Goal: Task Accomplishment & Management: Complete application form

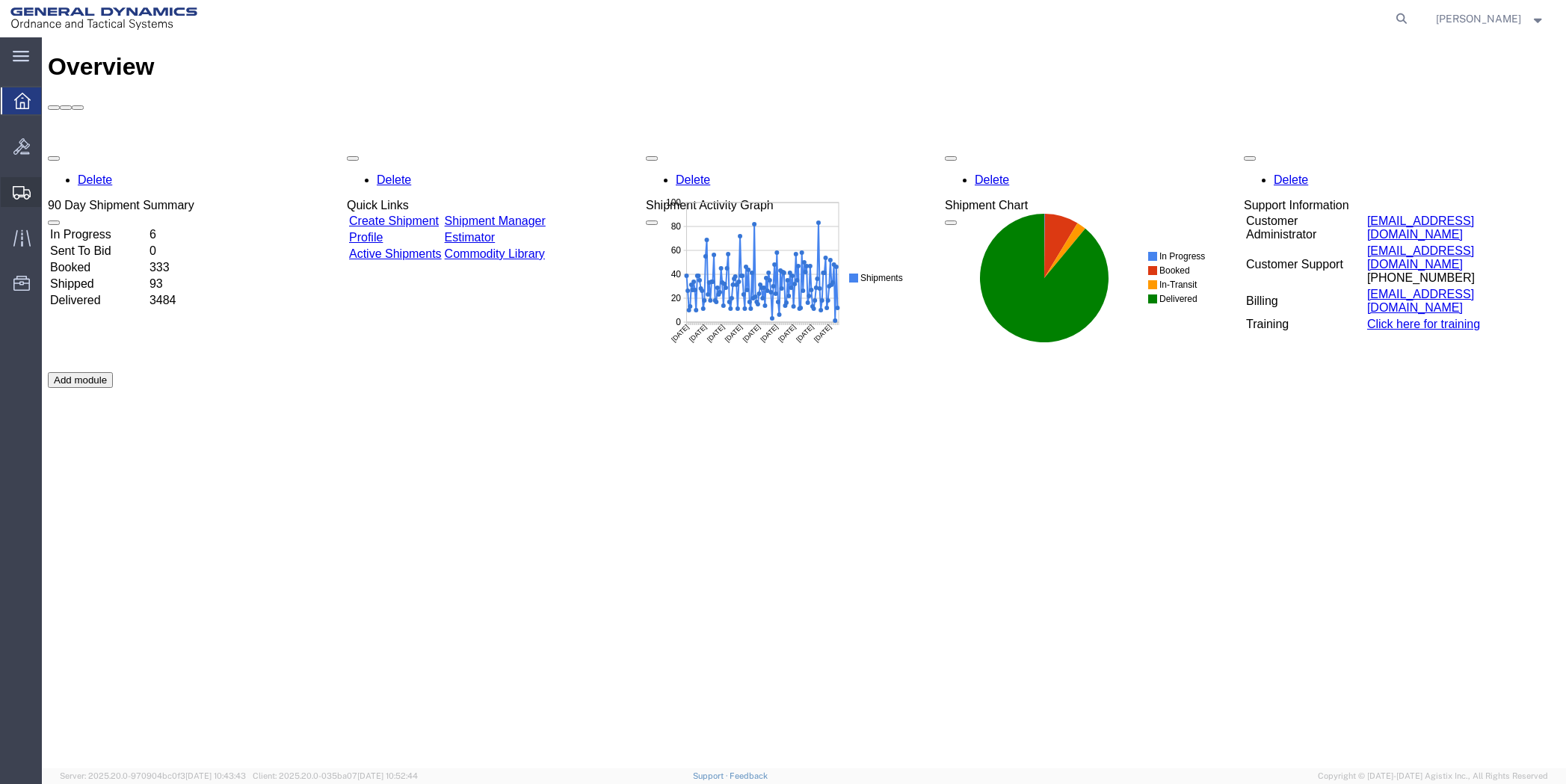
click at [0, 0] on span "Shipment Manager" at bounding box center [0, 0] width 0 height 0
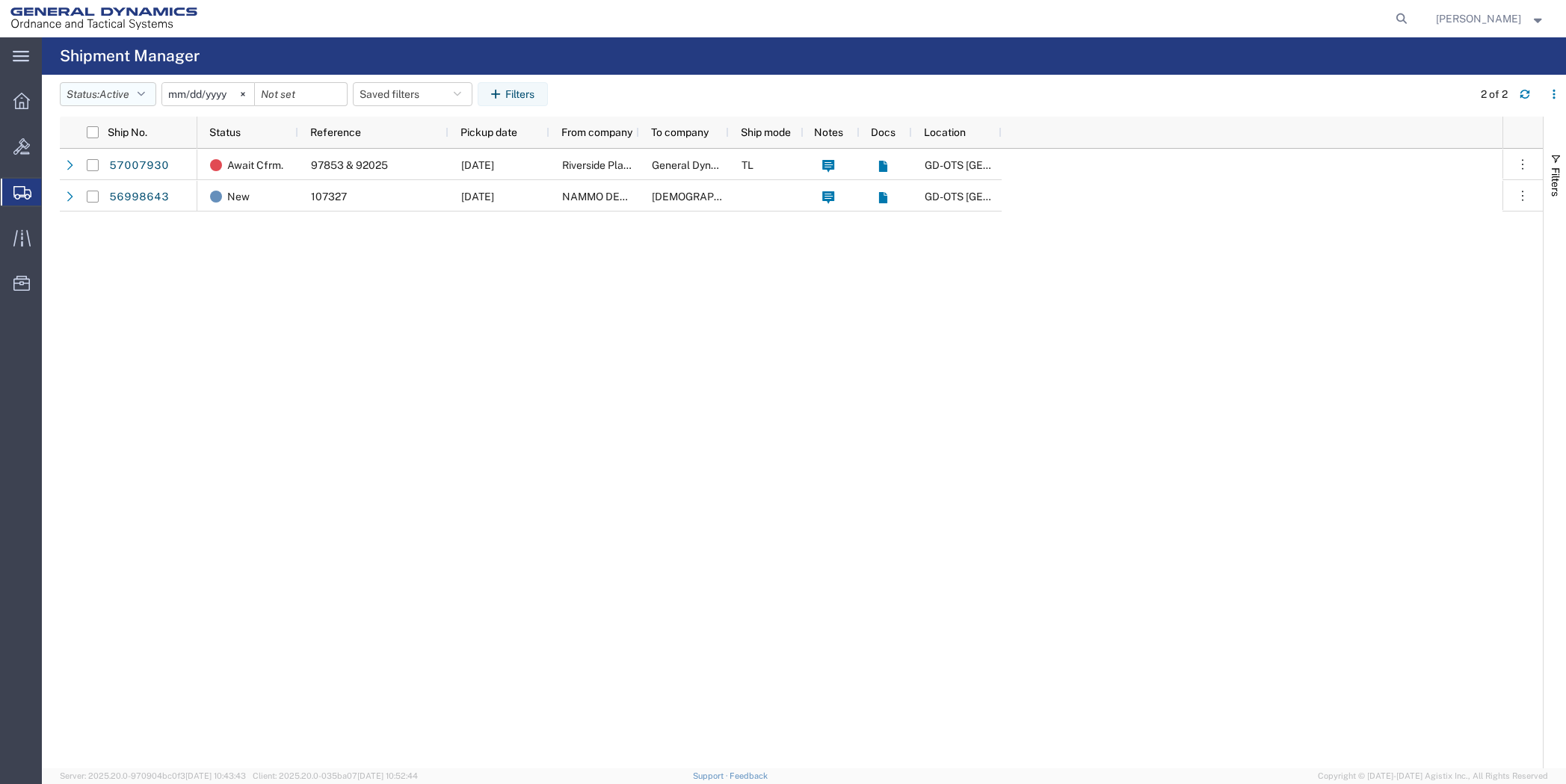
click at [145, 98] on icon "button" at bounding box center [141, 94] width 7 height 11
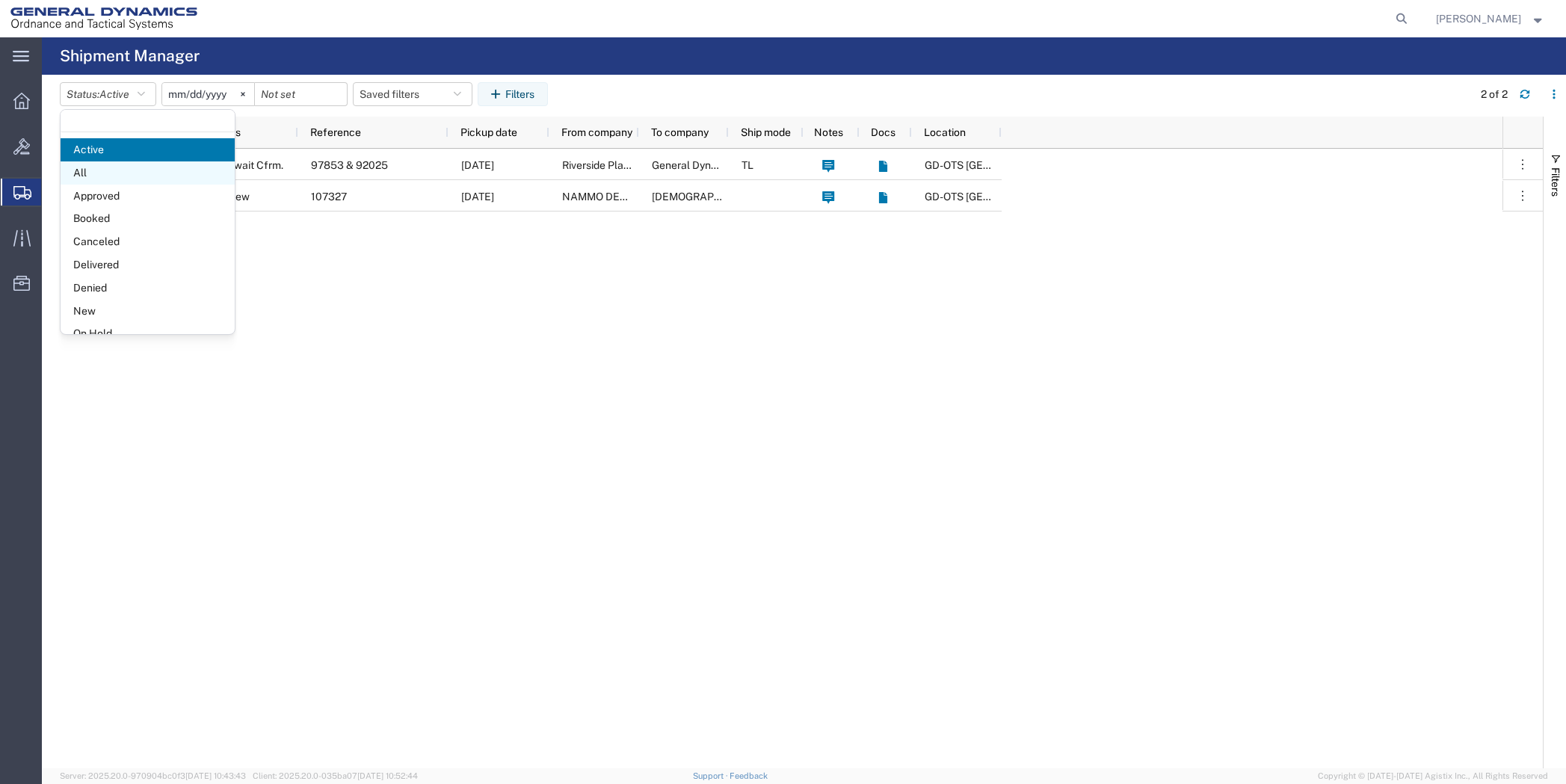
click at [136, 172] on span "All" at bounding box center [148, 173] width 174 height 23
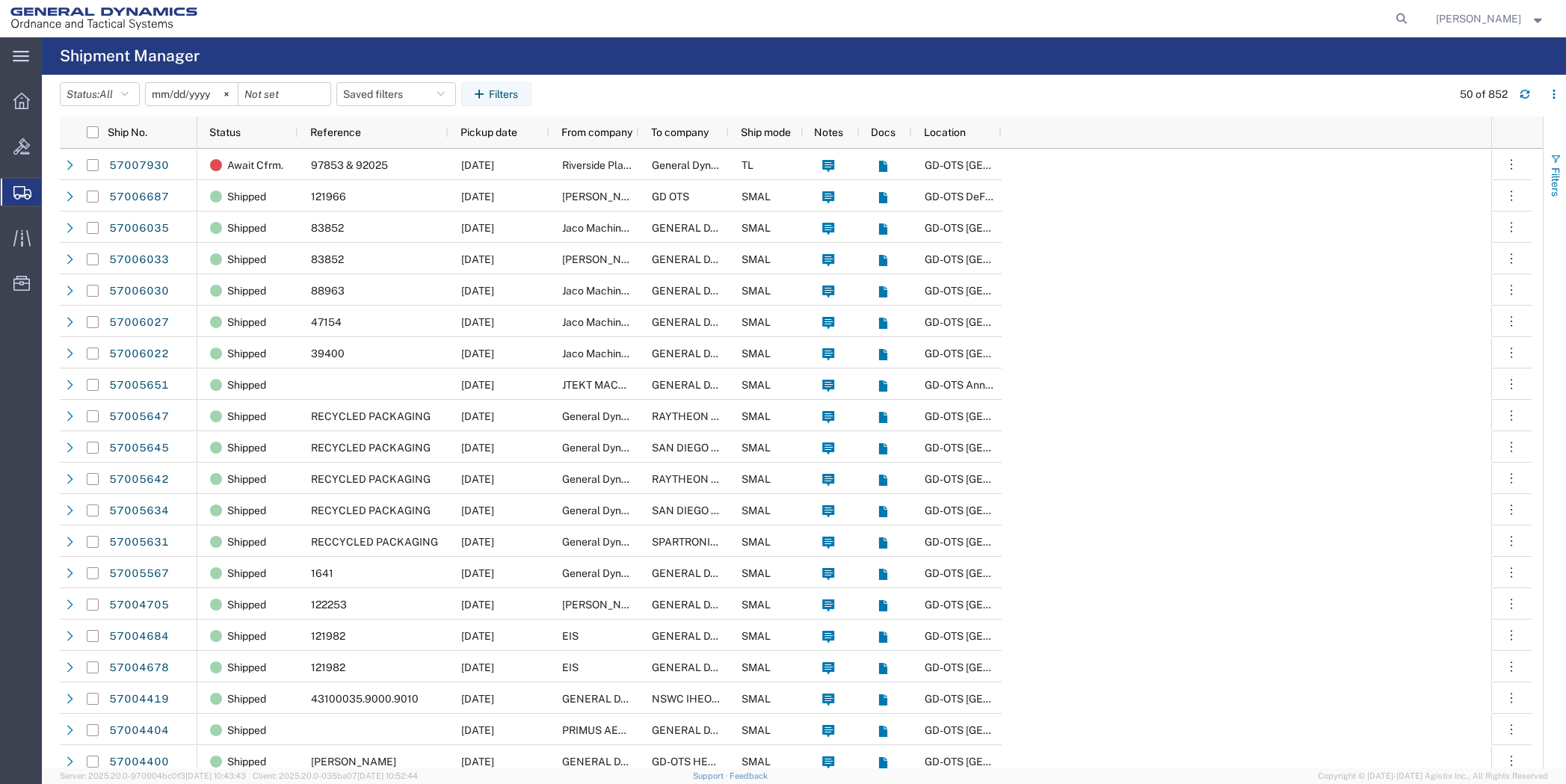
click at [1550, 158] on span "button" at bounding box center [1555, 159] width 12 height 12
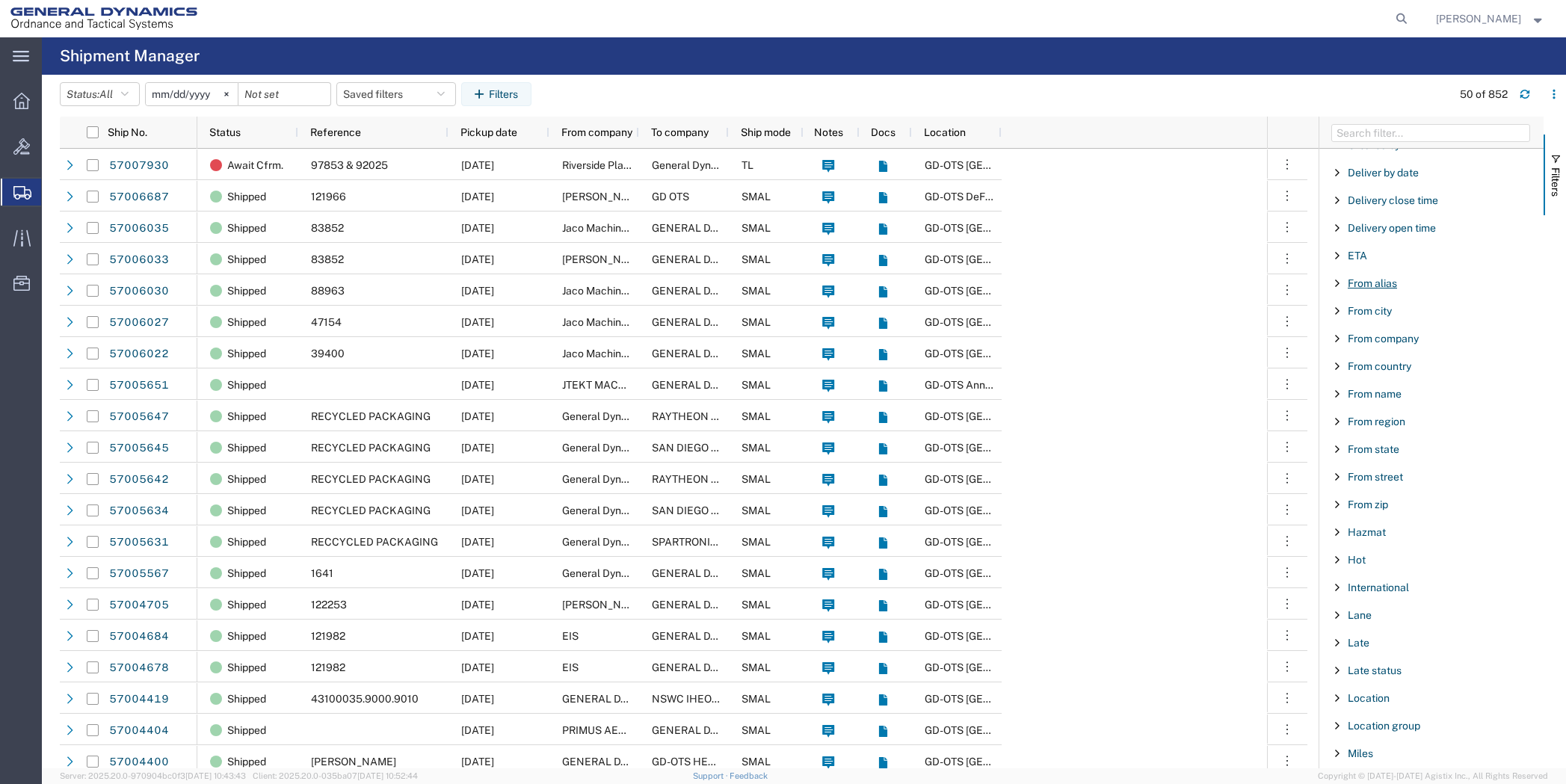
scroll to position [374, 0]
click at [1362, 335] on div "From name" at bounding box center [1431, 342] width 224 height 27
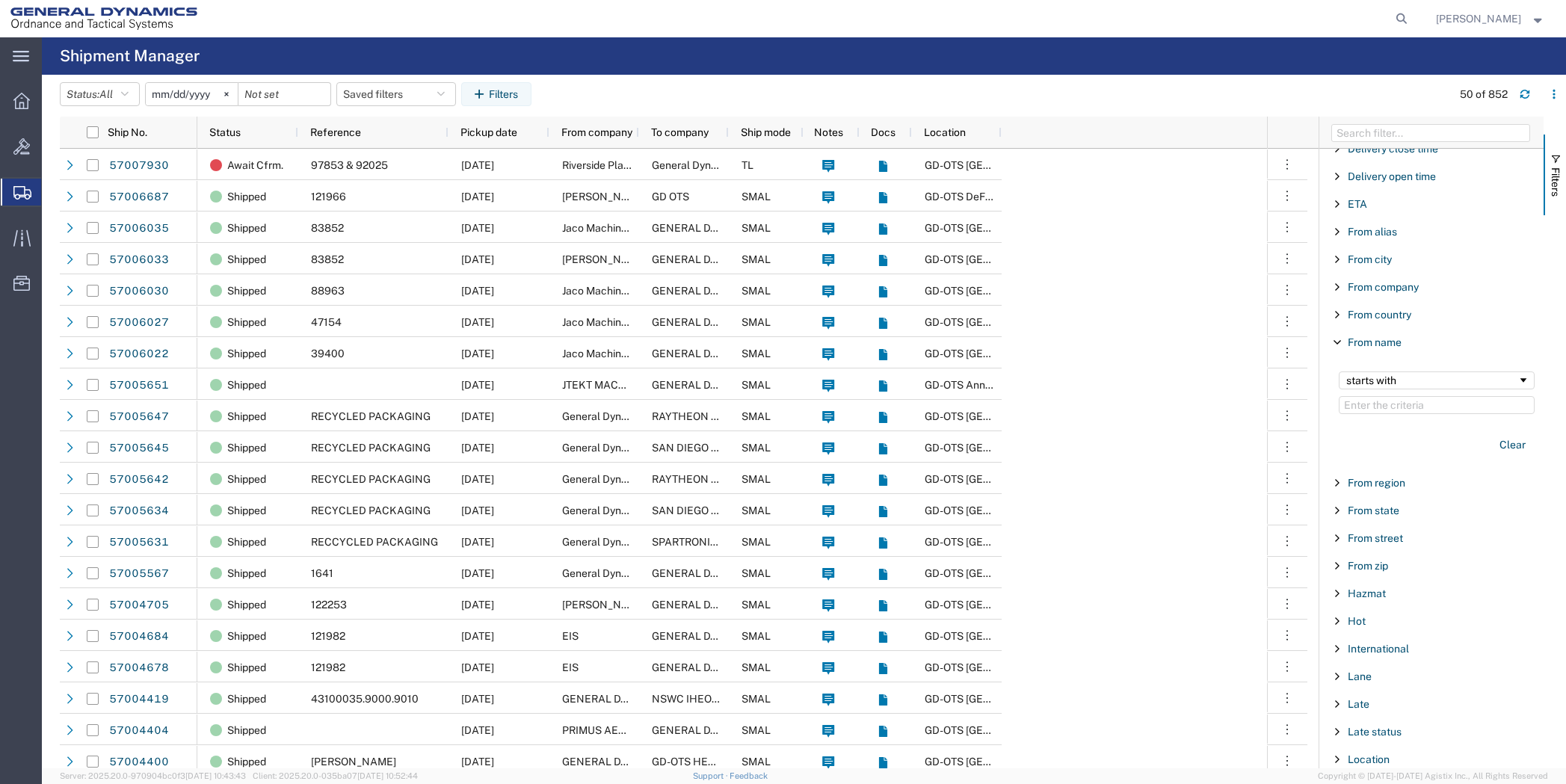
click at [1381, 408] on input "Filter Value" at bounding box center [1437, 405] width 196 height 18
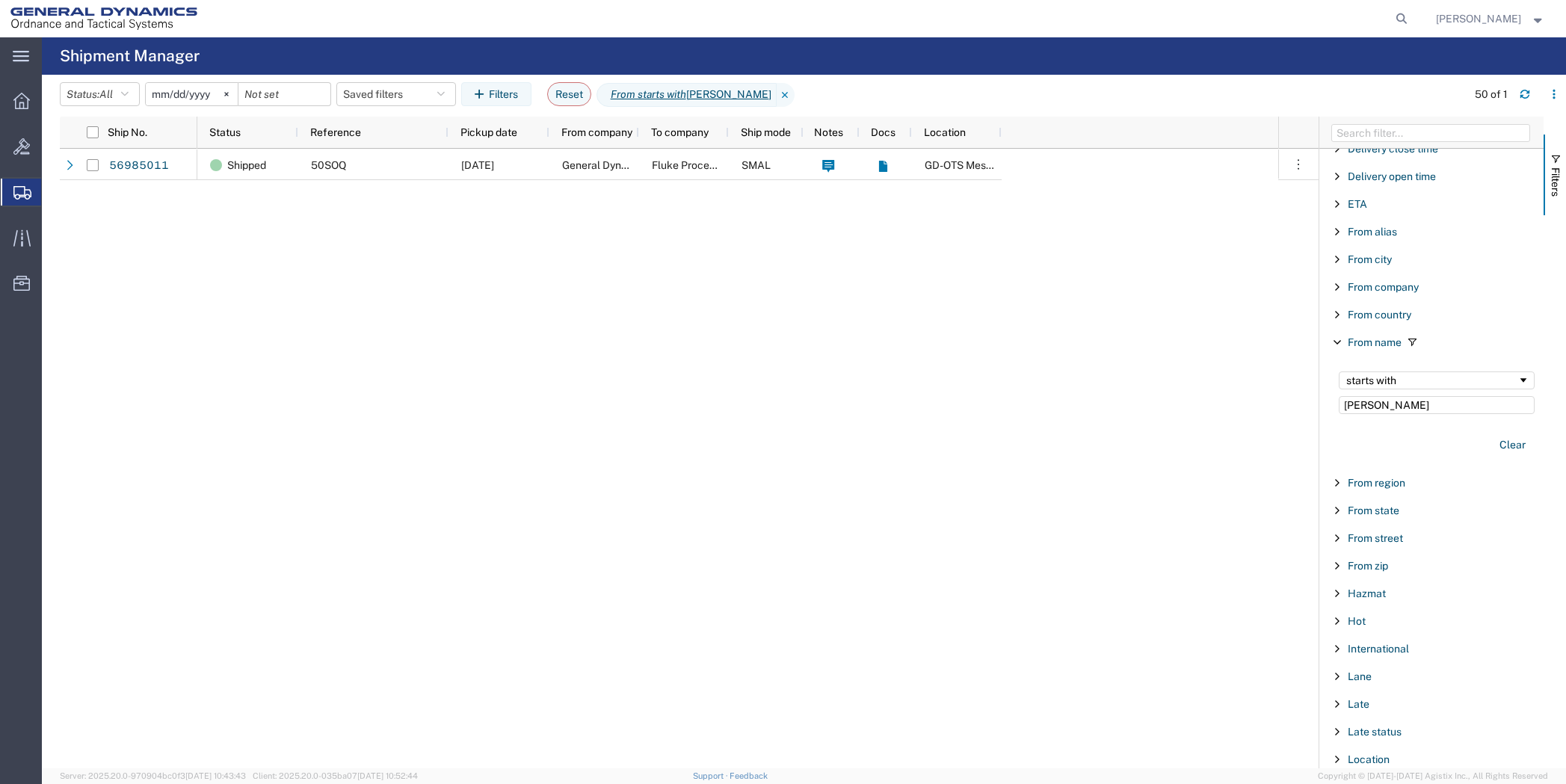
type input "[PERSON_NAME]"
click at [202, 92] on input "2025-09-02" at bounding box center [192, 94] width 92 height 22
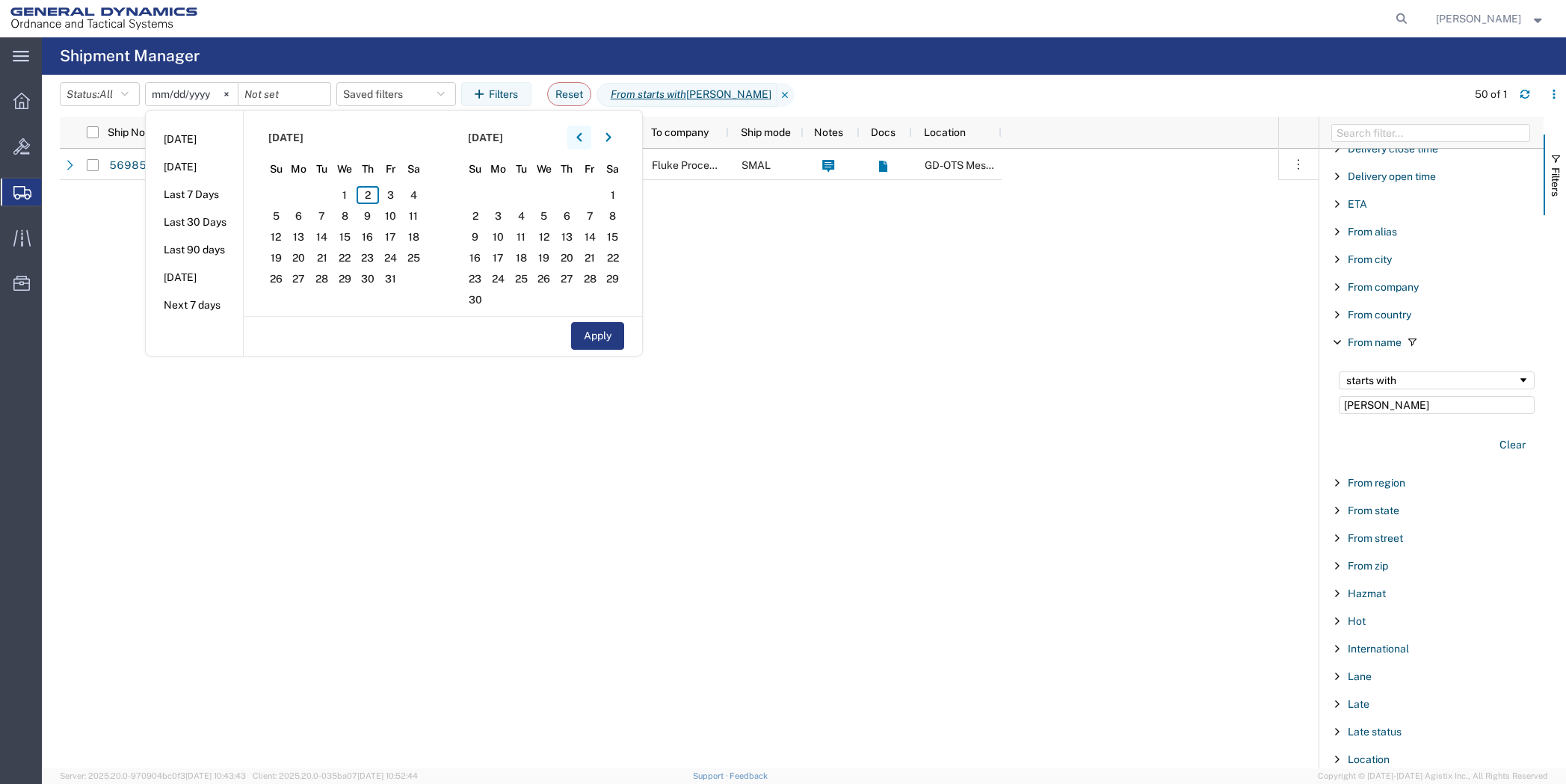
click at [582, 136] on icon "button" at bounding box center [579, 137] width 6 height 11
click at [387, 194] on span "1" at bounding box center [390, 195] width 23 height 18
click at [585, 325] on button "Apply" at bounding box center [598, 336] width 53 height 28
type input "2025-08-01"
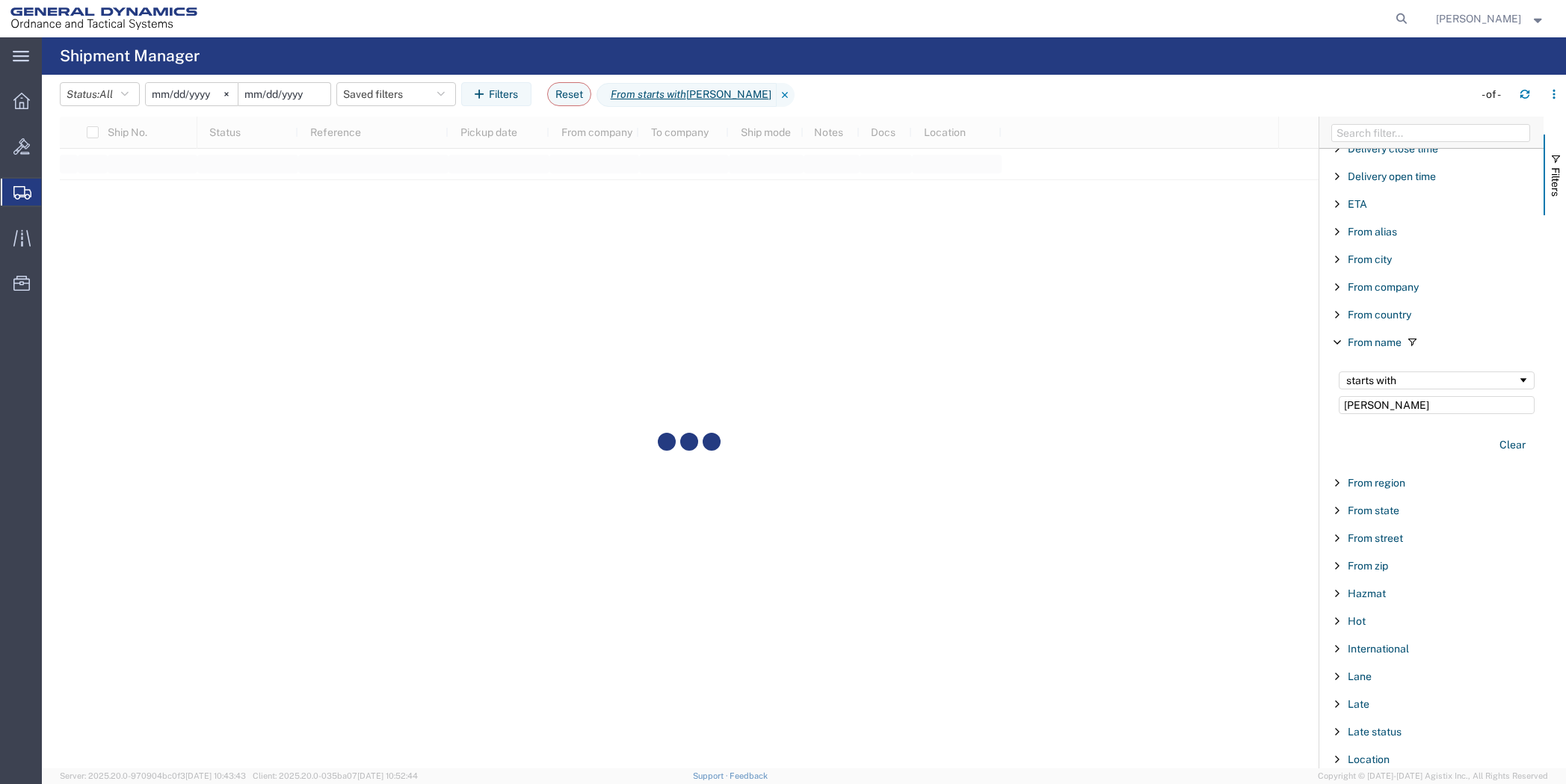
click at [295, 95] on input "date" at bounding box center [284, 94] width 92 height 22
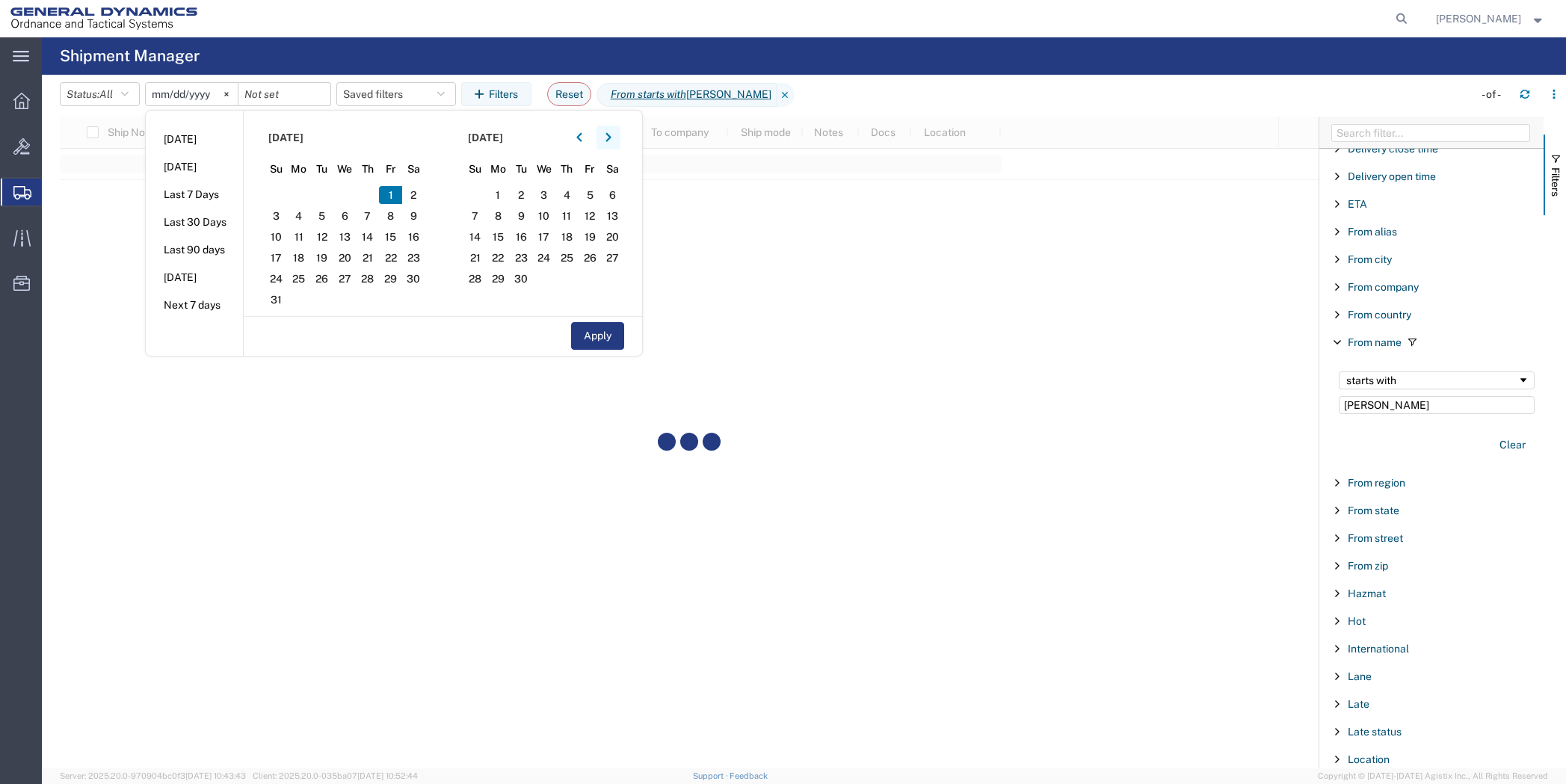
click at [620, 140] on button "button" at bounding box center [608, 137] width 24 height 24
click at [547, 197] on span "1" at bounding box center [543, 195] width 23 height 18
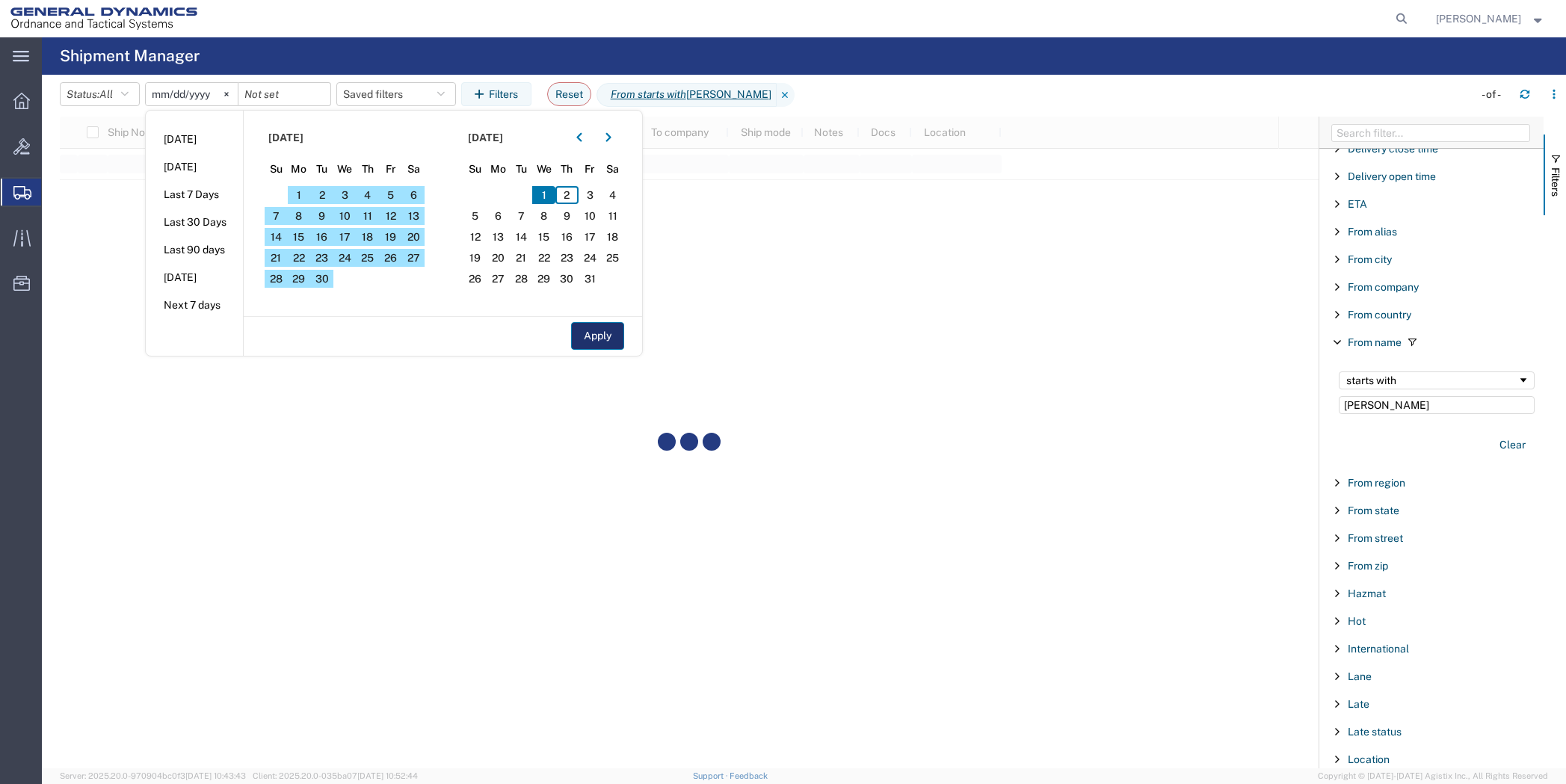
click at [610, 334] on button "Apply" at bounding box center [598, 336] width 53 height 28
type input "2025-10-01"
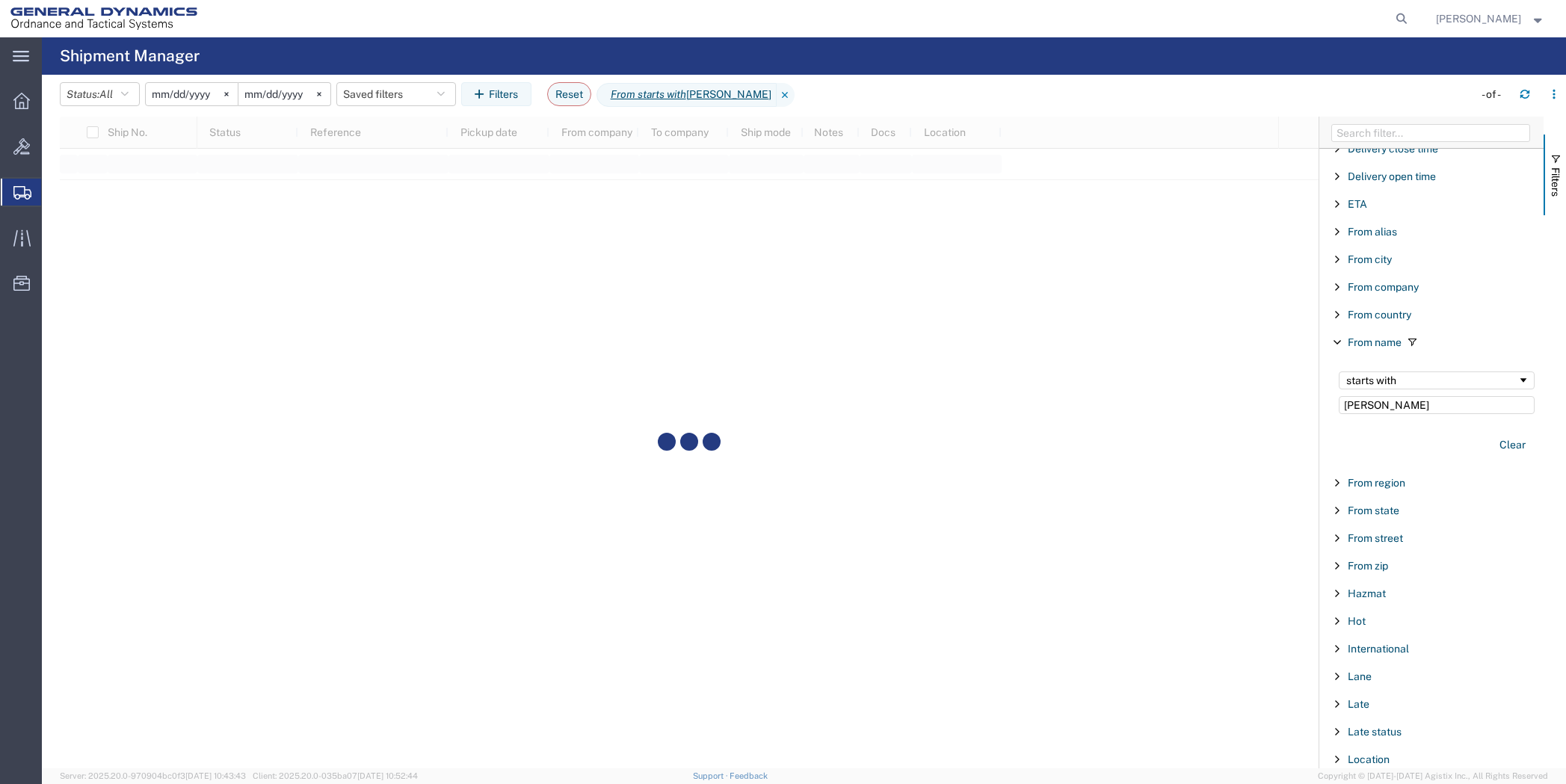
click at [202, 89] on input "2025-08-01" at bounding box center [192, 94] width 92 height 22
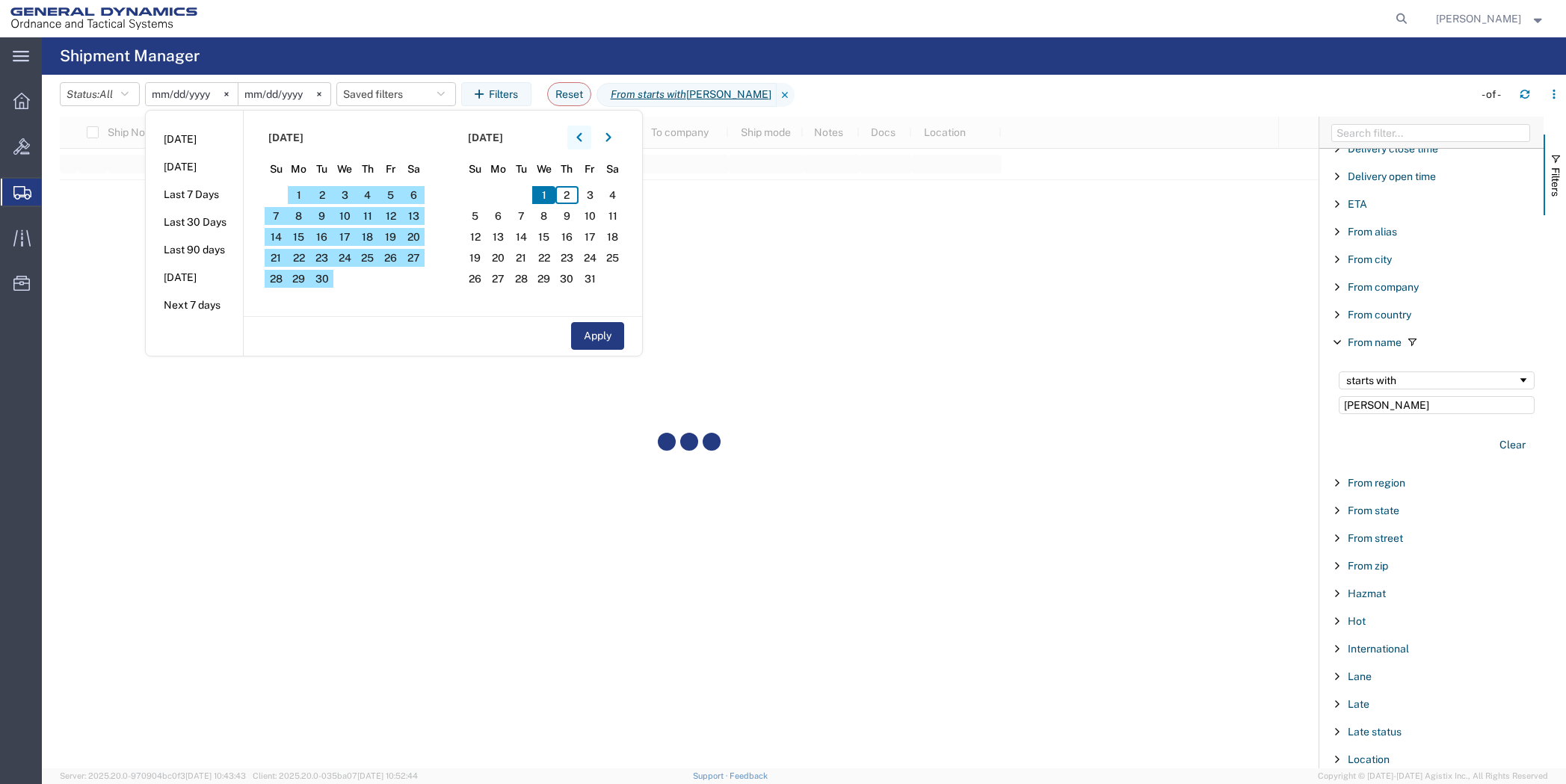
click at [580, 136] on button "button" at bounding box center [579, 137] width 24 height 24
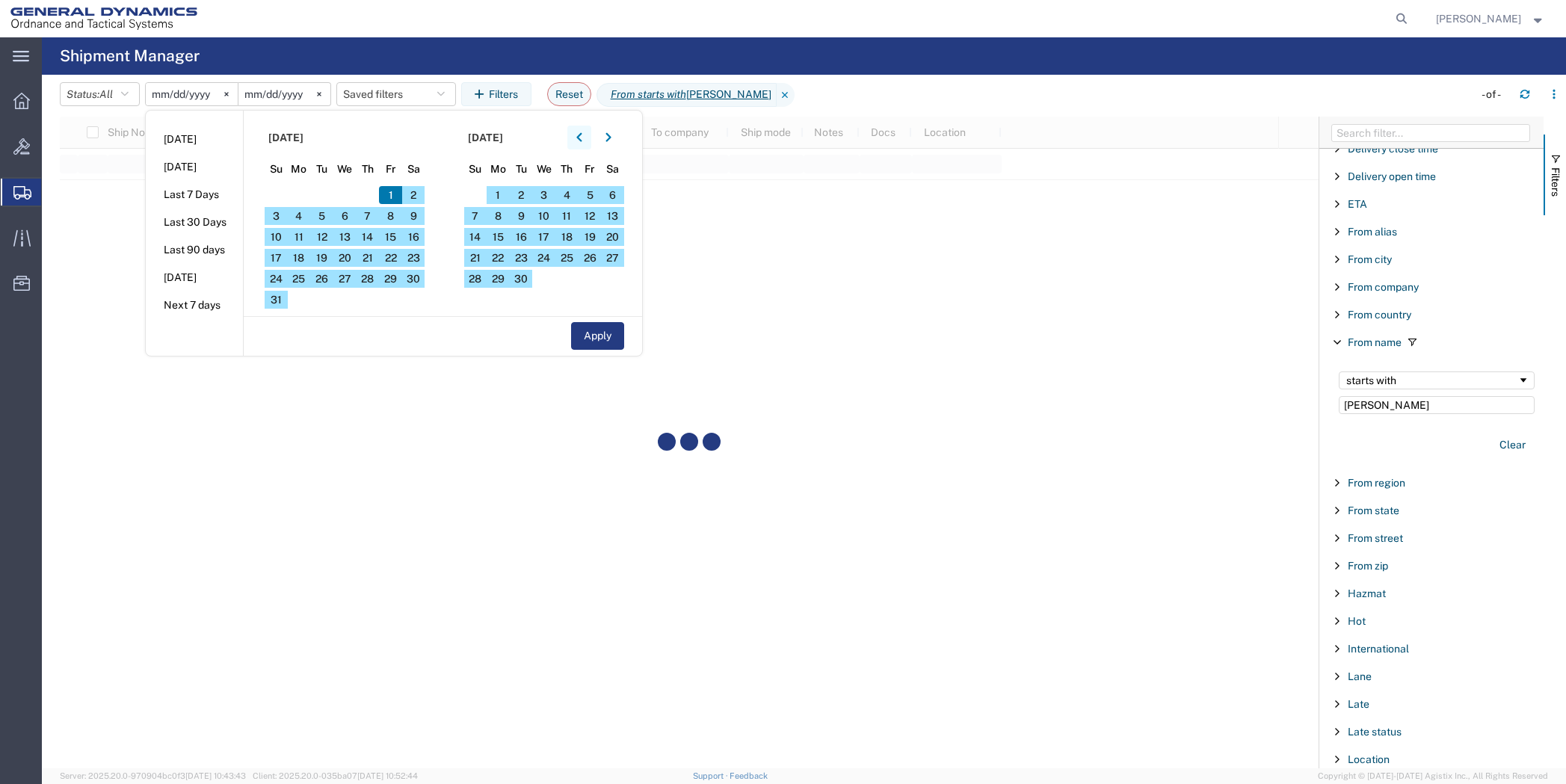
click at [580, 136] on button "button" at bounding box center [579, 137] width 24 height 24
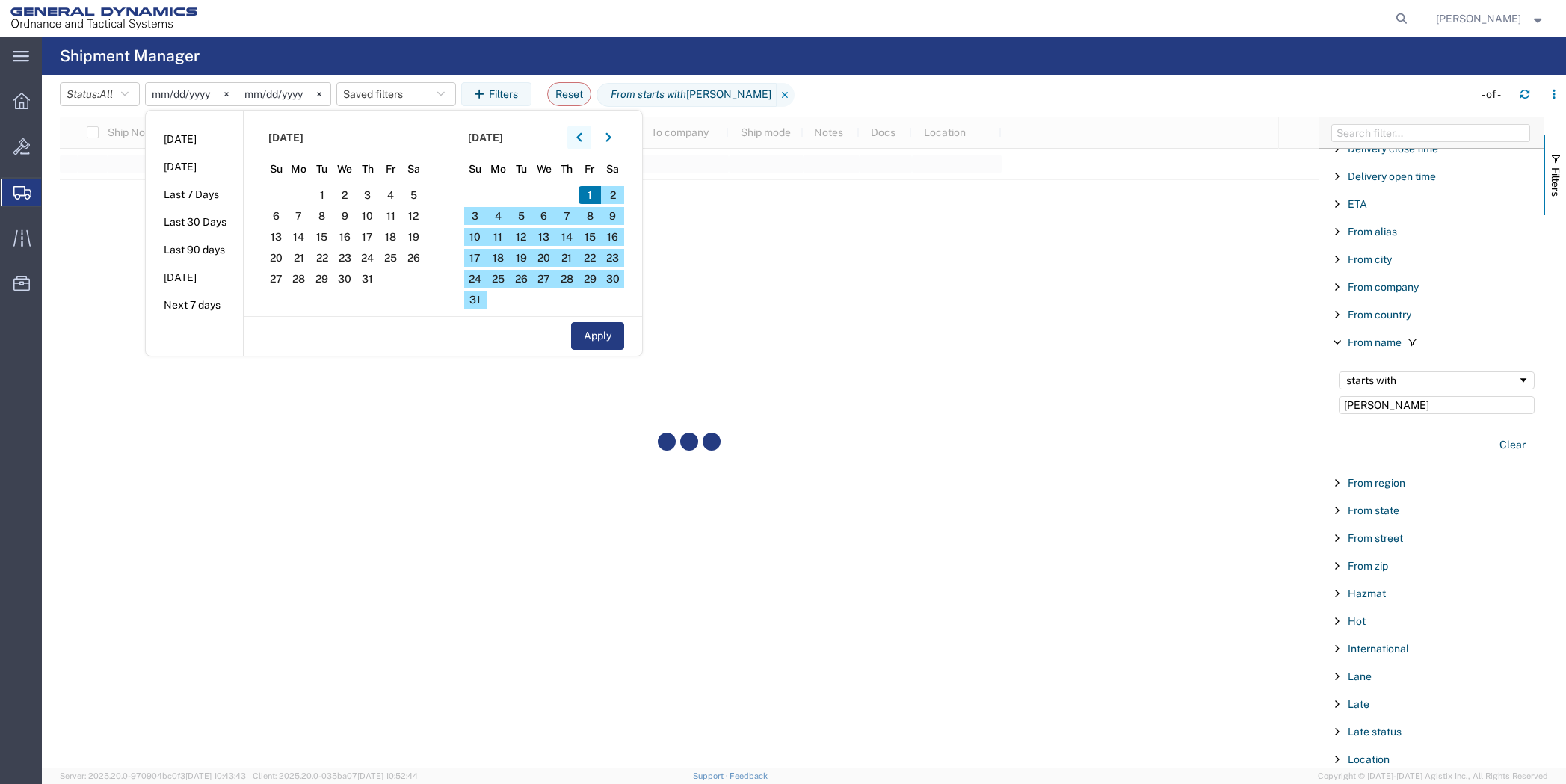
click at [579, 136] on button "button" at bounding box center [579, 137] width 24 height 24
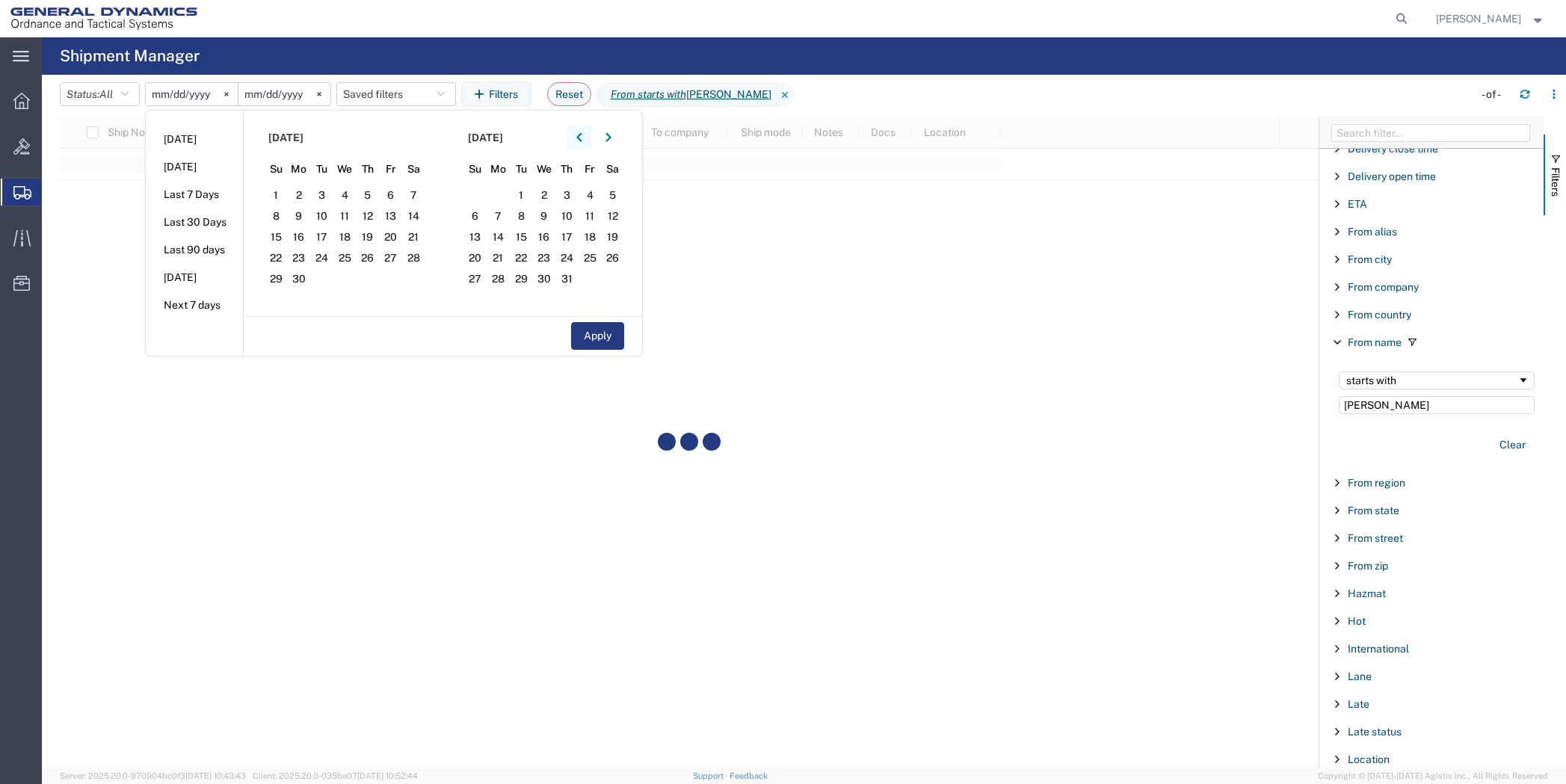
click at [579, 136] on button "button" at bounding box center [579, 137] width 24 height 24
click at [367, 196] on span "1" at bounding box center [368, 195] width 23 height 18
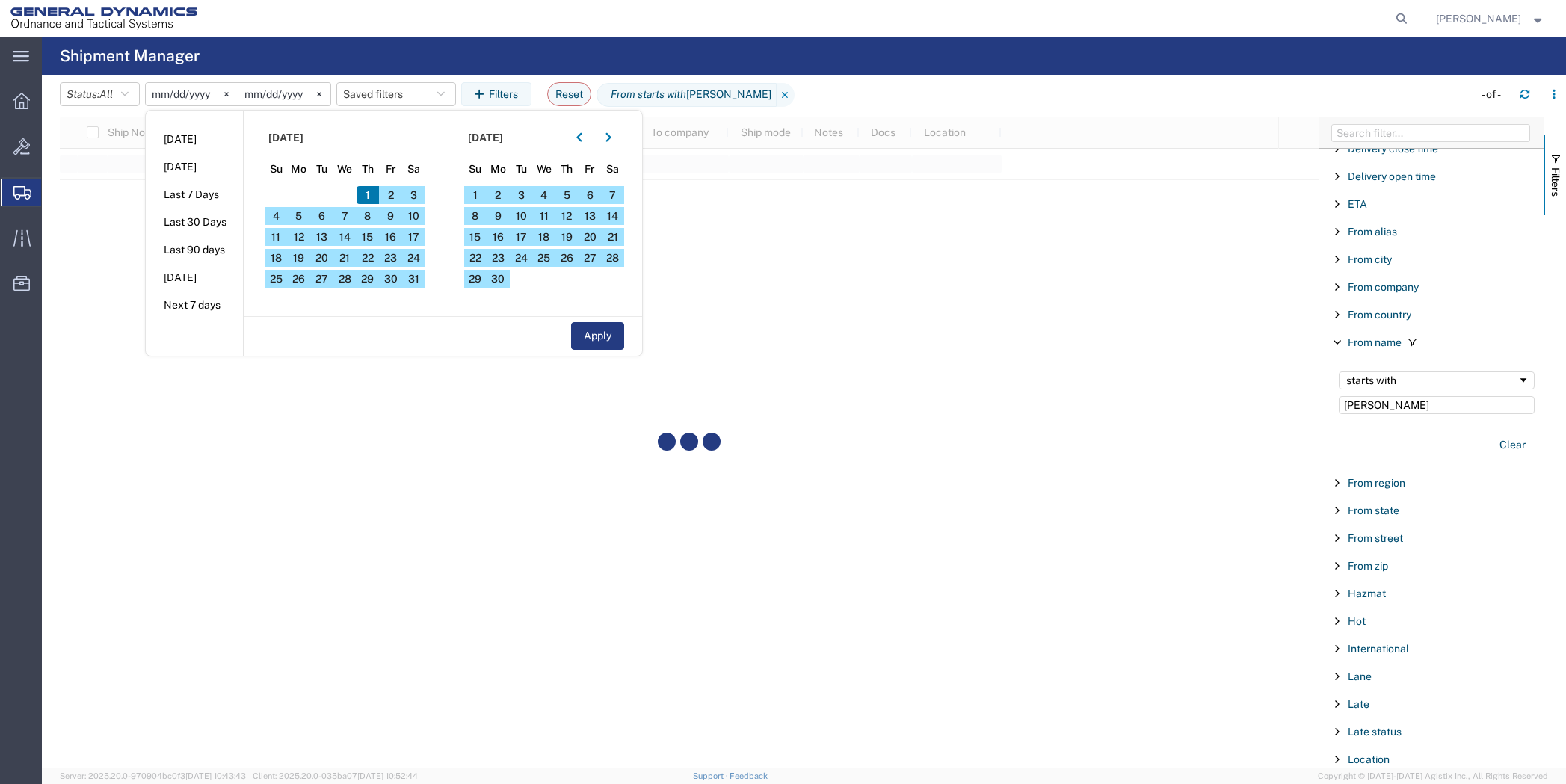
drag, startPoint x: 590, startPoint y: 335, endPoint x: 582, endPoint y: 334, distance: 8.1
click at [586, 335] on button "Apply" at bounding box center [598, 336] width 53 height 28
type input "2025-05-01"
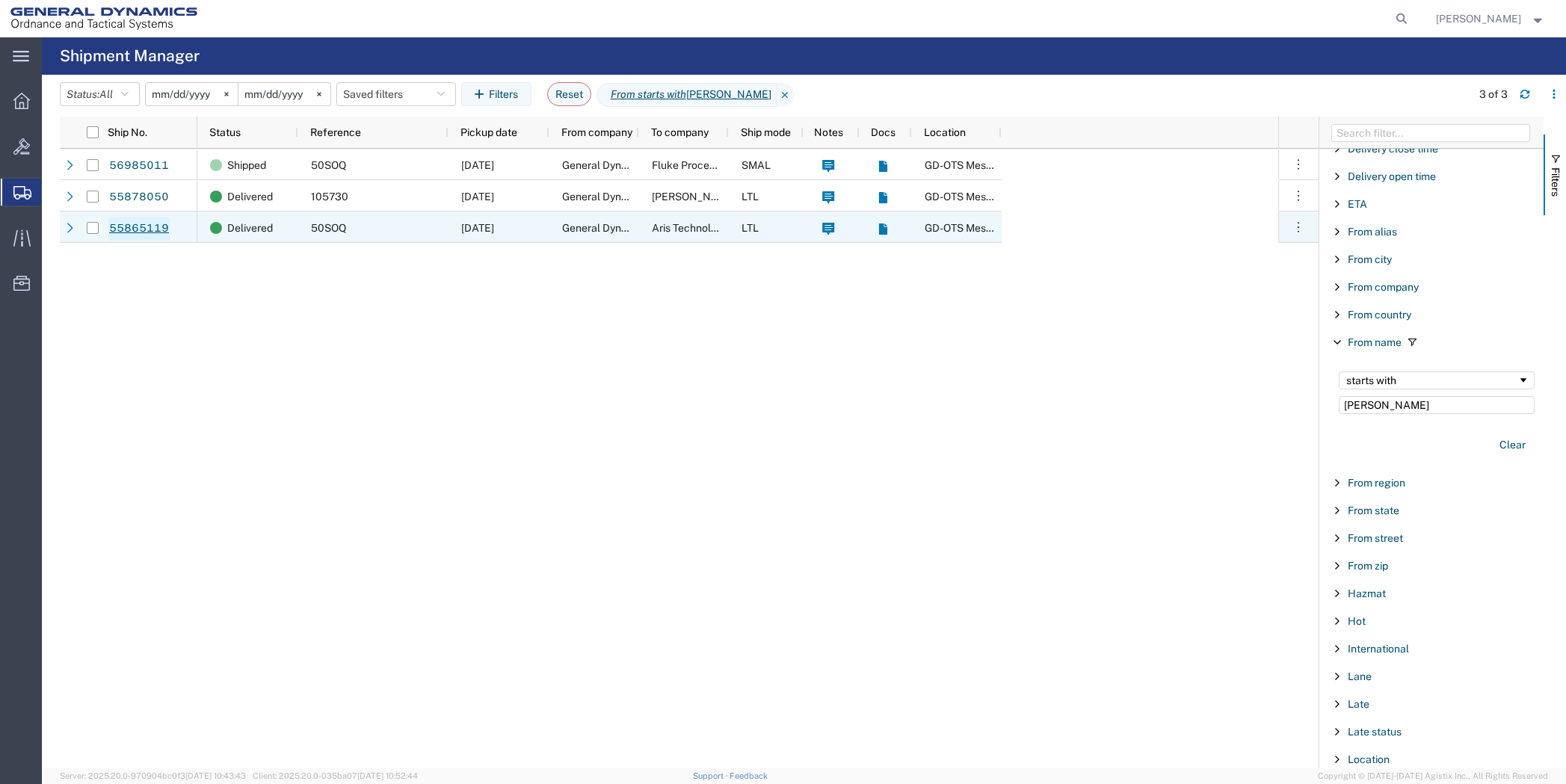
click at [136, 229] on link "55865119" at bounding box center [139, 228] width 62 height 24
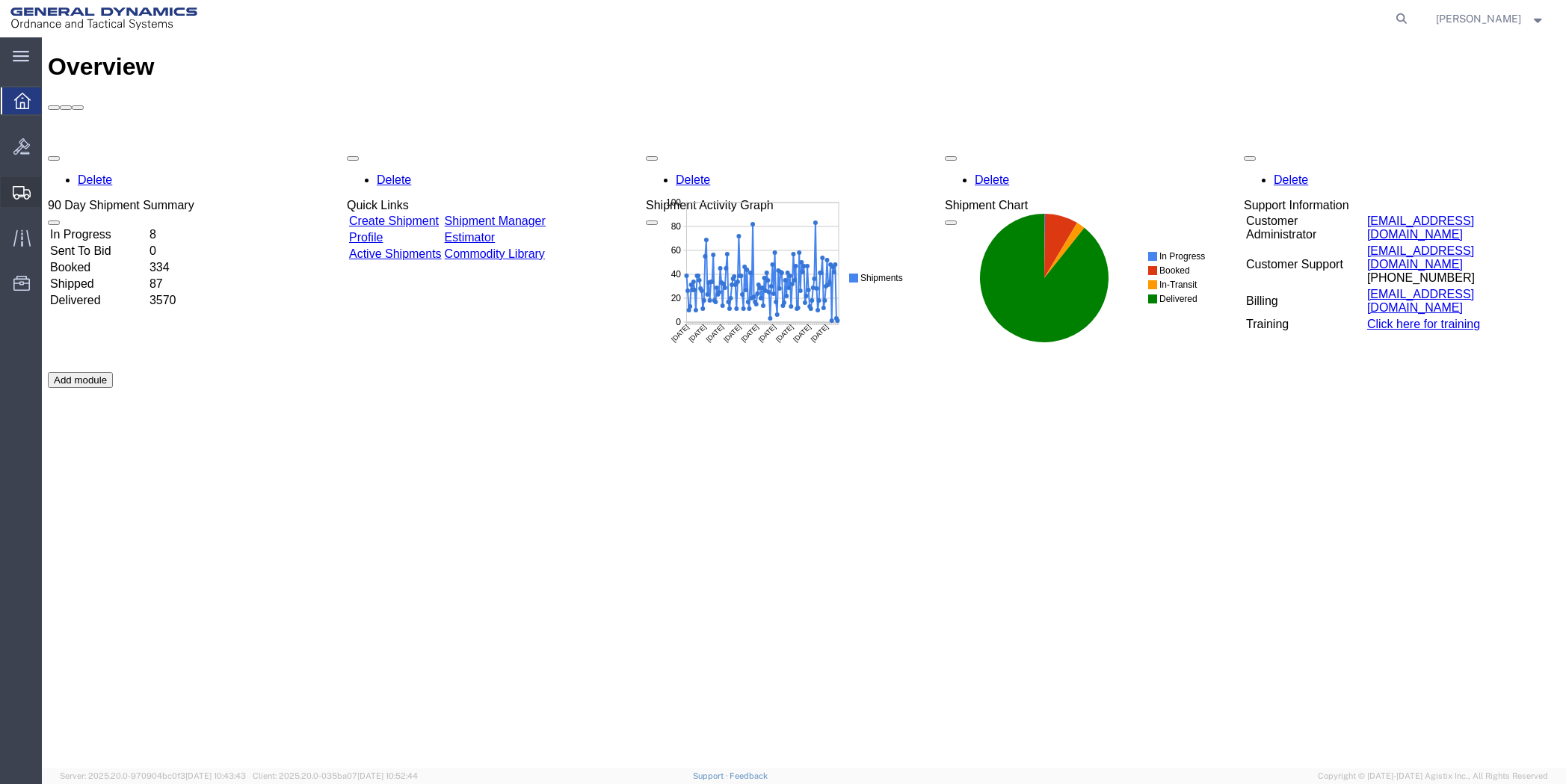
click at [0, 0] on span "Create Shipment" at bounding box center [0, 0] width 0 height 0
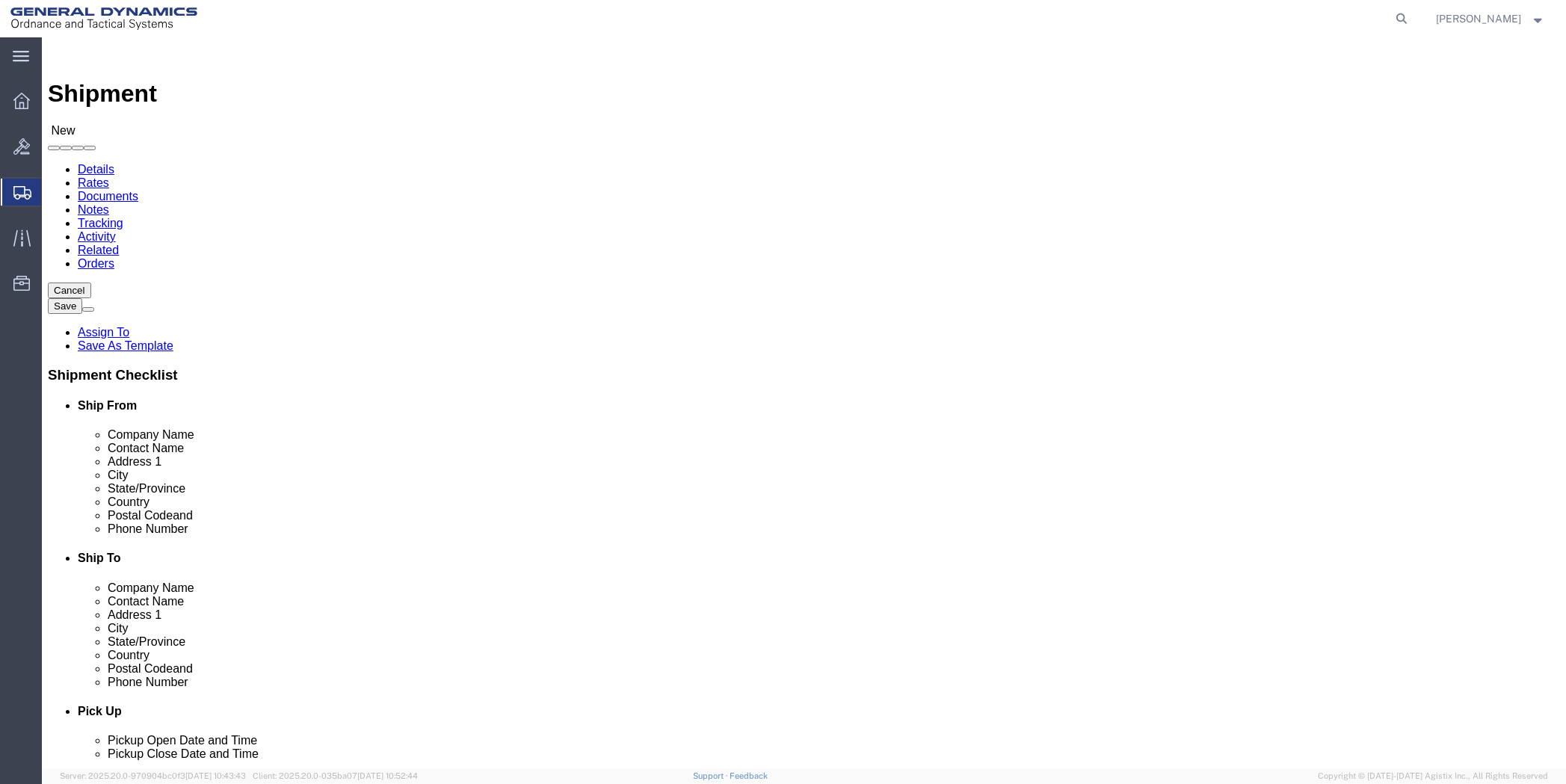
select select
click input "text"
type input "A"
type input "B"
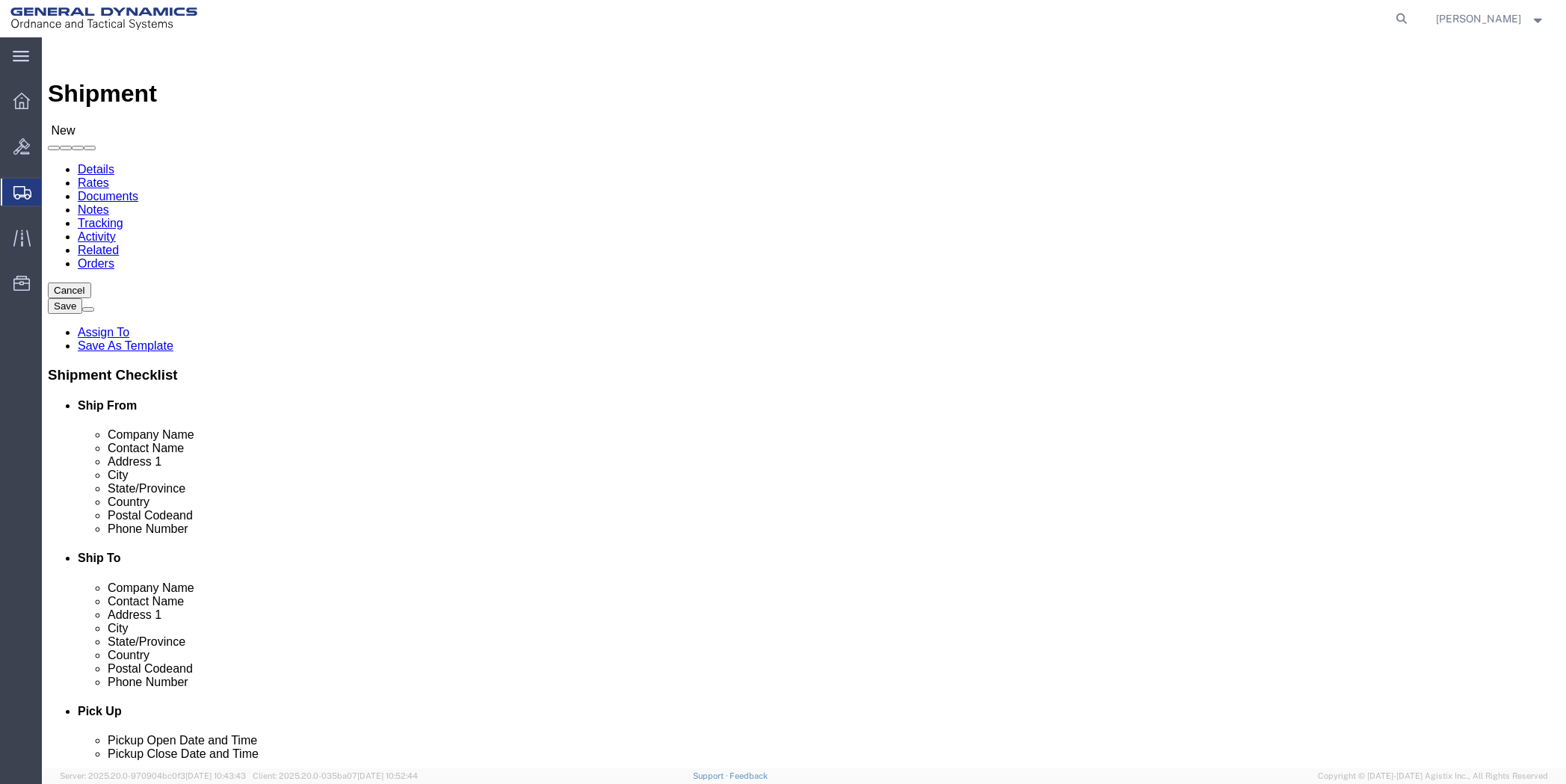
click input "text"
type input "Aris Technology"
type input "[PERSON_NAME]"
type input "[STREET_ADDRESS][PERSON_NAME]"
type input "[PERSON_NAME]"
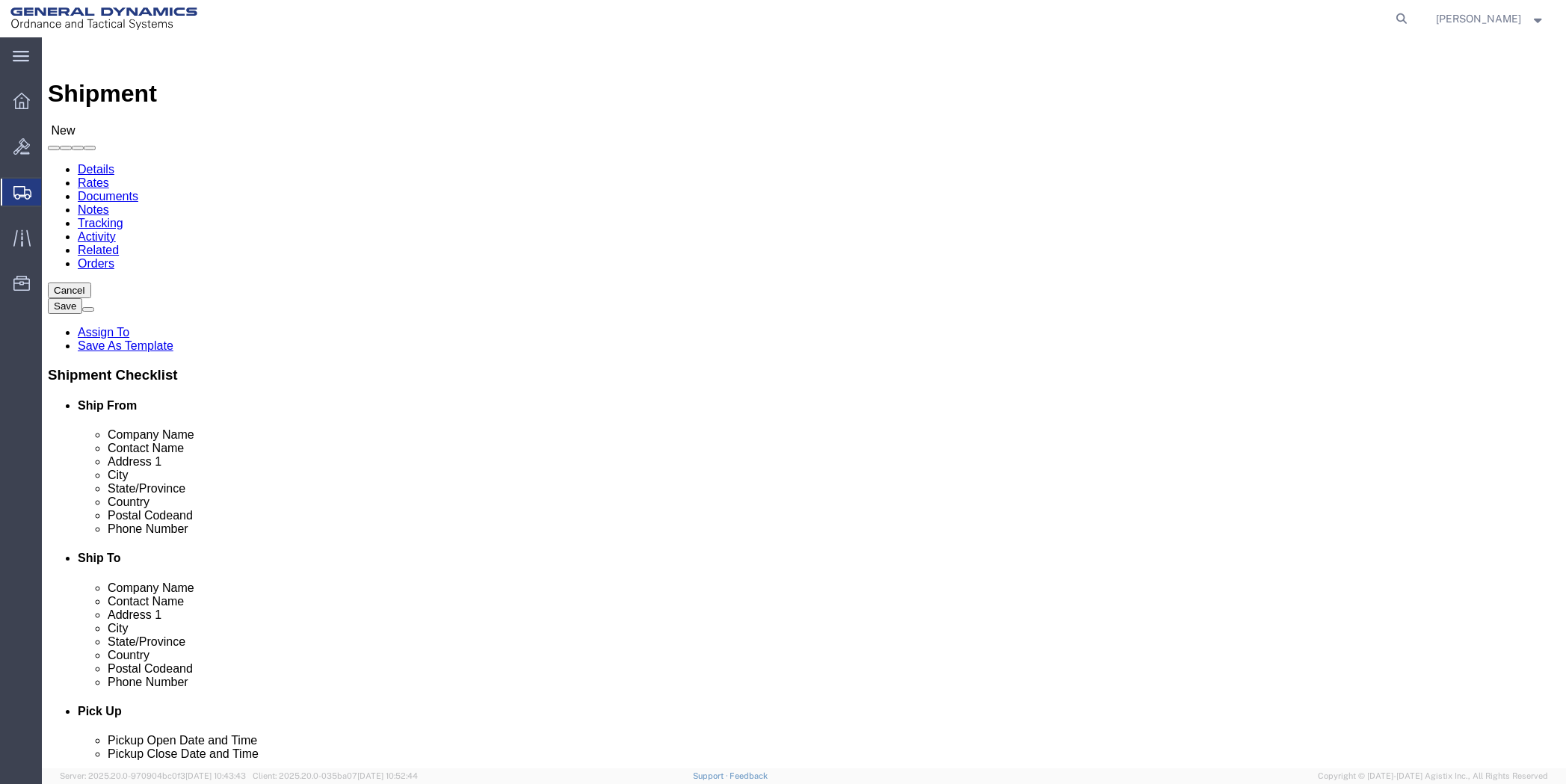
scroll to position [2, 0]
click input "text"
type input "60520"
click input "text"
type input "[PHONE_NUMBER]"
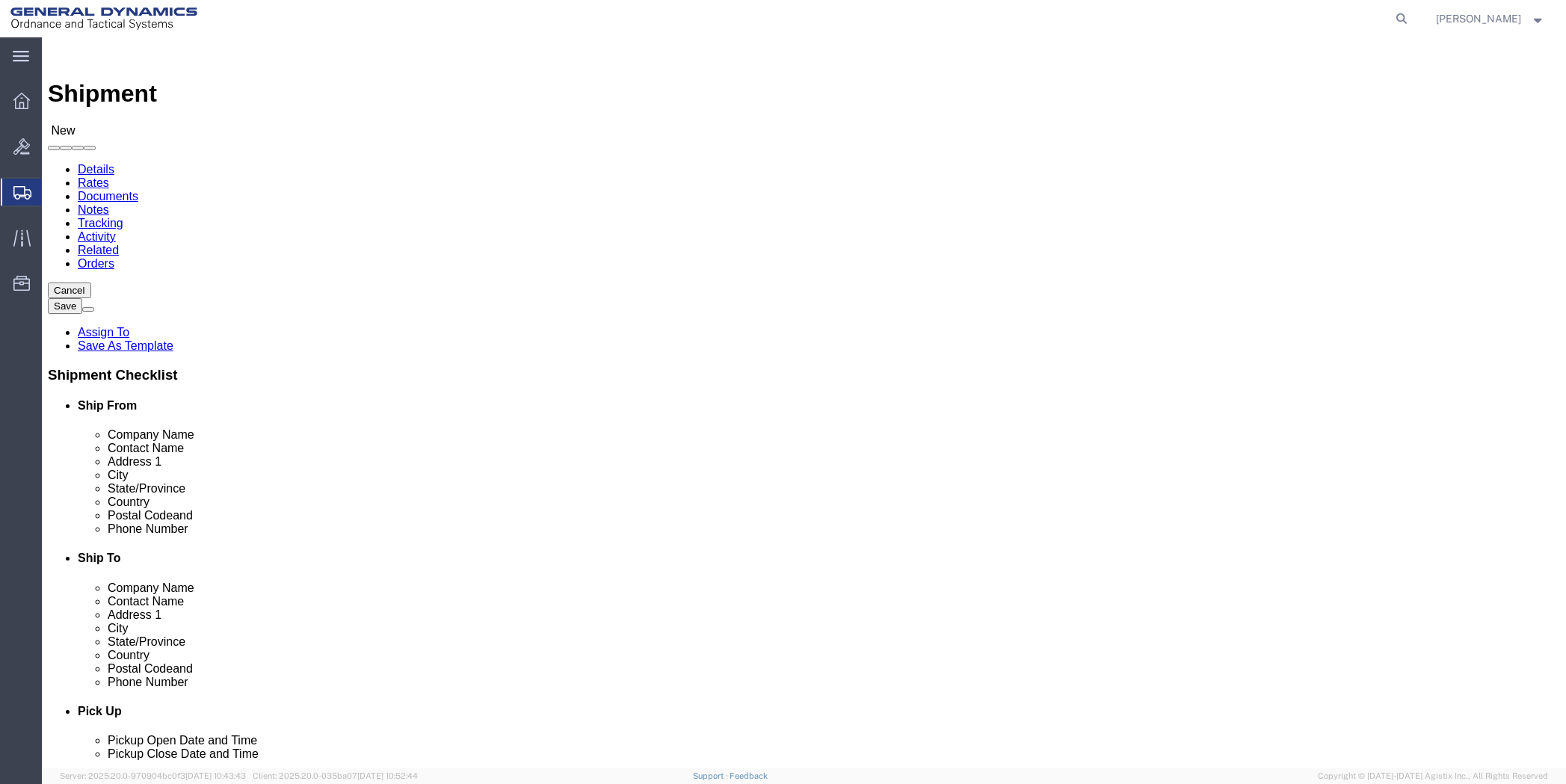
paste input "[PERSON_NAME][EMAIL_ADDRESS][PERSON_NAME][DOMAIN_NAME]"
type input "[PERSON_NAME][EMAIL_ADDRESS][PERSON_NAME][DOMAIN_NAME]"
click input "text"
type input "[PERSON_NAME]"
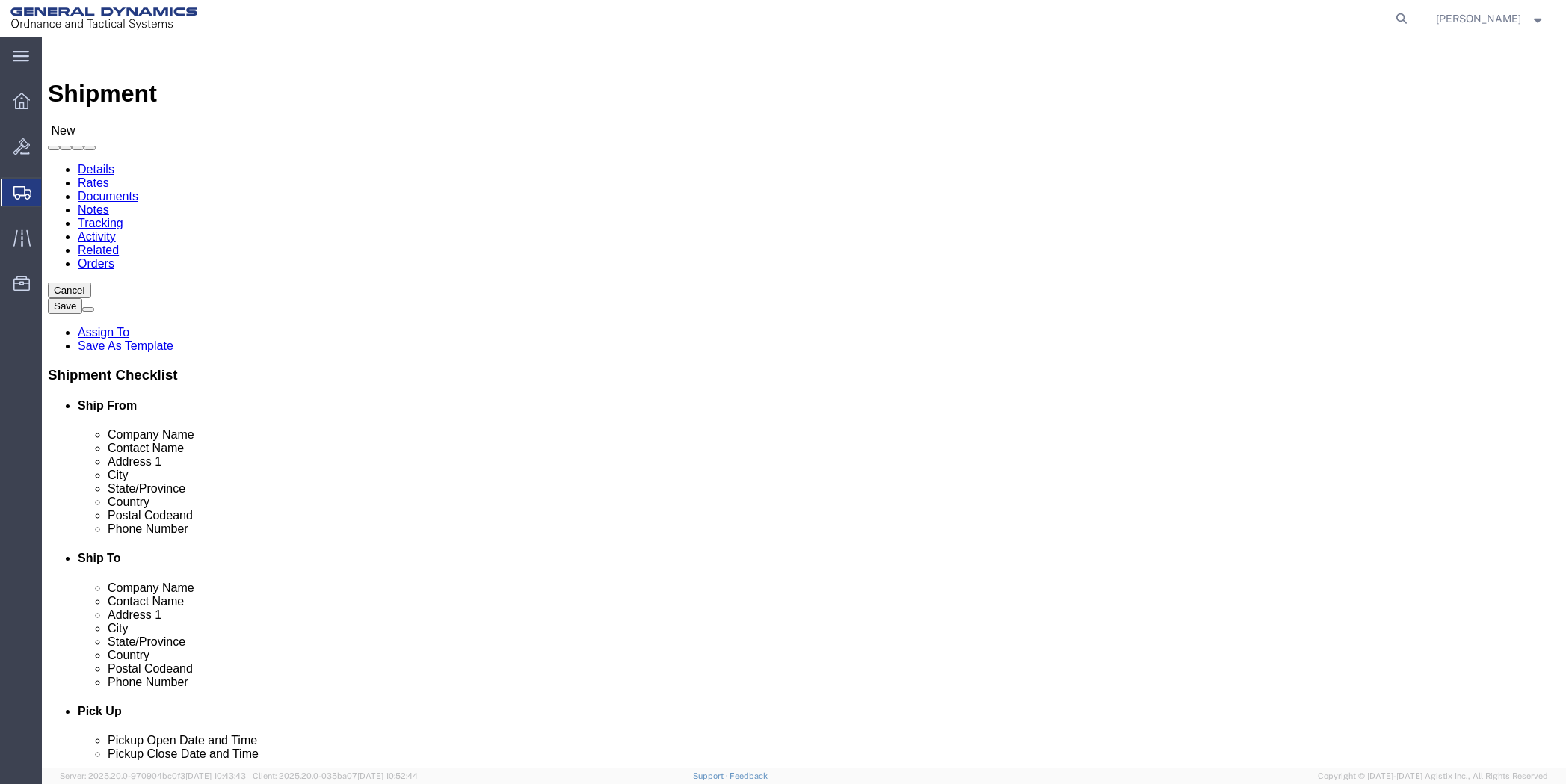
click p "- General Dynamics - OTS - ([PERSON_NAME]) 19850 IH 635, [GEOGRAPHIC_DATA], [GE…"
select select "[GEOGRAPHIC_DATA]"
type input "[PERSON_NAME]"
click input "text"
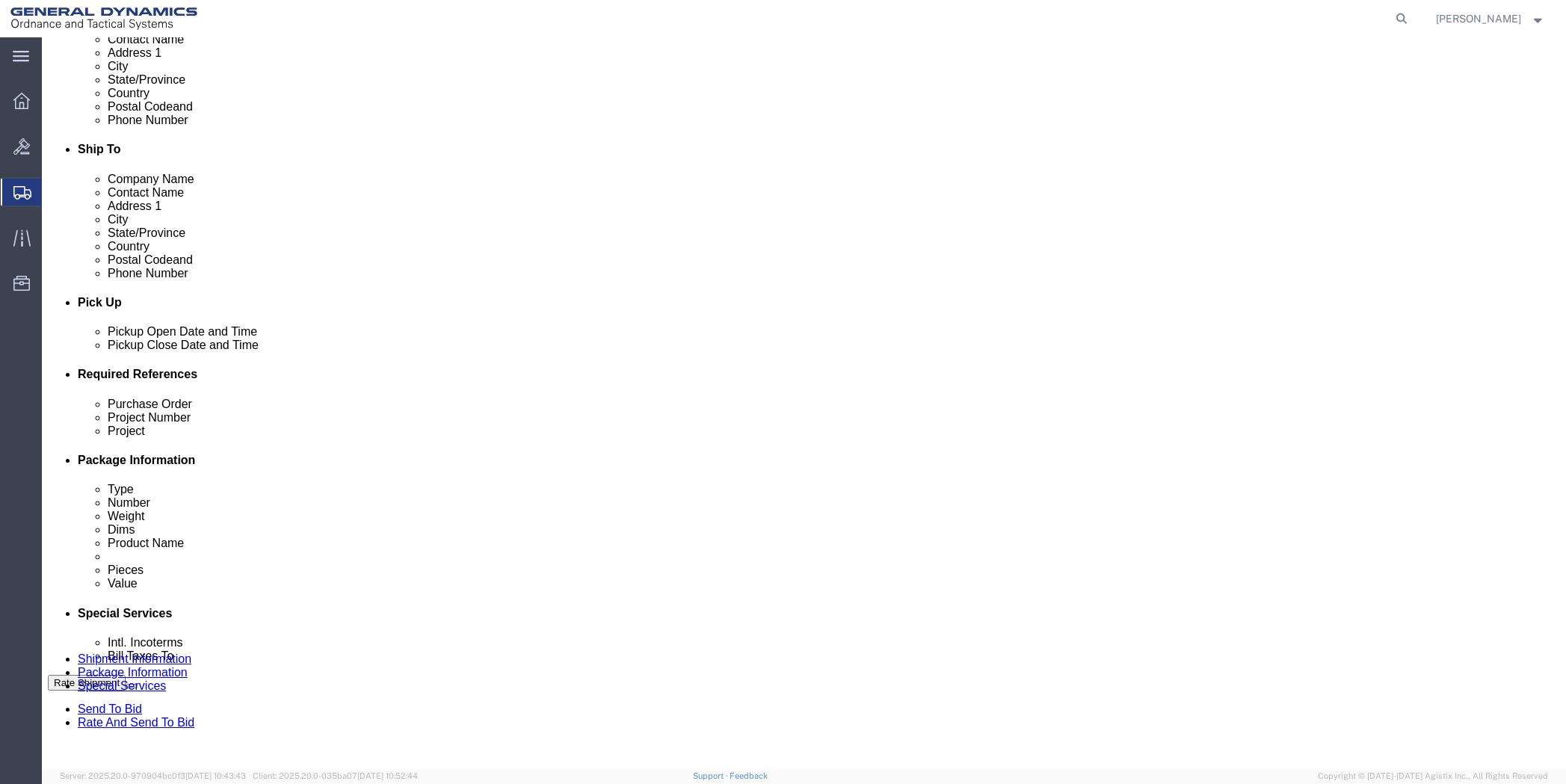
scroll to position [449, 0]
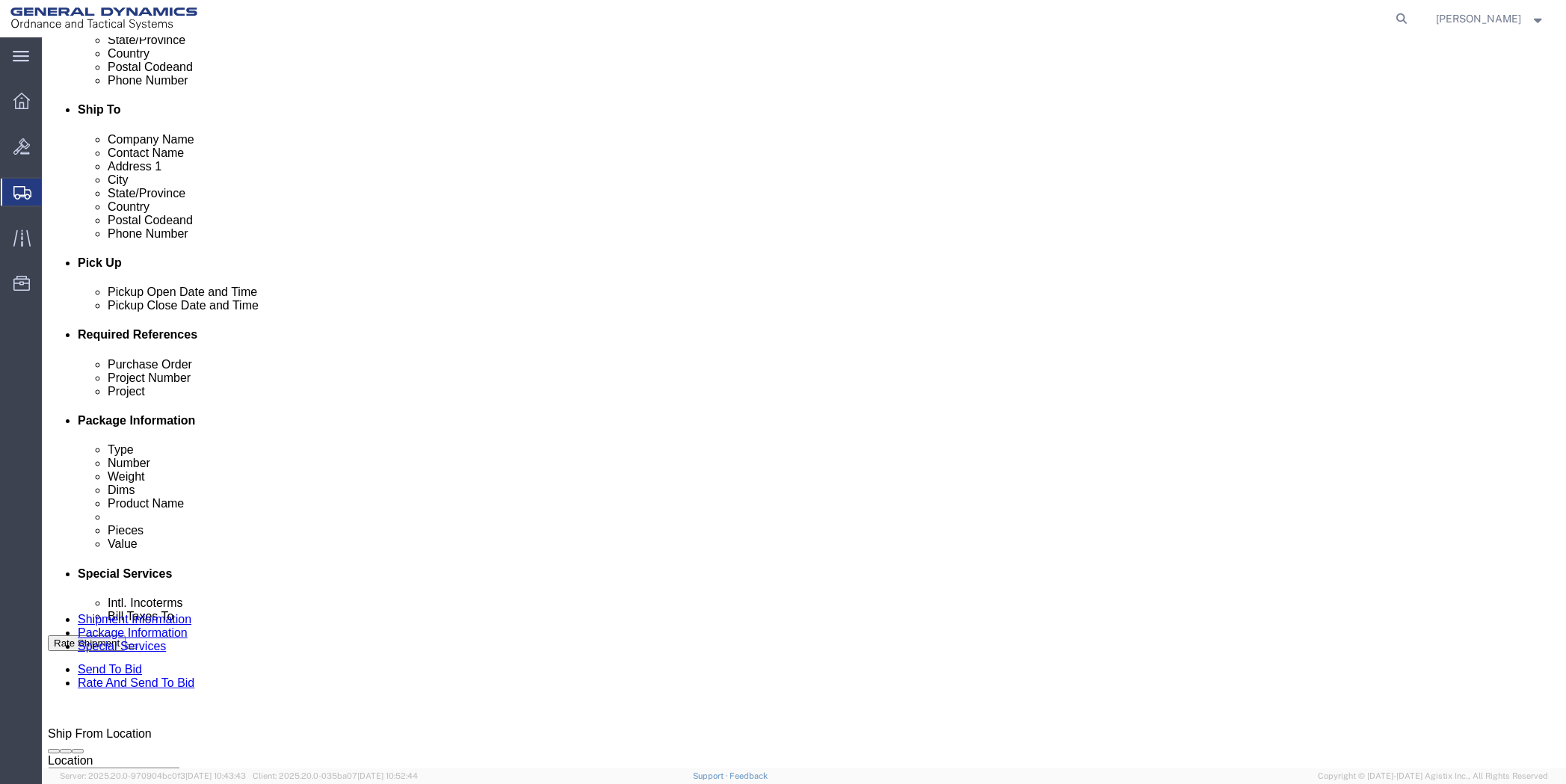
type input "[PHONE_NUMBER]"
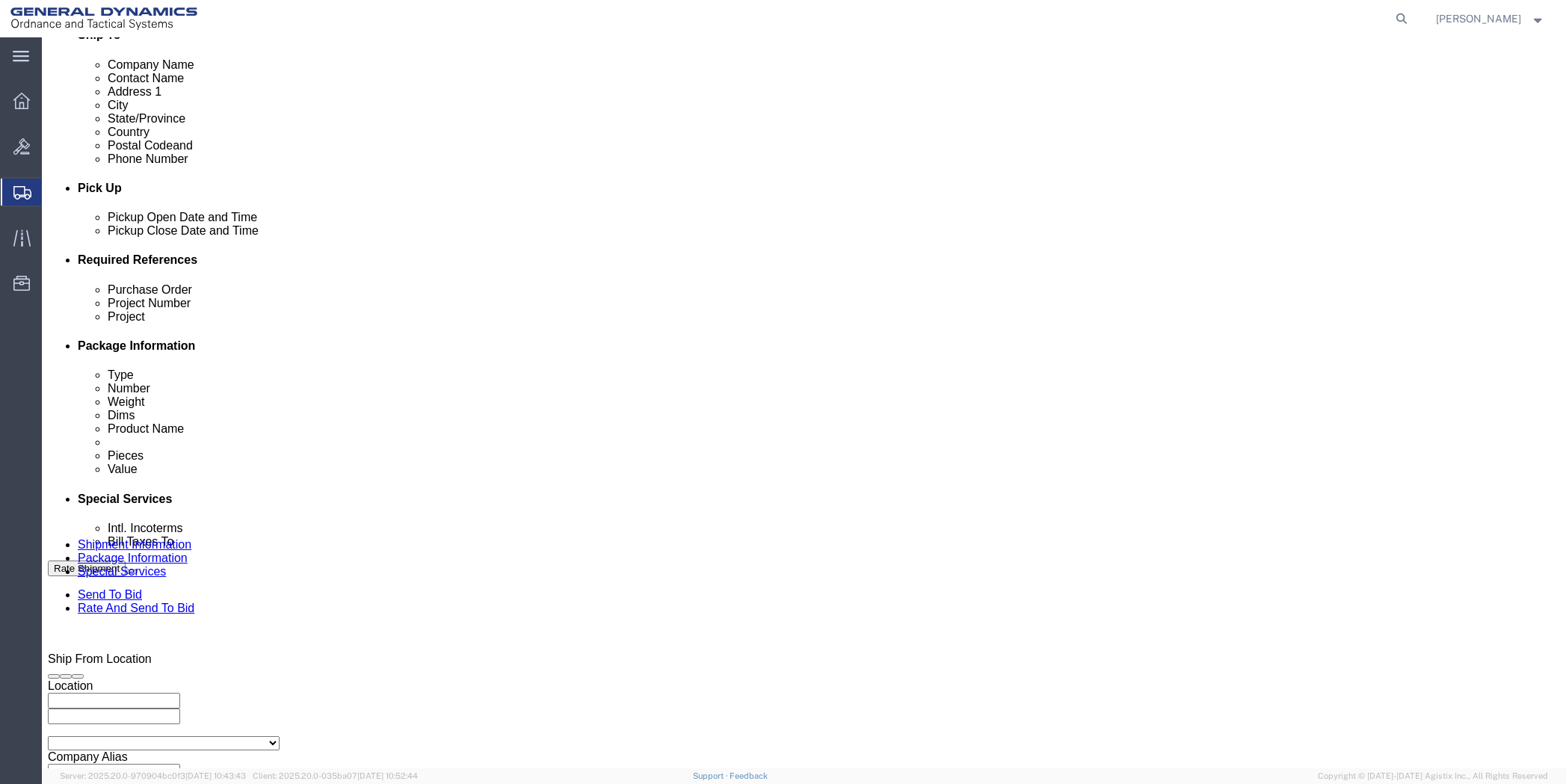
click div "[DATE] 10:00 AM"
type input "1:00 PM"
click button "Apply"
click input "text"
type input "50SOQ"
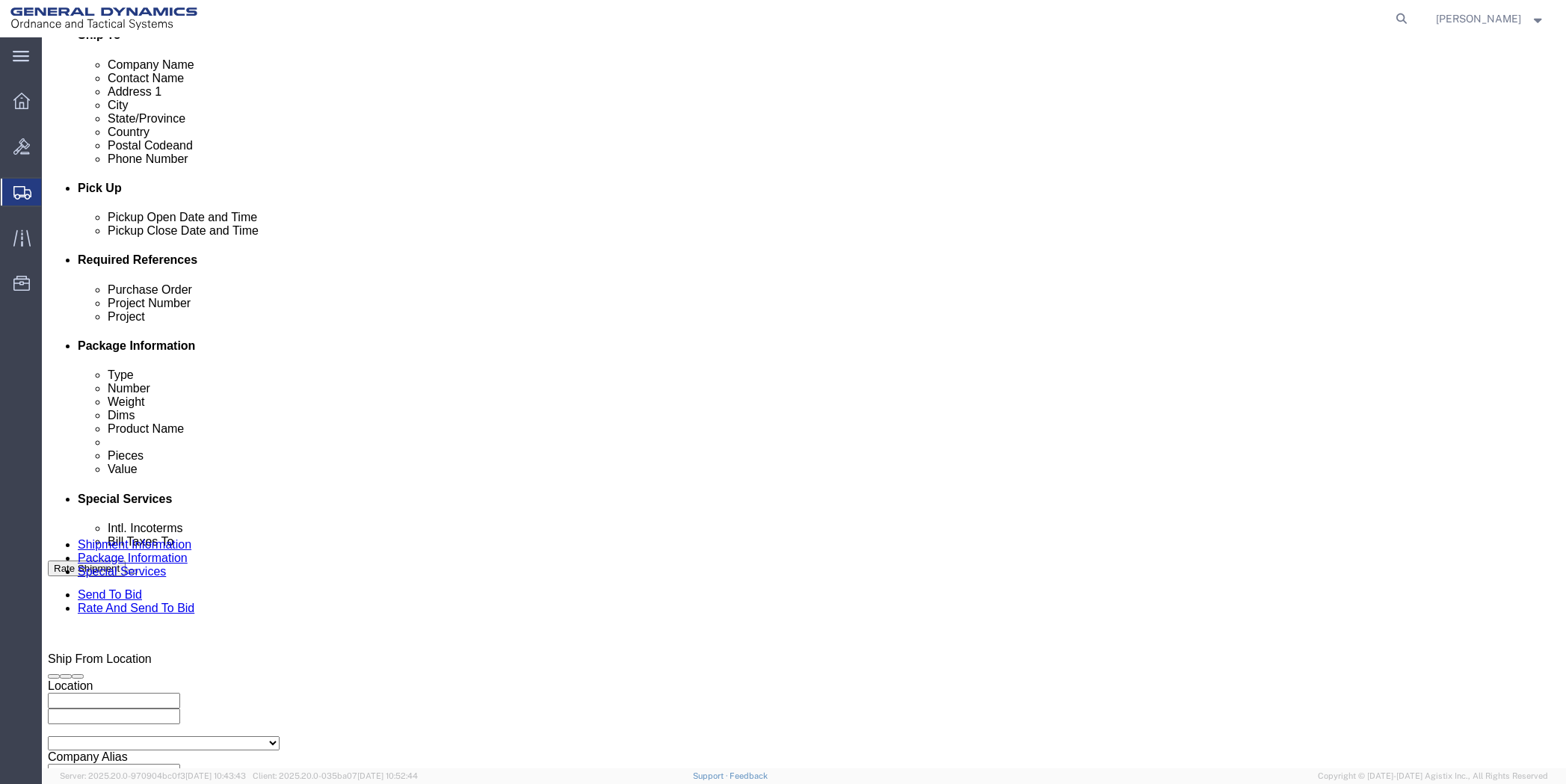
type input "NA"
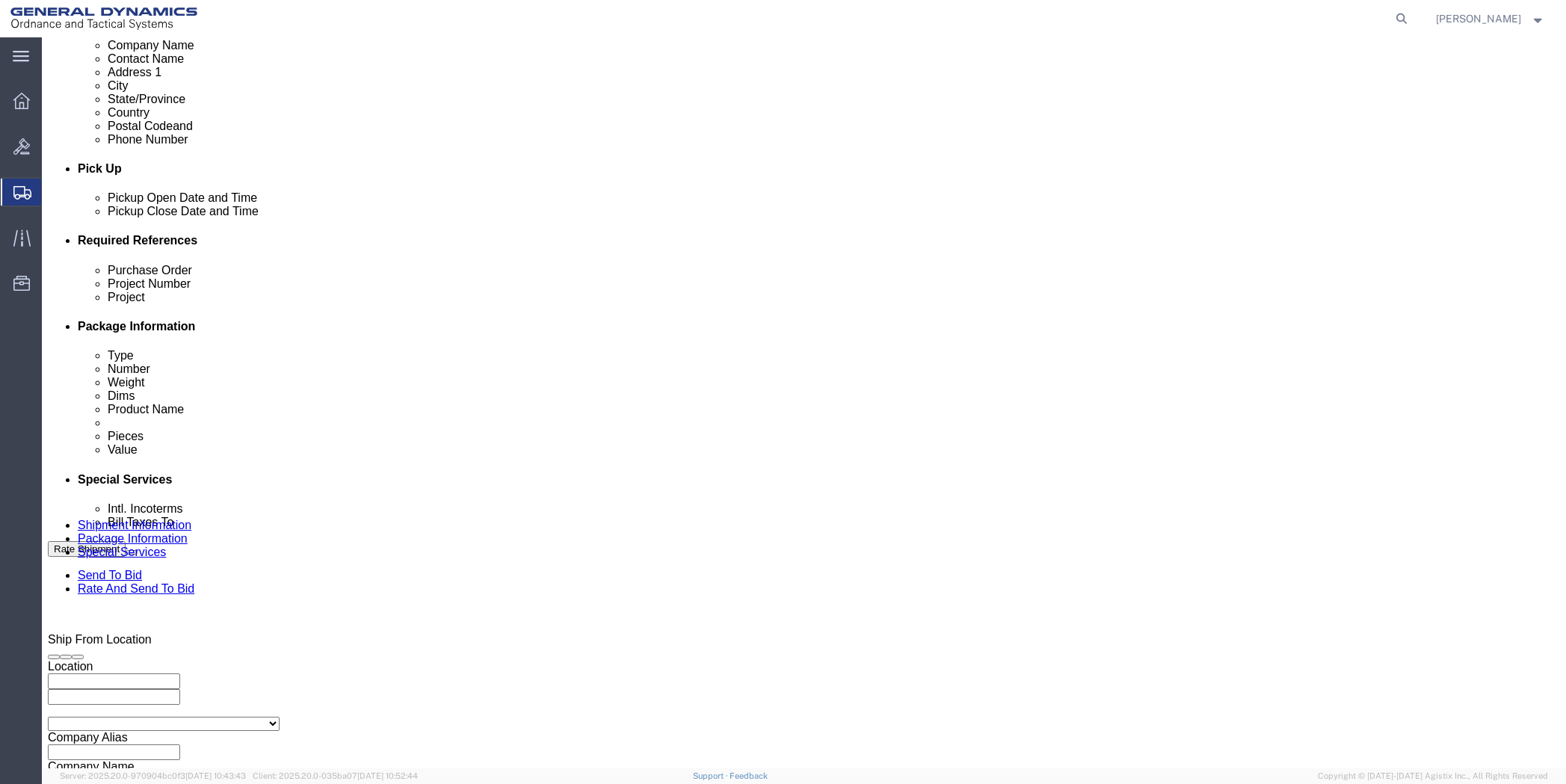
scroll to position [552, 0]
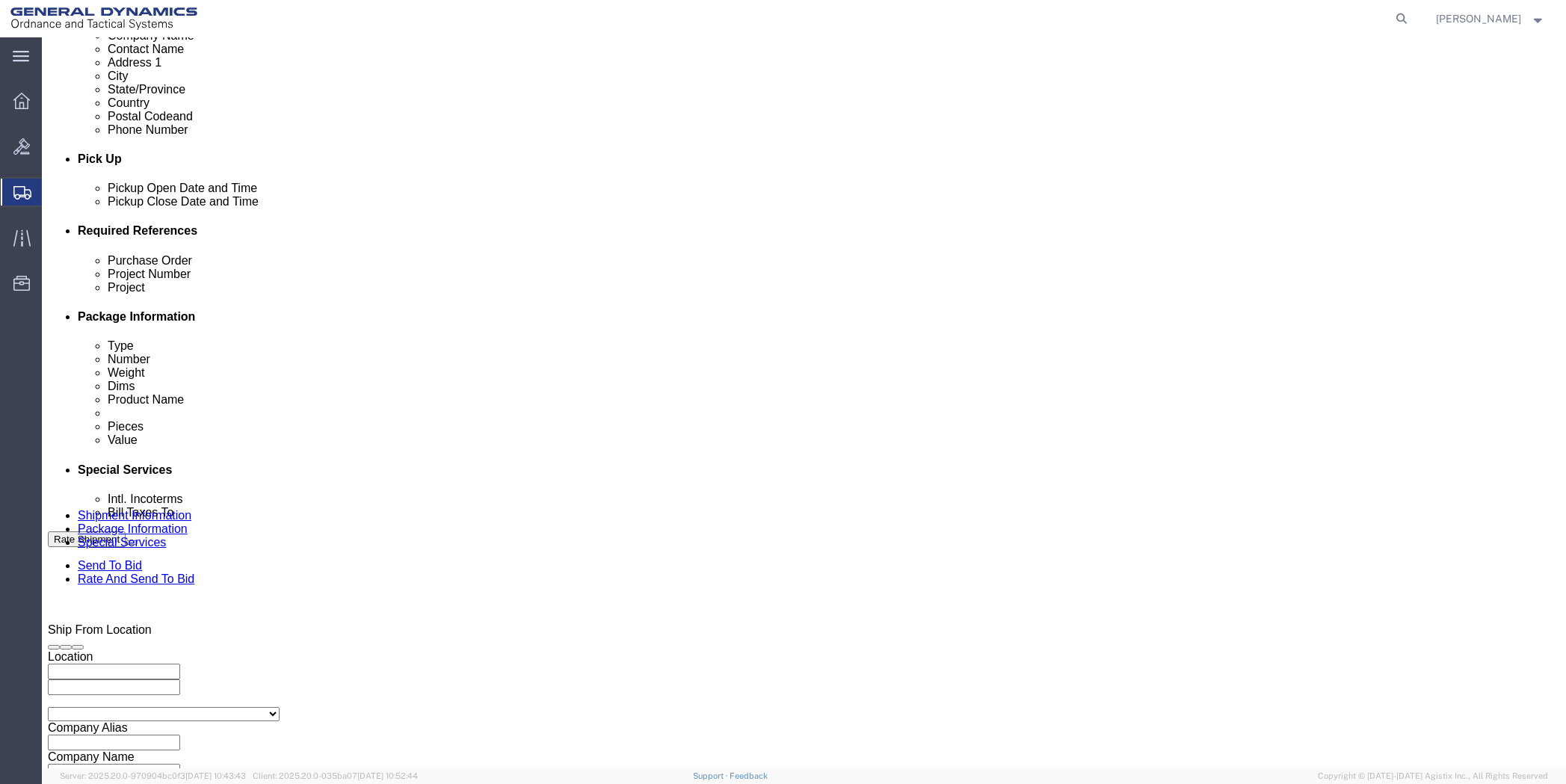
type input "NA"
click button "Continue"
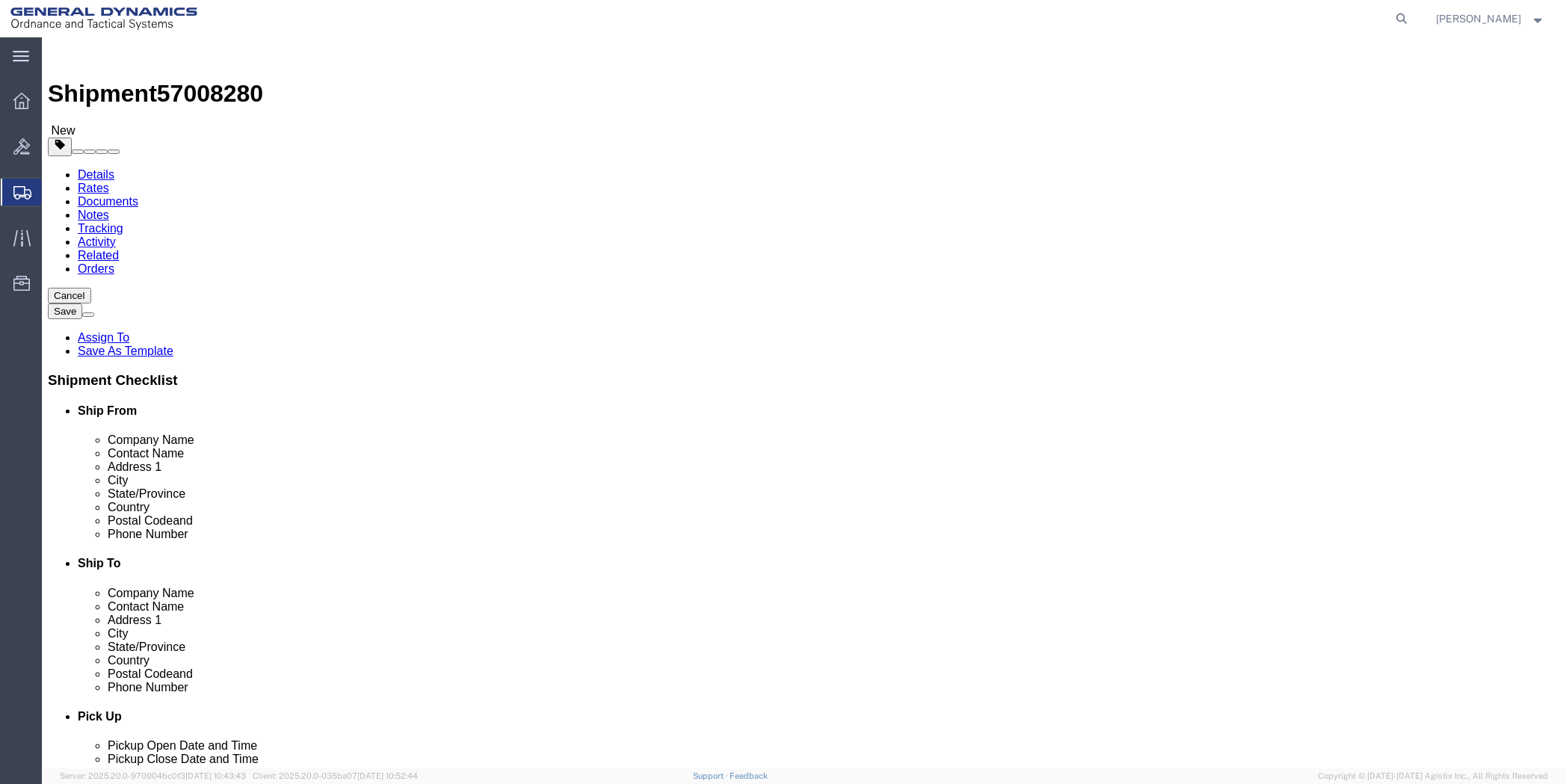
click select "Select Bale(s) Basket(s) Bolt(s) Bottle(s) Buckets Bulk Bundle(s) Can(s) Cardbo…"
select select "PSNS"
click select "Select Bale(s) Basket(s) Bolt(s) Bottle(s) Buckets Bulk Bundle(s) Can(s) Cardbo…"
click input "text"
type input "40"
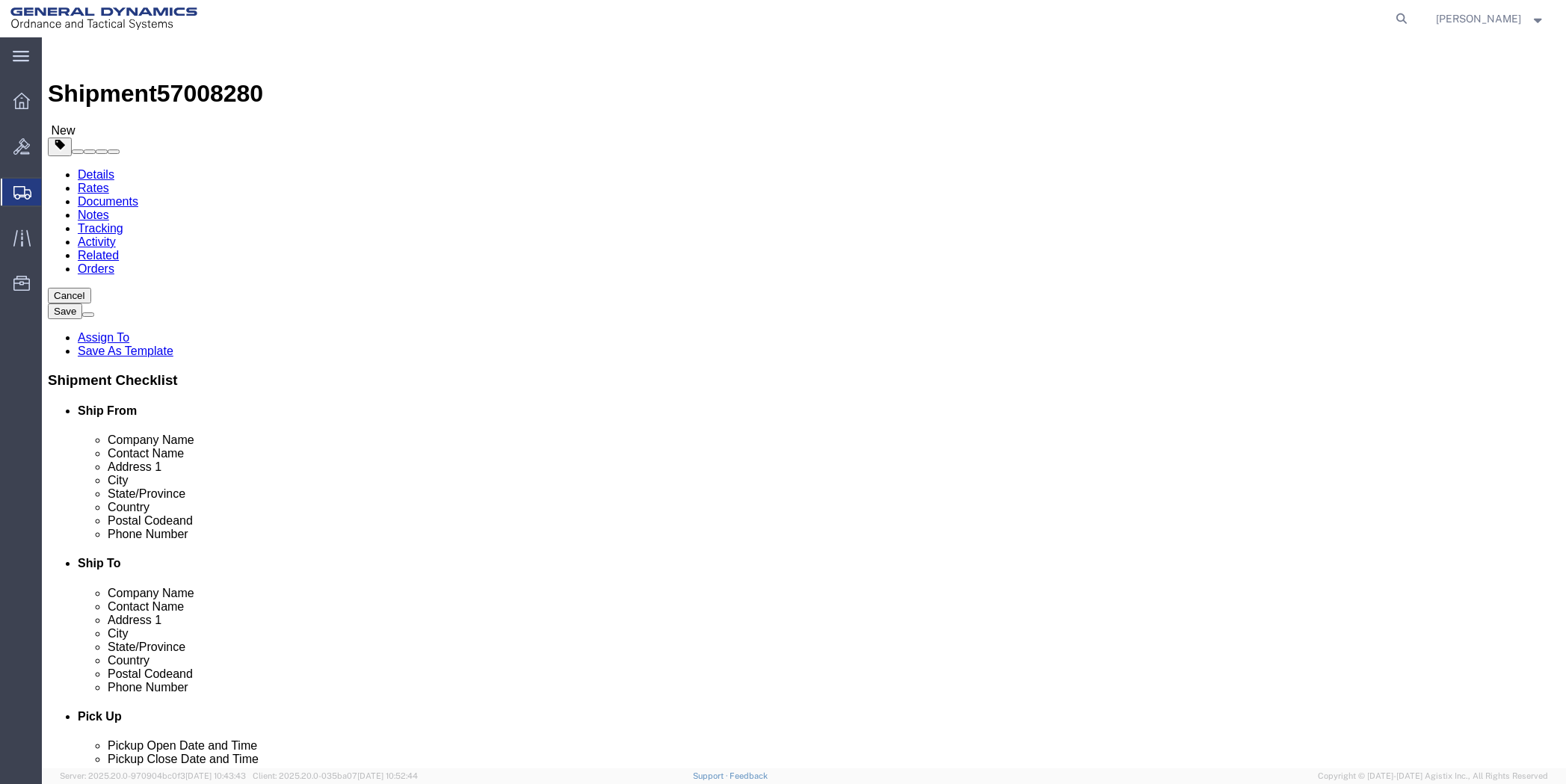
type input "20"
type input "10"
drag, startPoint x: 252, startPoint y: 370, endPoint x: 211, endPoint y: 373, distance: 41.1
click div "Weight 0.00 Select kgs lbs Ship. t°"
type input "160"
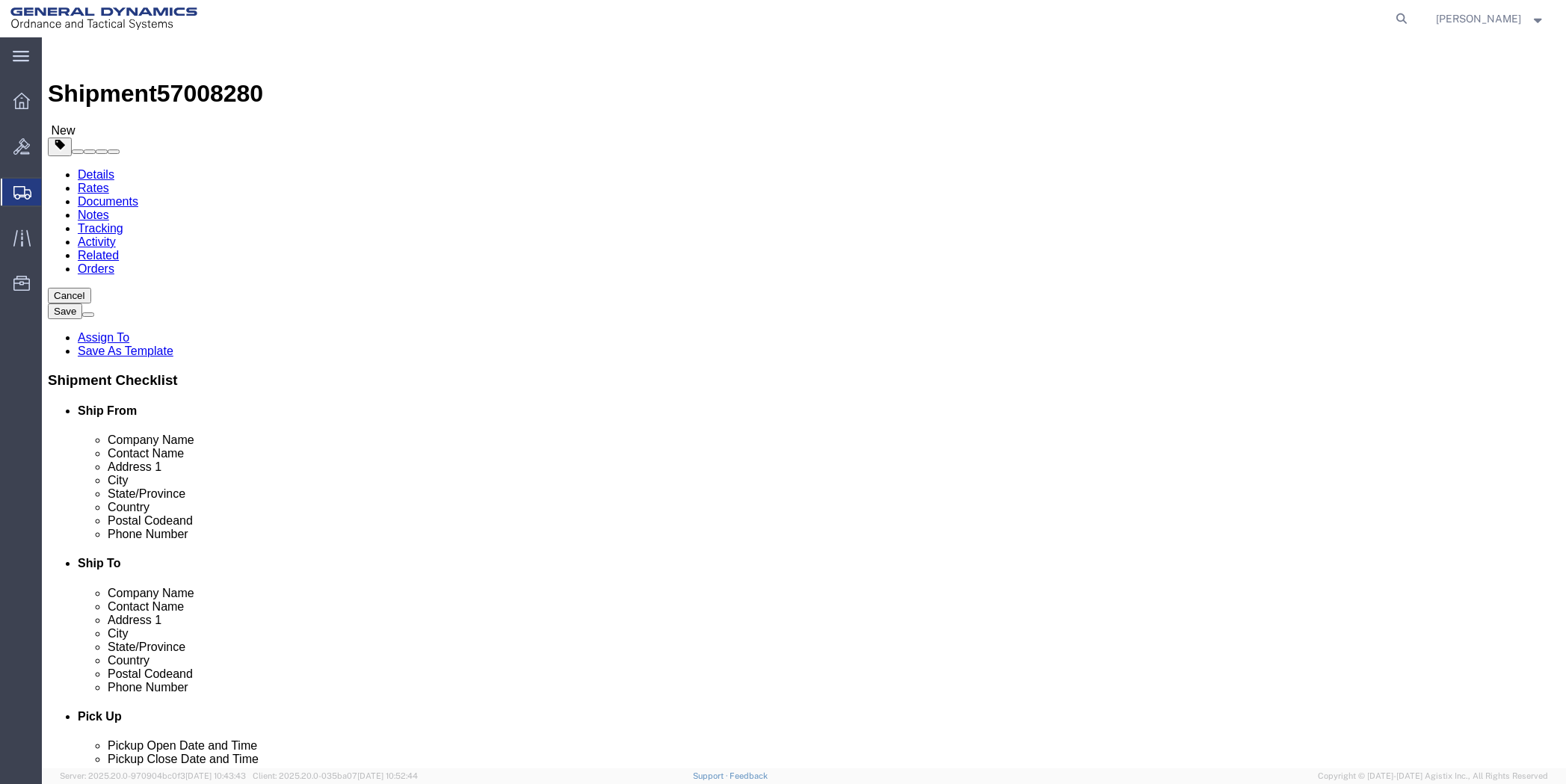
click link "Add Content"
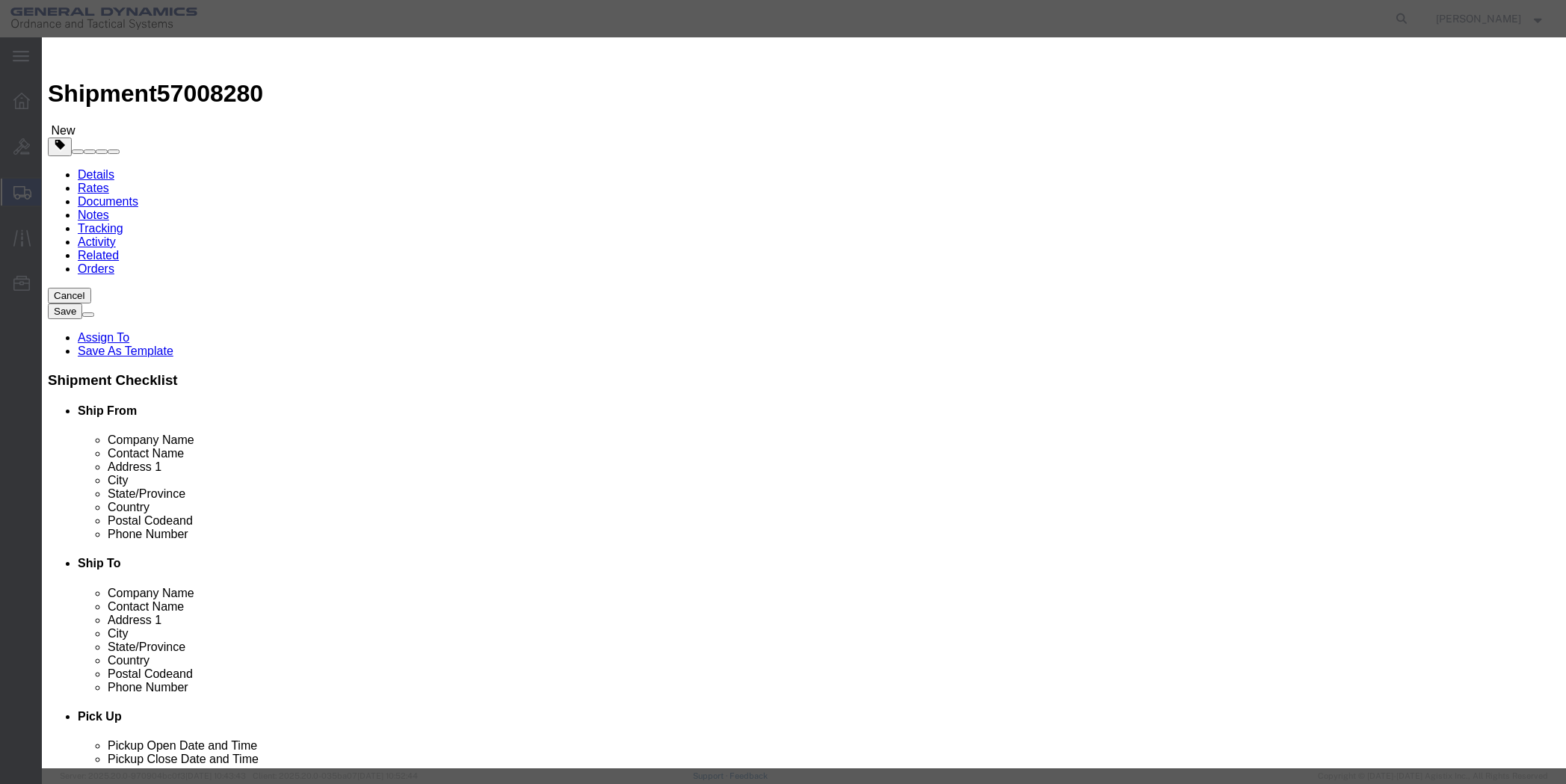
click input "text"
type input "!"
type input "1 Standard"
type input "1"
type input "4500"
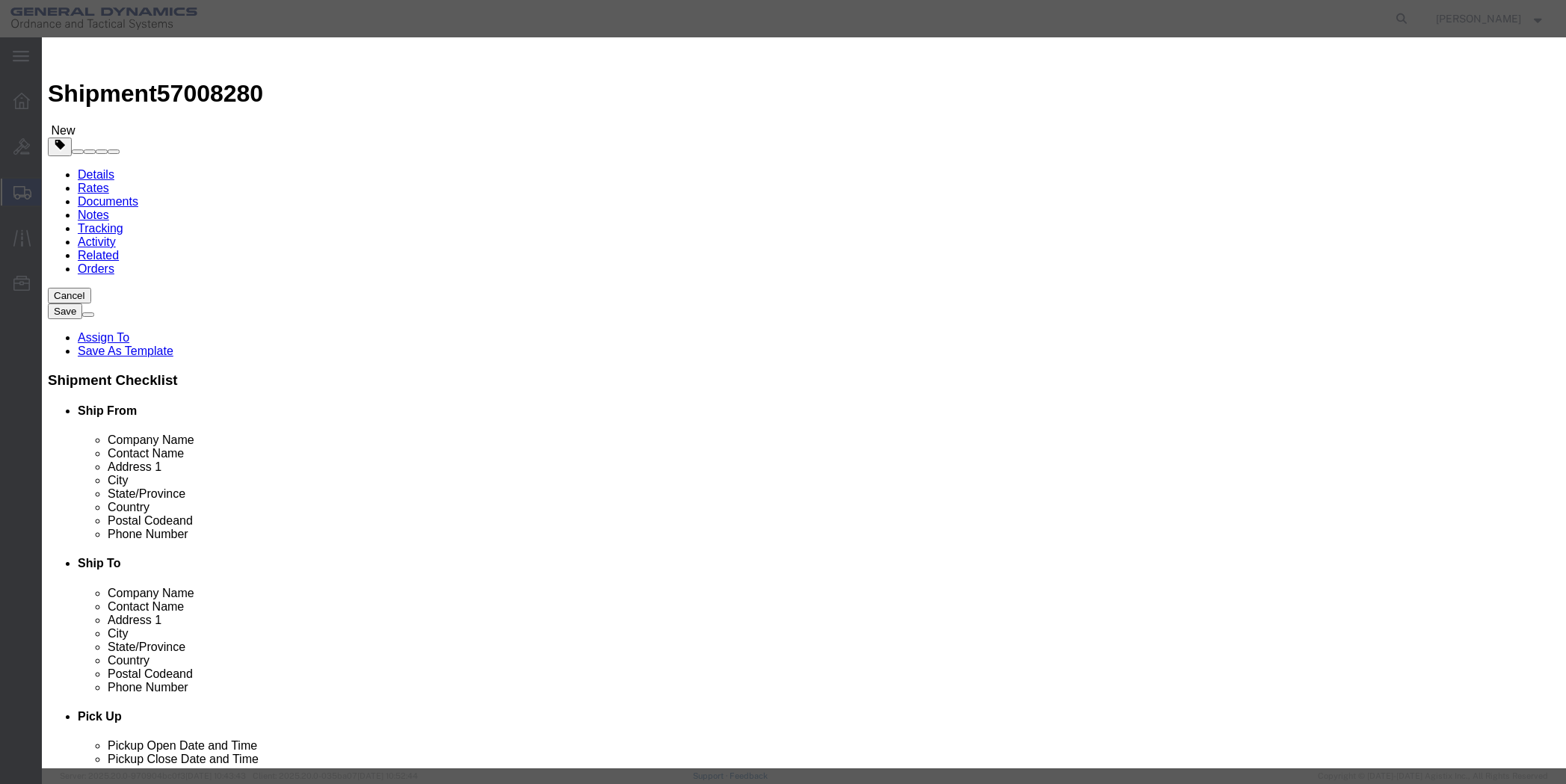
select select "USD"
click select "Select 50 55 60 65 70 85 92.5 100 125 175 250 300 400"
select select "50"
click select "Select 50 55 60 65 70 85 92.5 100 125 175 250 300 400"
click button "Save & Close"
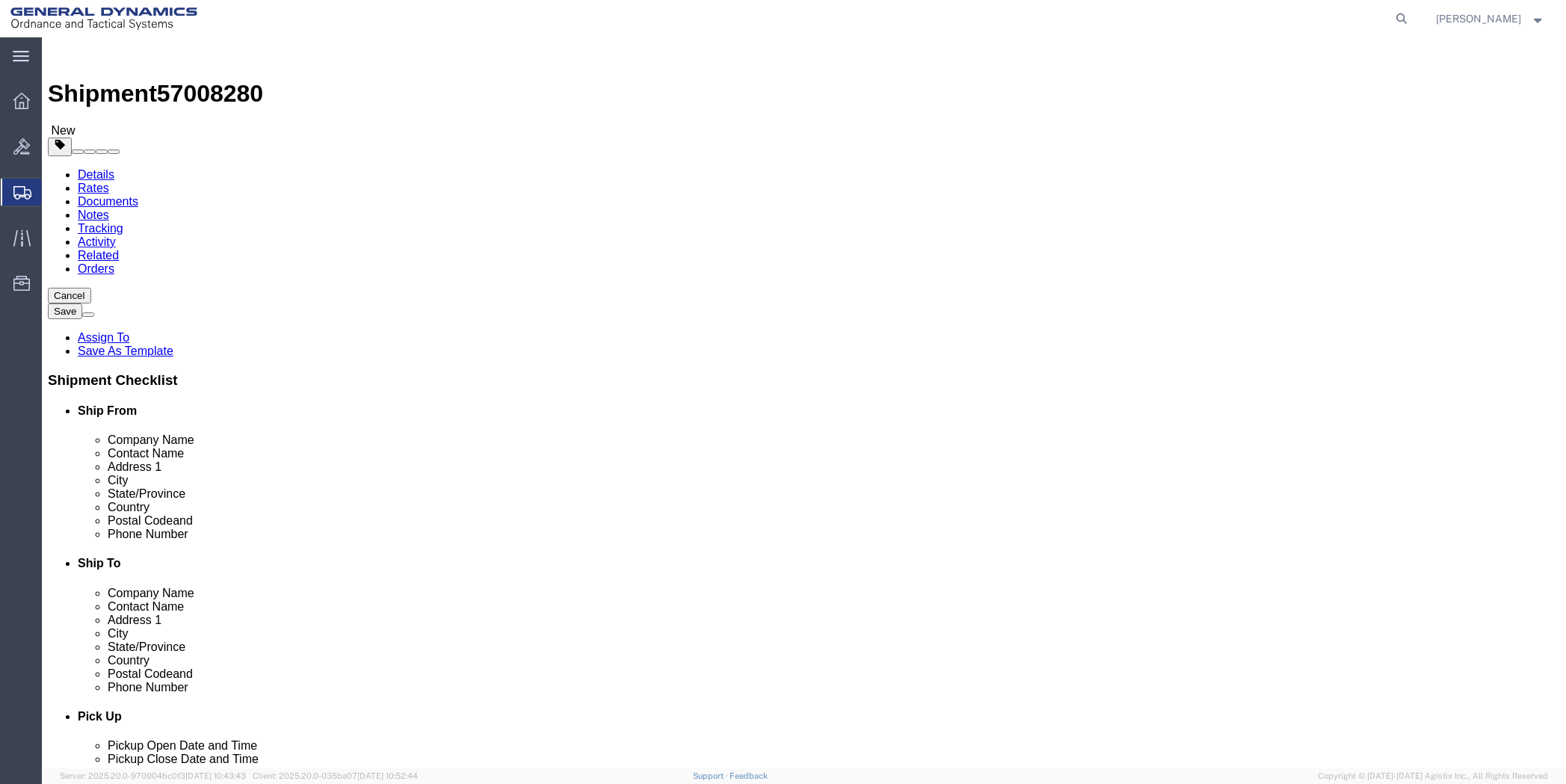
click button "Continue"
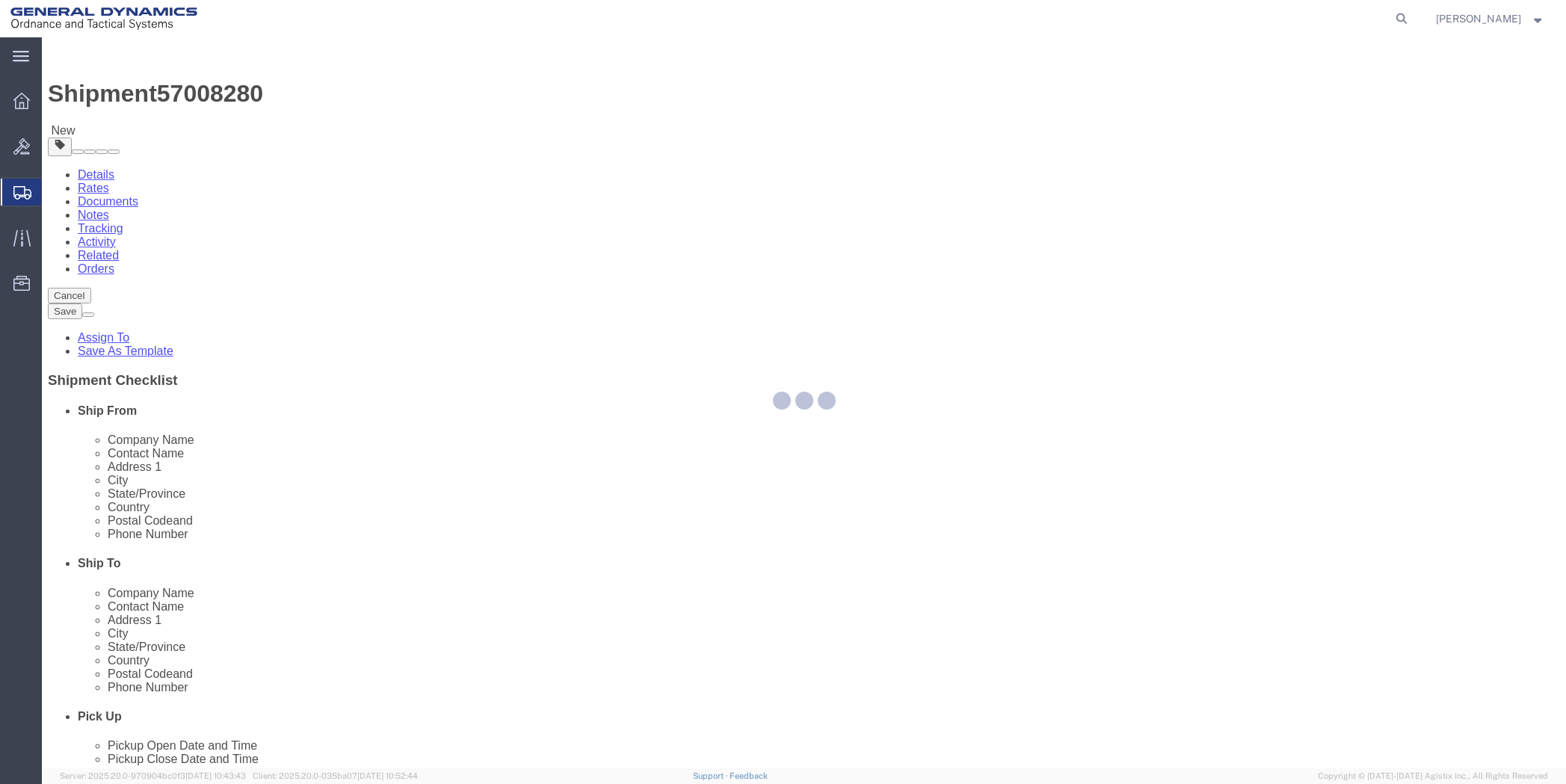
select select
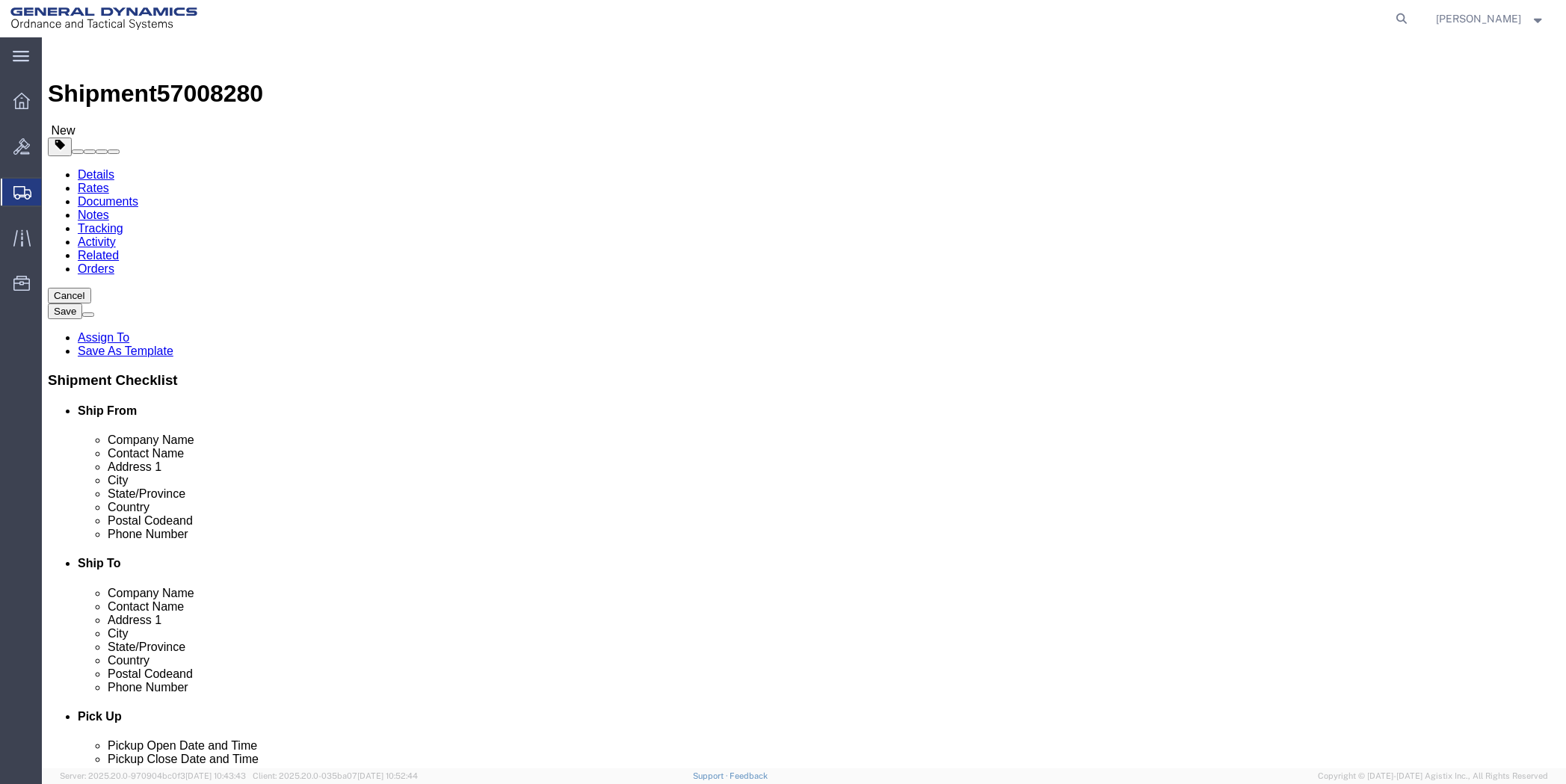
click link "Shipment Information"
click input "checkbox"
checkbox input "true"
click icon
click button "Continue"
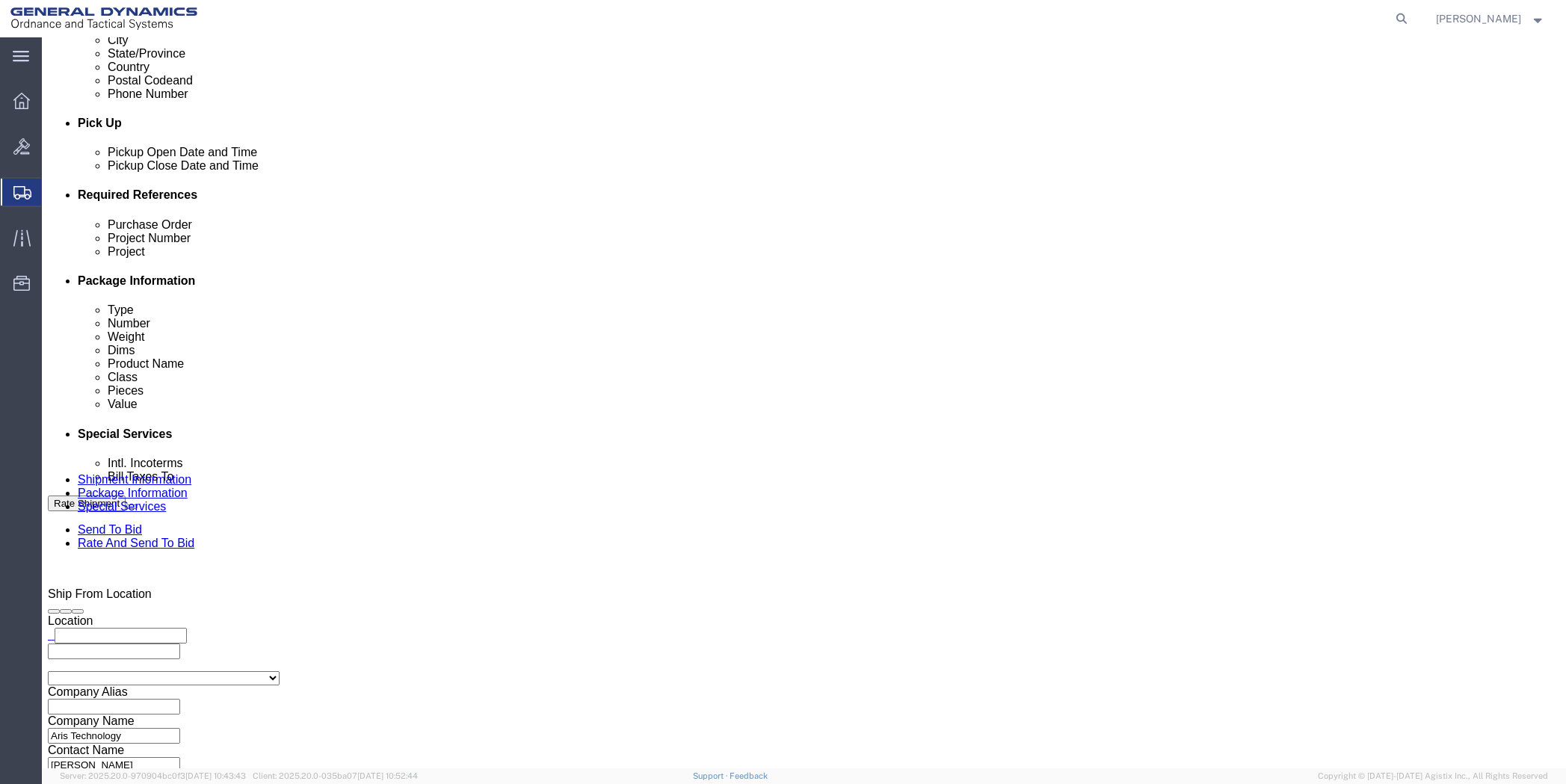
scroll to position [598, 0]
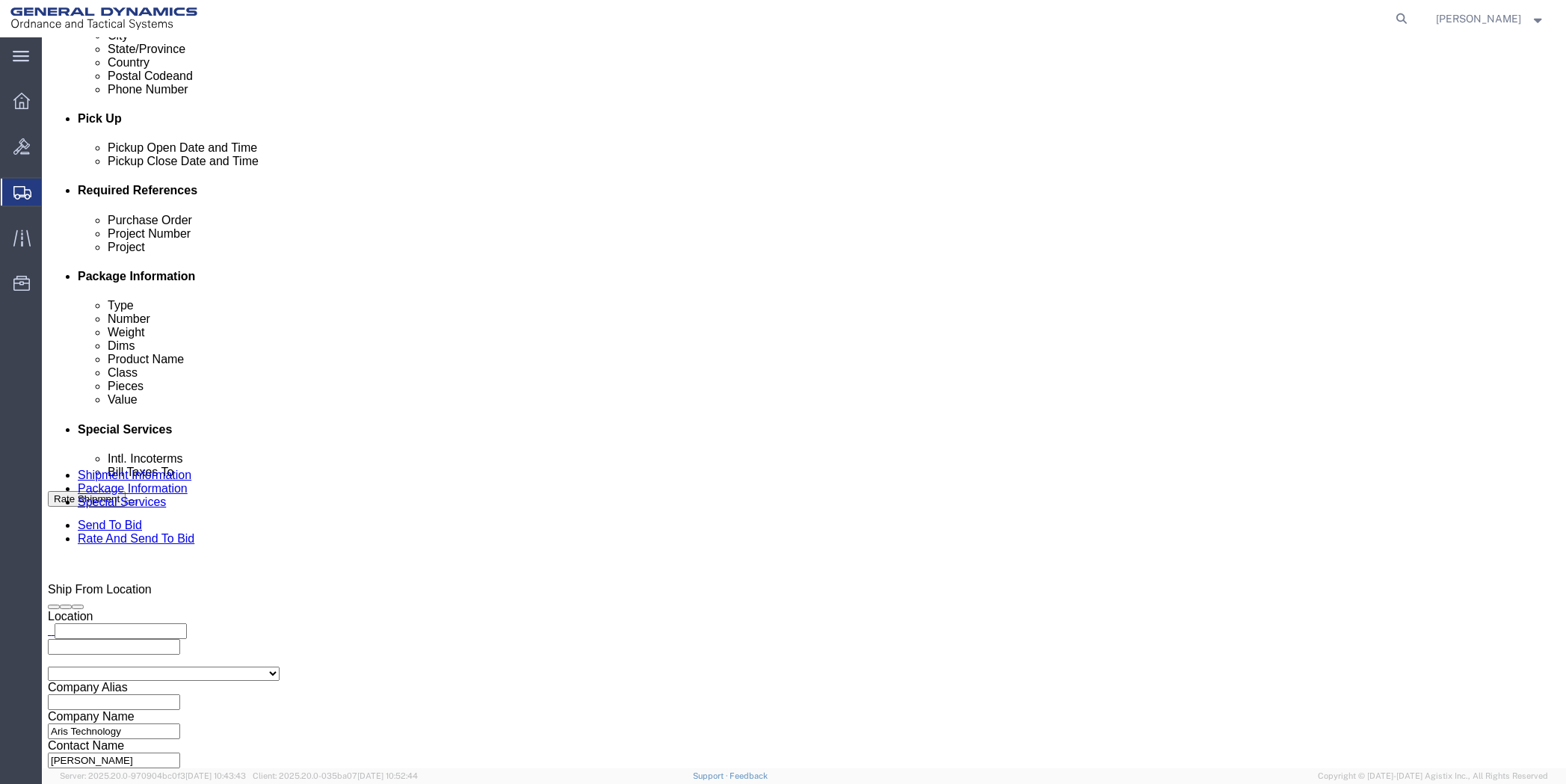
click select "Select Buyer Cost Center Department Operations Number Order Number Sales Person"
select select "DEPARTMENT"
click select "Select Buyer Cost Center Department Operations Number Order Number Sales Person"
click select "Select [GEOGRAPHIC_DATA] [GEOGRAPHIC_DATA] [GEOGRAPHIC_DATA] [GEOGRAPHIC_DATA] …"
select select "1923981"
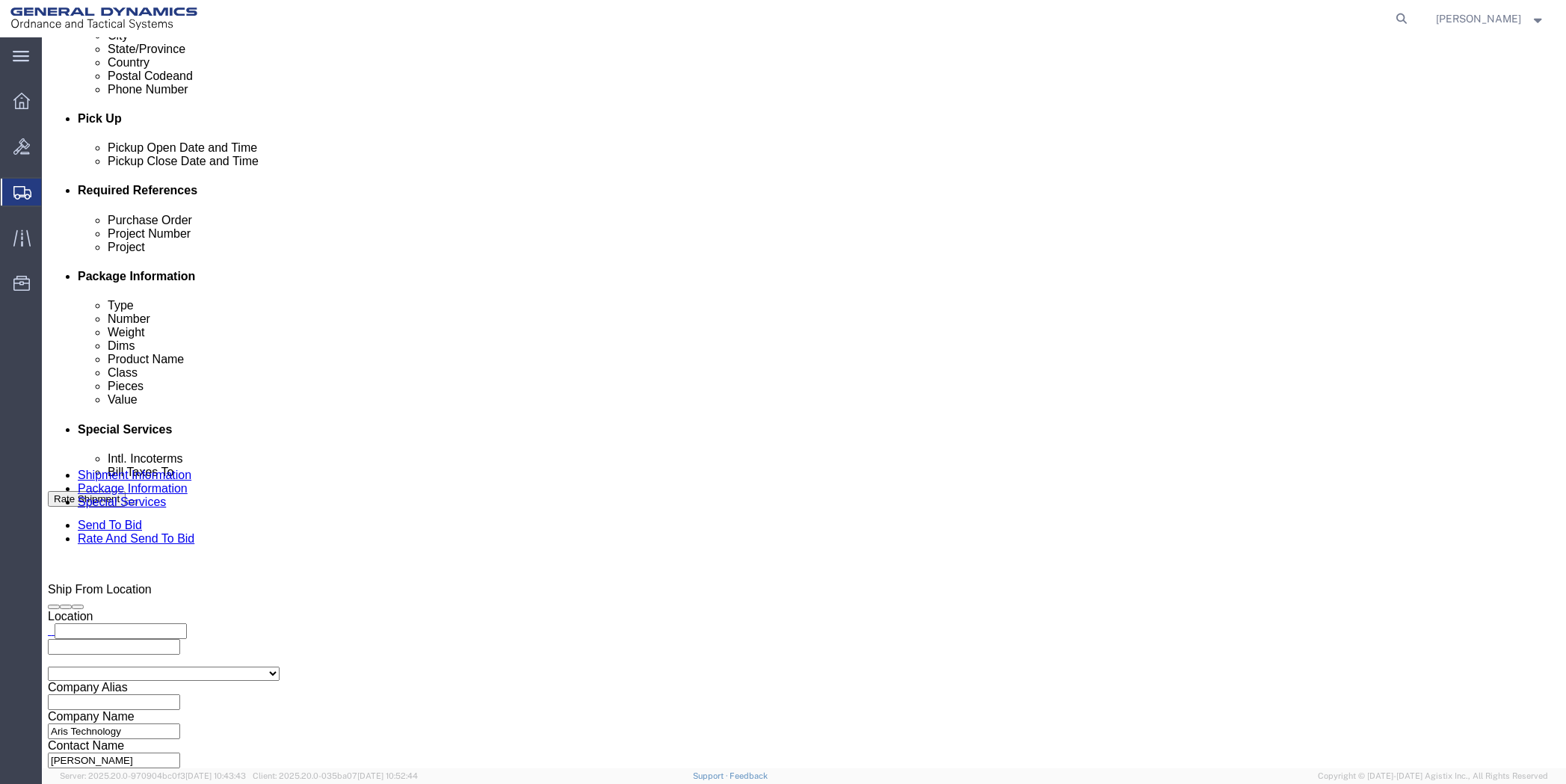
click select "Select [GEOGRAPHIC_DATA] [GEOGRAPHIC_DATA] [GEOGRAPHIC_DATA] [GEOGRAPHIC_DATA] …"
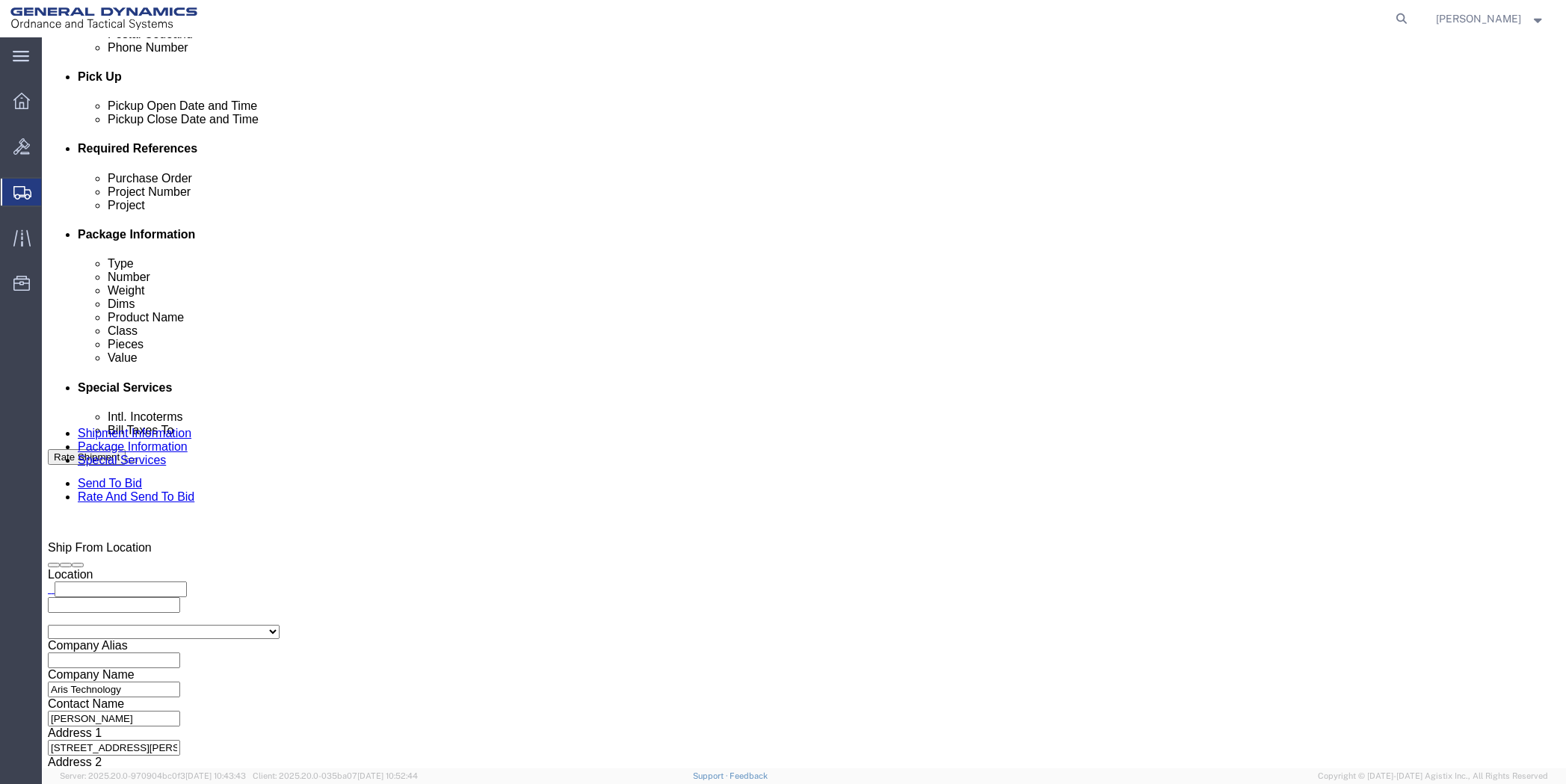
scroll to position [672, 0]
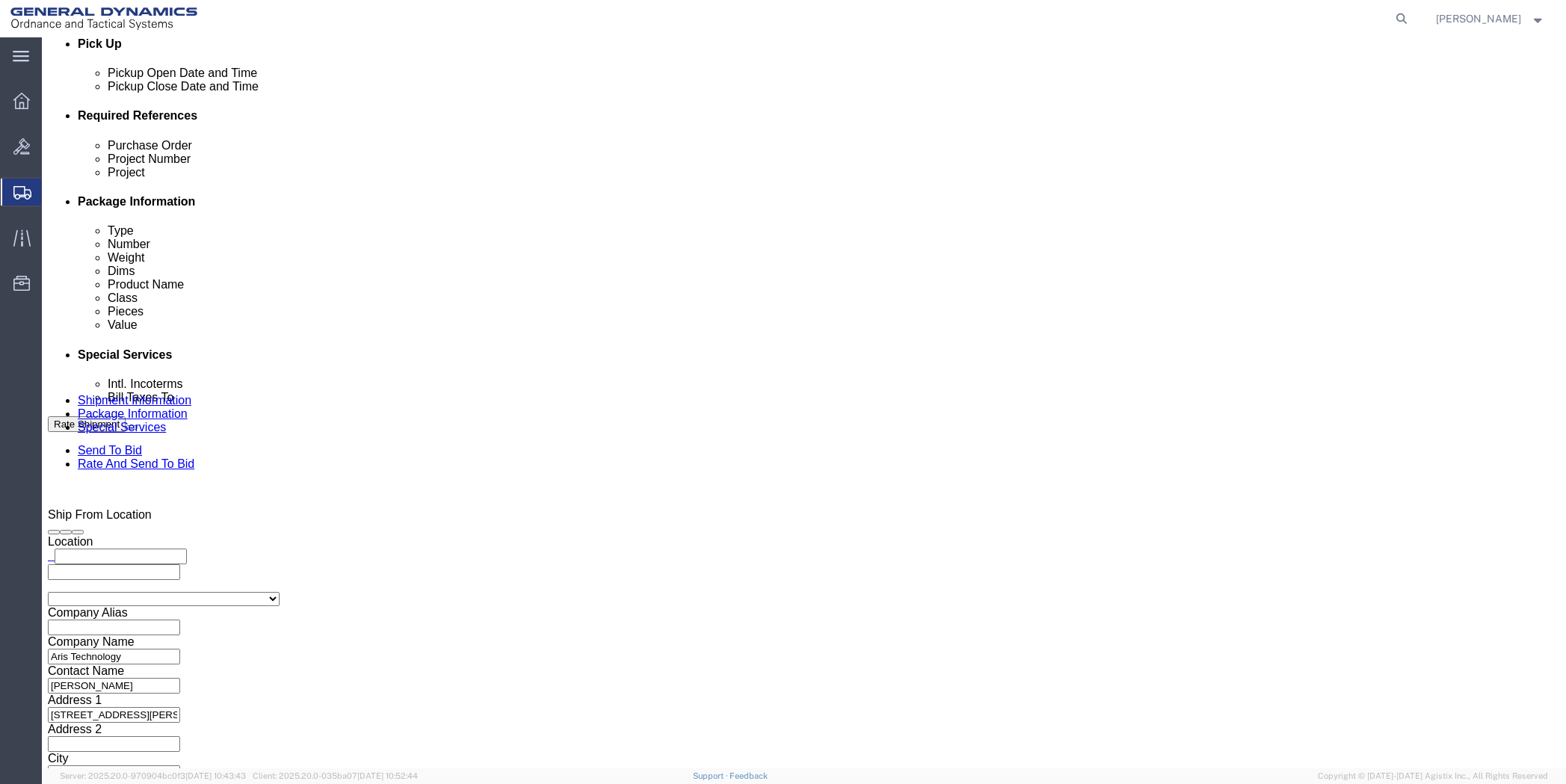
click select "Select DHL FedEx Express UPS"
select select "FedEx Express"
click select "Select DHL FedEx Express UPS"
click input "text"
type input "201518662"
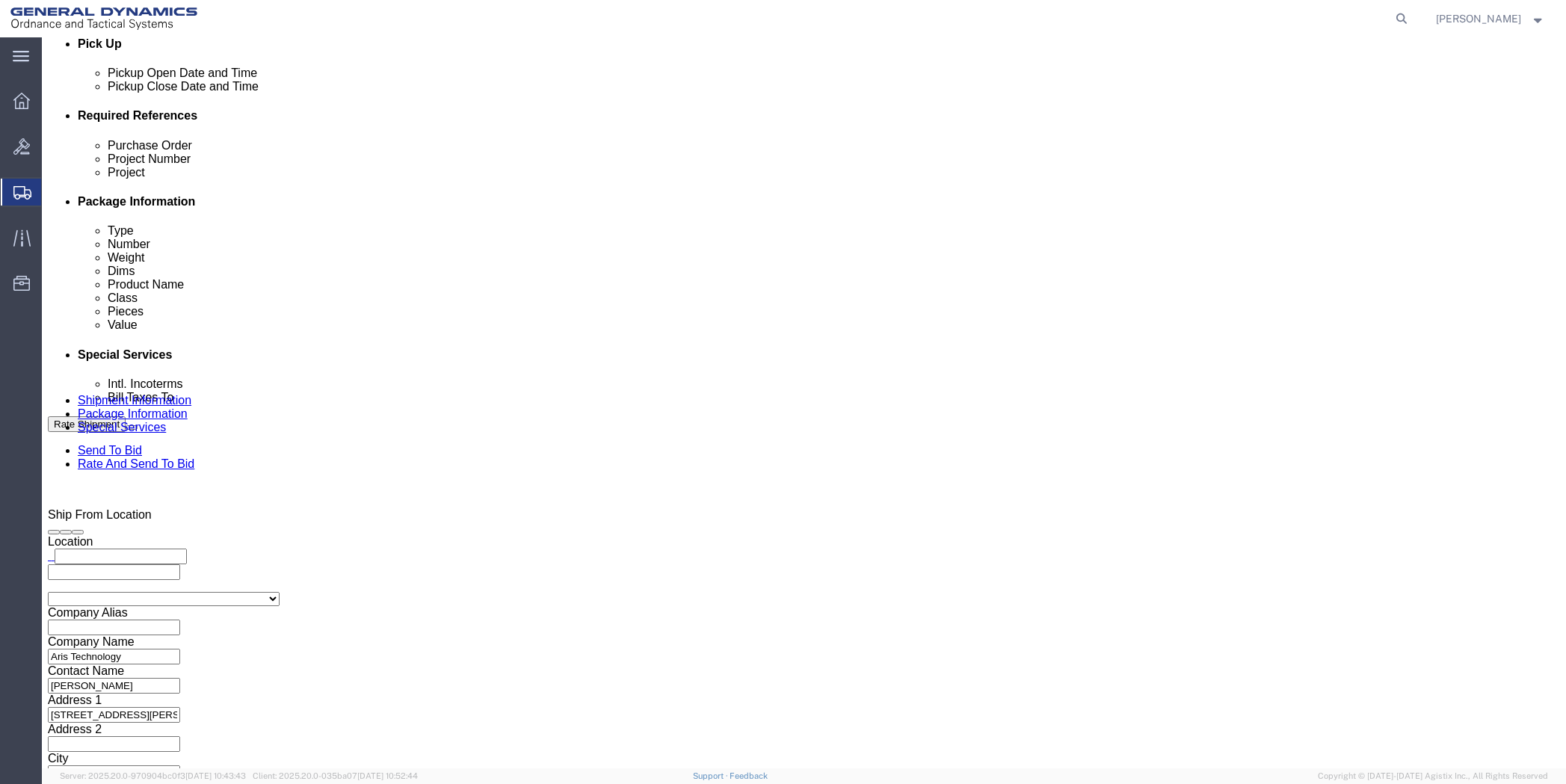
drag, startPoint x: 347, startPoint y: 445, endPoint x: 157, endPoint y: 454, distance: 190.2
click div "Address 1 [STREET_ADDRESS]"
type input "PO BOX 51050"
drag, startPoint x: 332, startPoint y: 535, endPoint x: 238, endPoint y: 536, distance: 94.0
click div "[PHONE_NUMBER]"
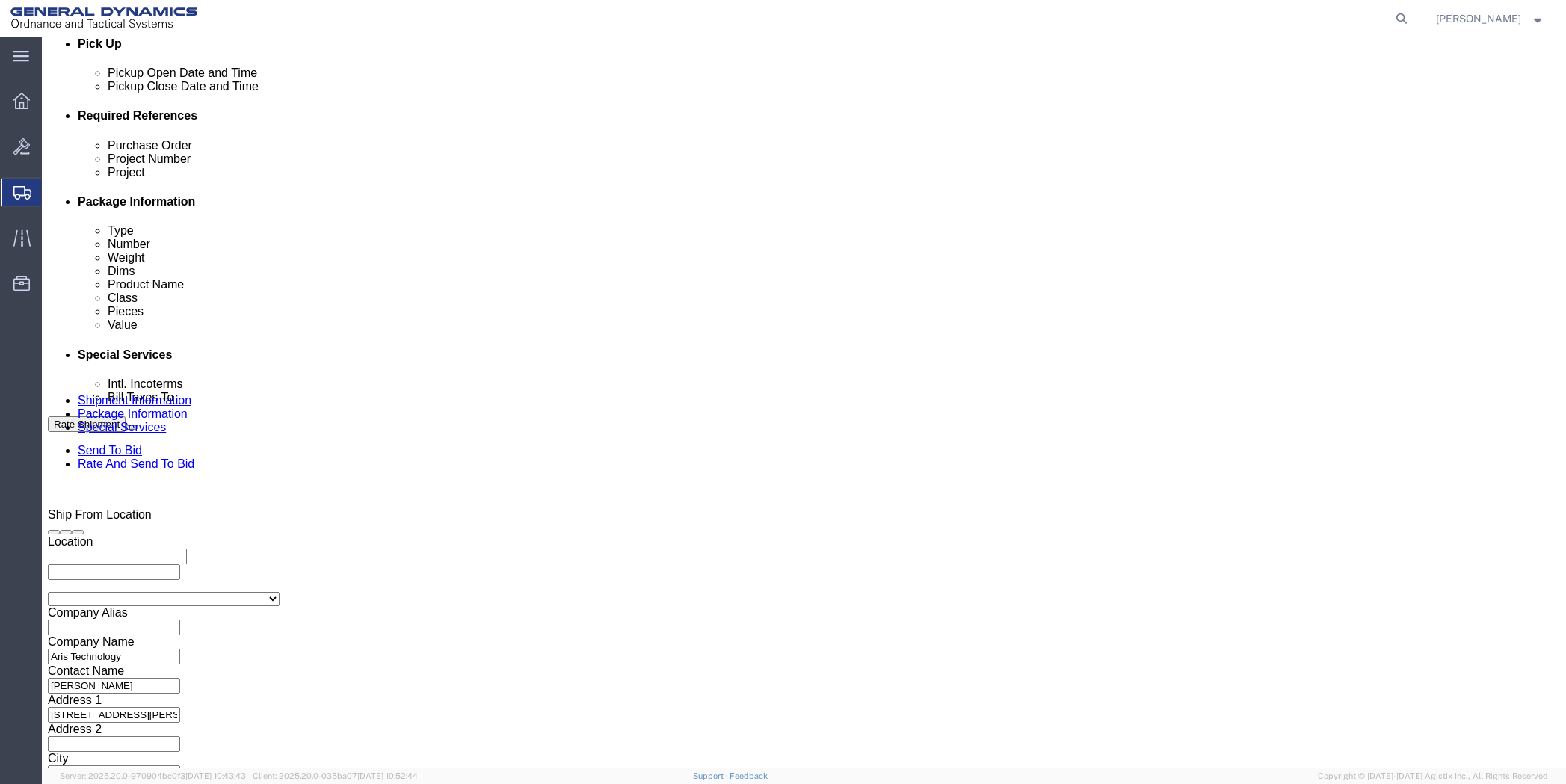
drag, startPoint x: 920, startPoint y: 416, endPoint x: 795, endPoint y: 426, distance: 125.4
click div "Contact Name [PERSON_NAME]"
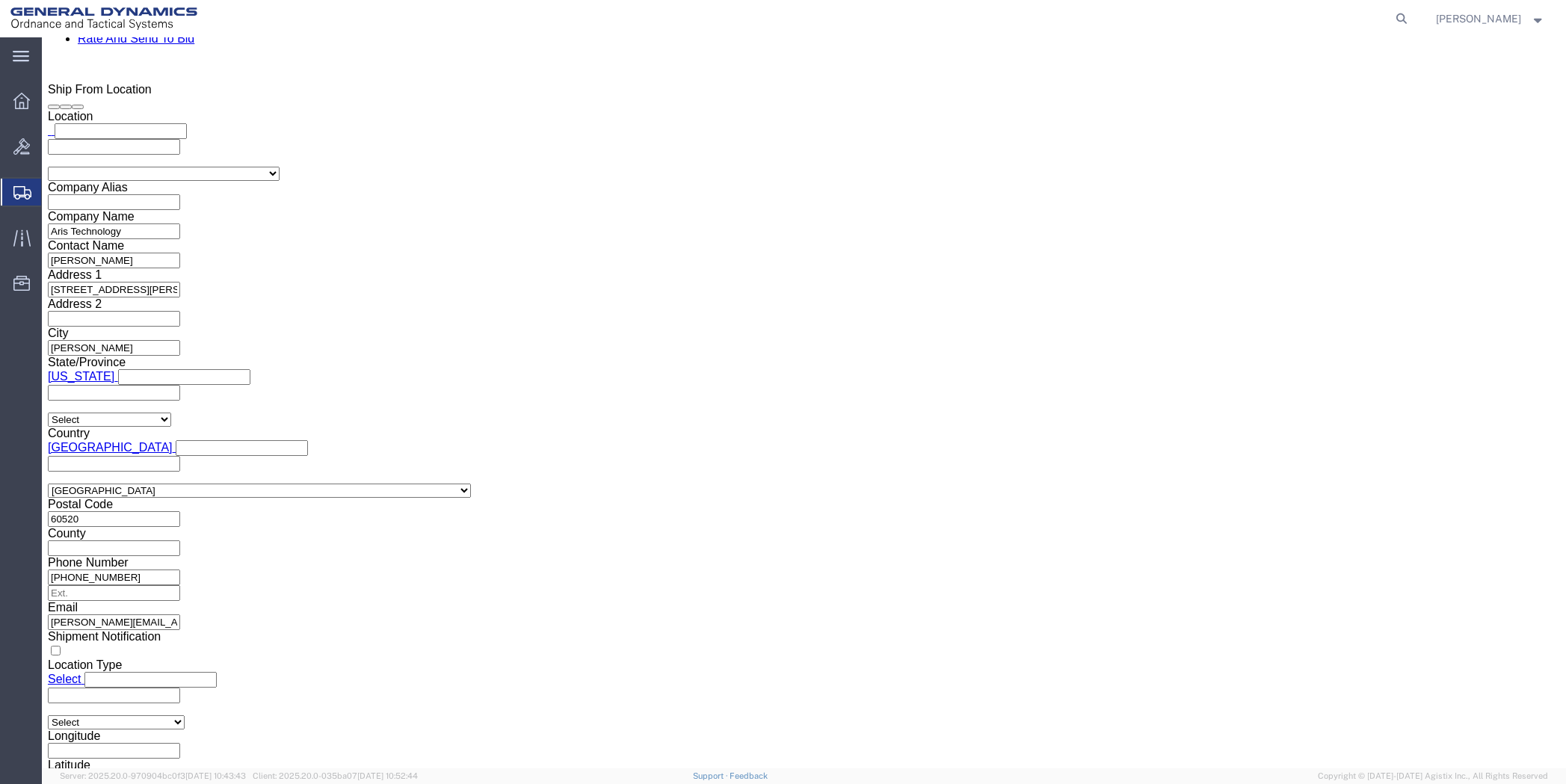
scroll to position [1121, 0]
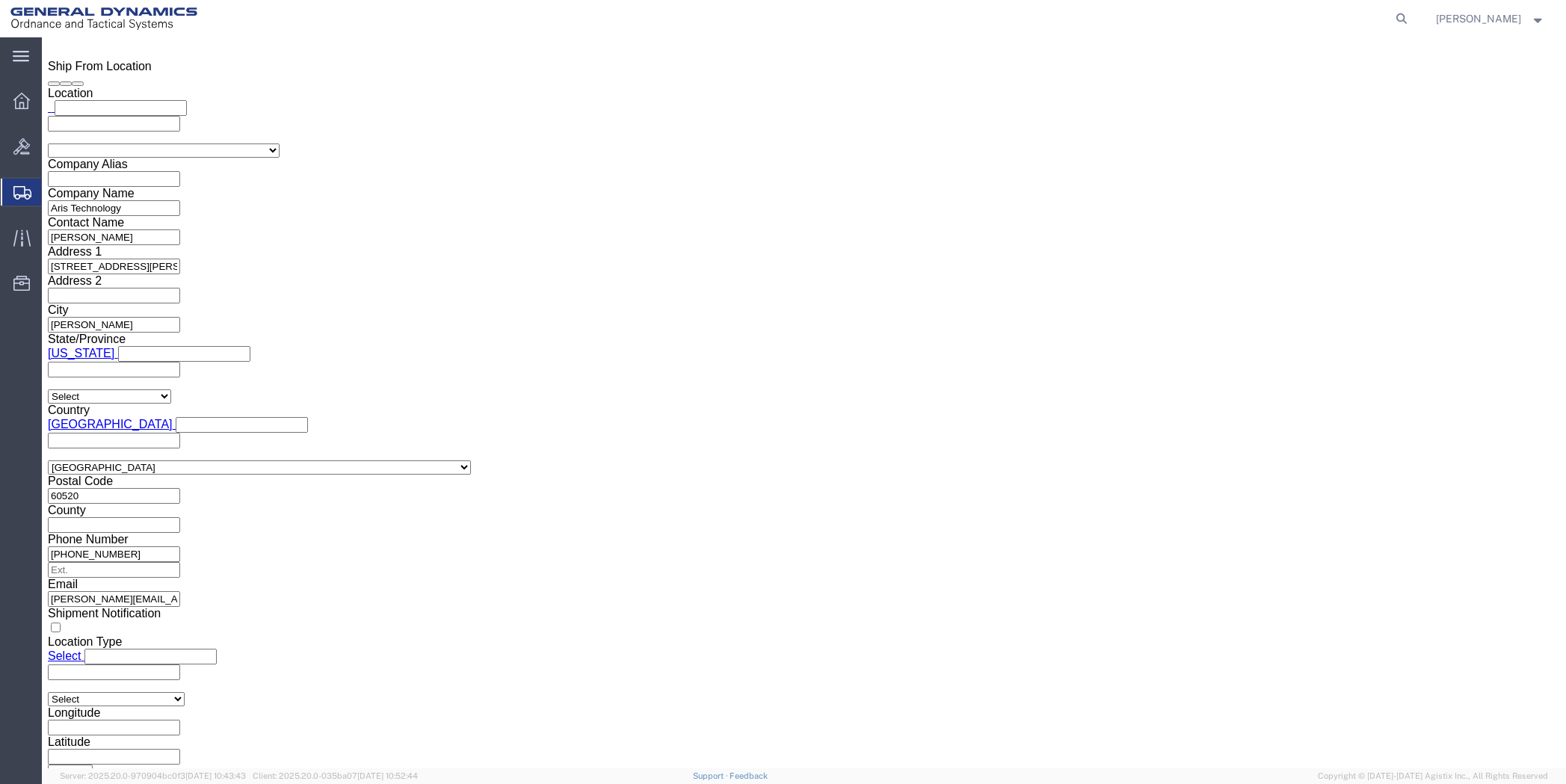
click input "BOL"
checkbox input "true"
click input "Packing List"
checkbox input "true"
click input "Shipping Label"
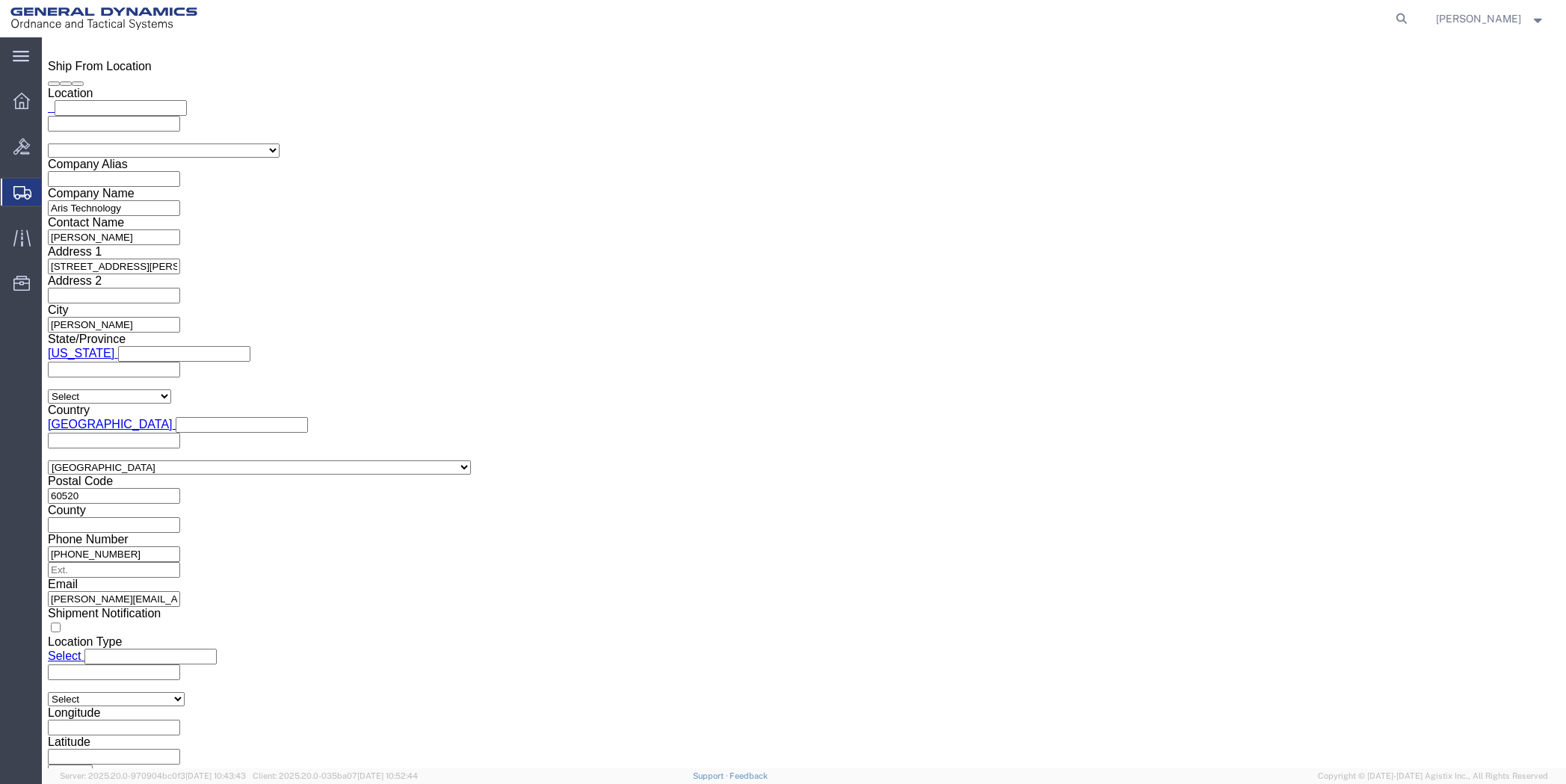
checkbox input "true"
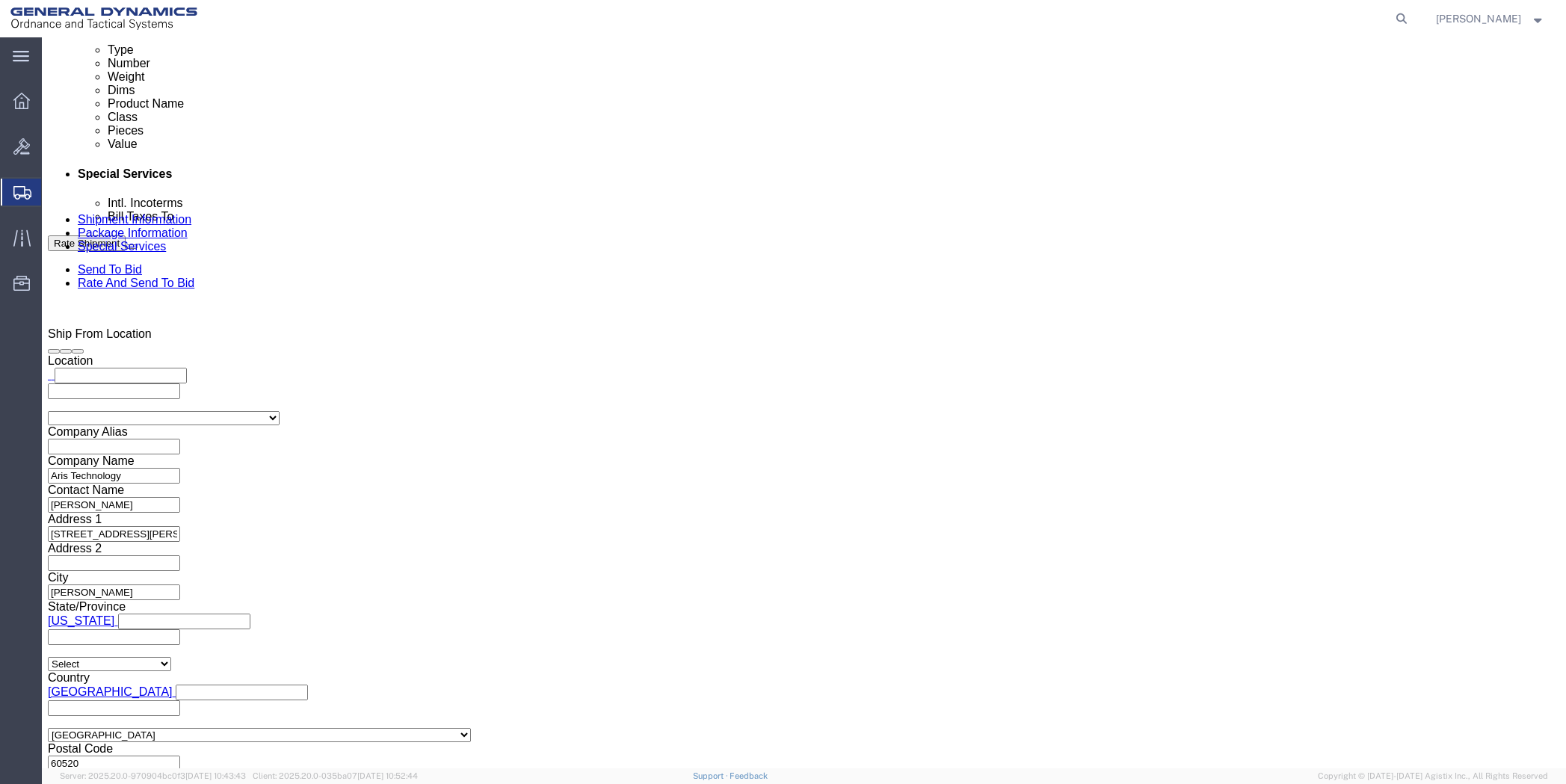
scroll to position [822, 0]
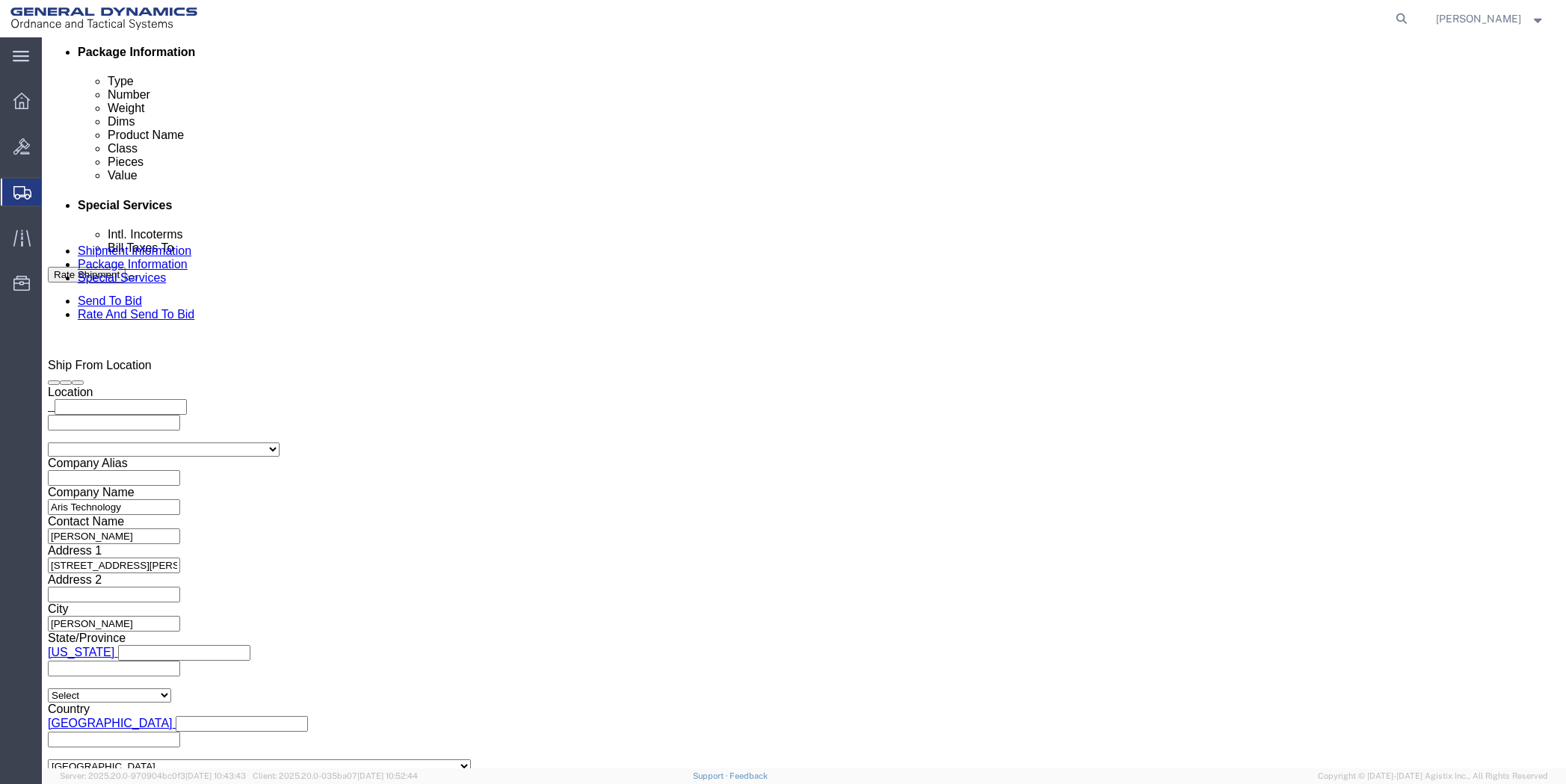
click input "text"
drag, startPoint x: 321, startPoint y: 507, endPoint x: 260, endPoint y: 505, distance: 61.0
click input "text"
drag, startPoint x: 278, startPoint y: 501, endPoint x: 261, endPoint y: 504, distance: 17.3
click input "text"
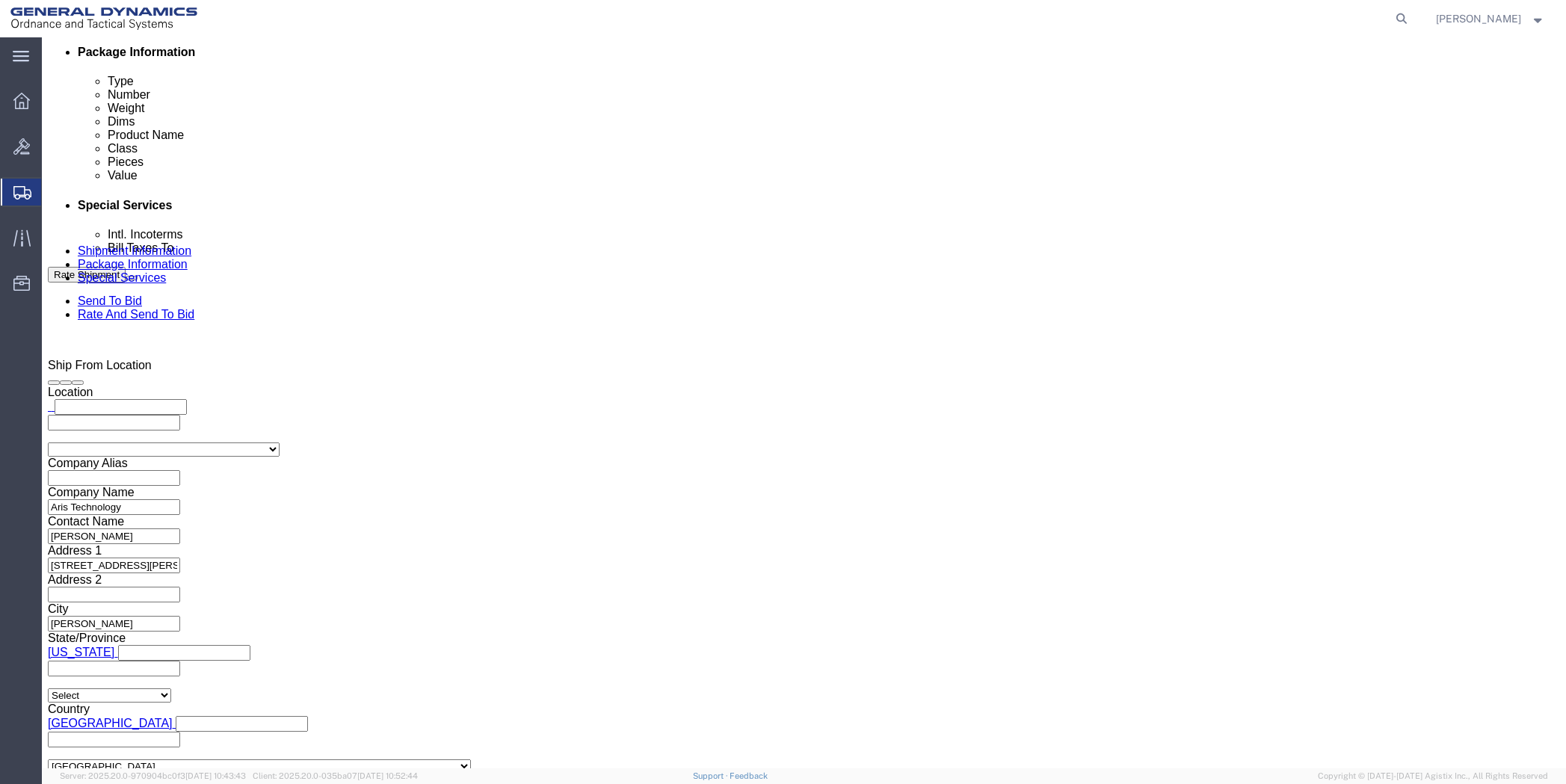
paste input "[PERSON_NAME][EMAIL_ADDRESS][PERSON_NAME][DOMAIN_NAME]"
type input "[PERSON_NAME][EMAIL_ADDRESS][PERSON_NAME][DOMAIN_NAME]"
click input "text"
paste input "[PERSON_NAME][EMAIL_ADDRESS][PERSON_NAME][DOMAIN_NAME]"
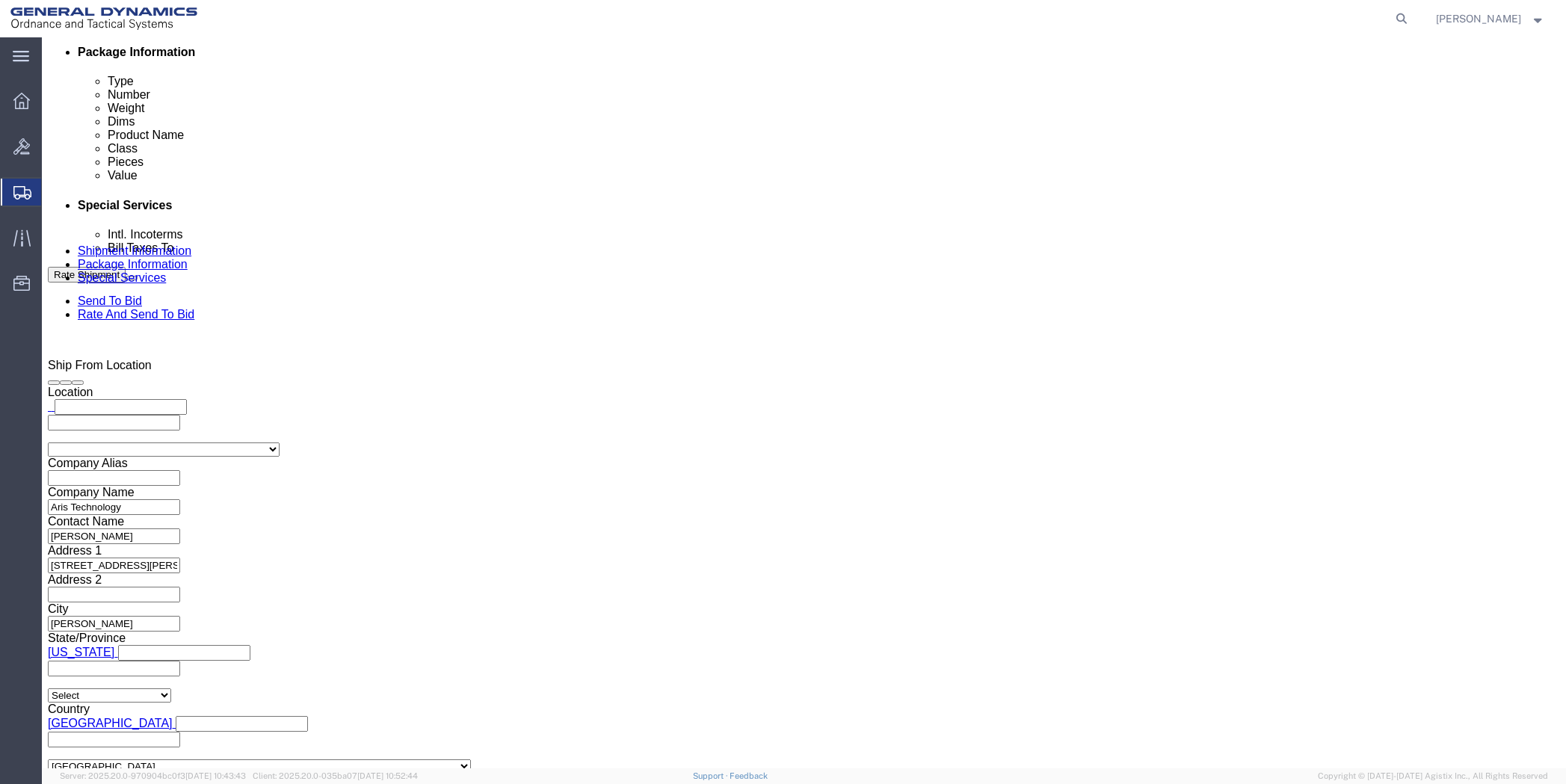
scroll to position [0, 70]
type input "[PERSON_NAME][EMAIL_ADDRESS][PERSON_NAME][DOMAIN_NAME]"
type input "[PERSON_NAME][EMAIL_ADDRESS][PERSON_NAME][DOMAIN_NAME],[PERSON_NAME][DOMAIN_NAM…"
type input "[PERSON_NAME][EMAIL_ADDRESS][PERSON_NAME][DOMAIN_NAME]"
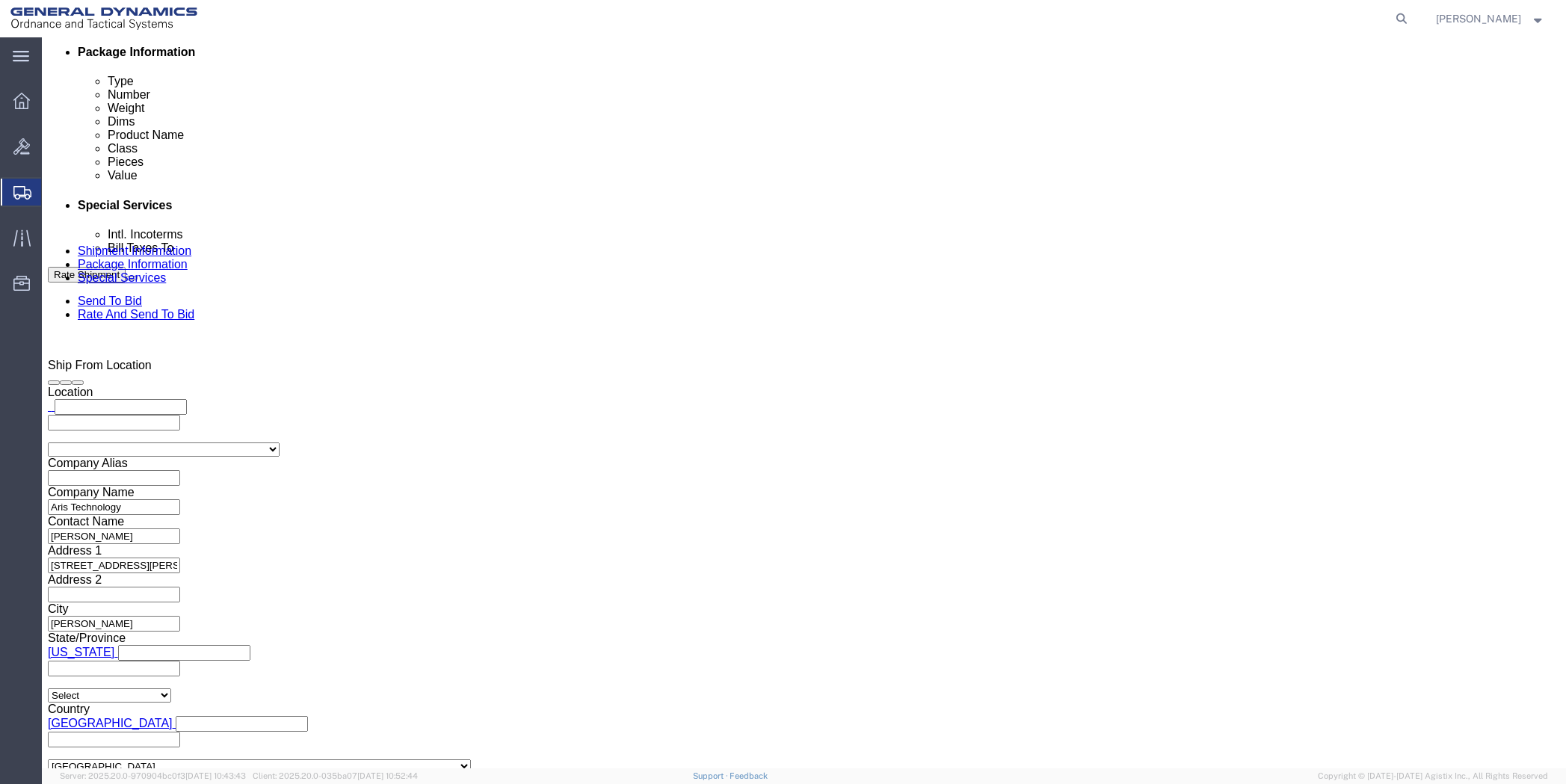
type input "[PERSON_NAME][EMAIL_ADDRESS][PERSON_NAME][DOMAIN_NAME],[PERSON_NAME][DOMAIN_NAM…"
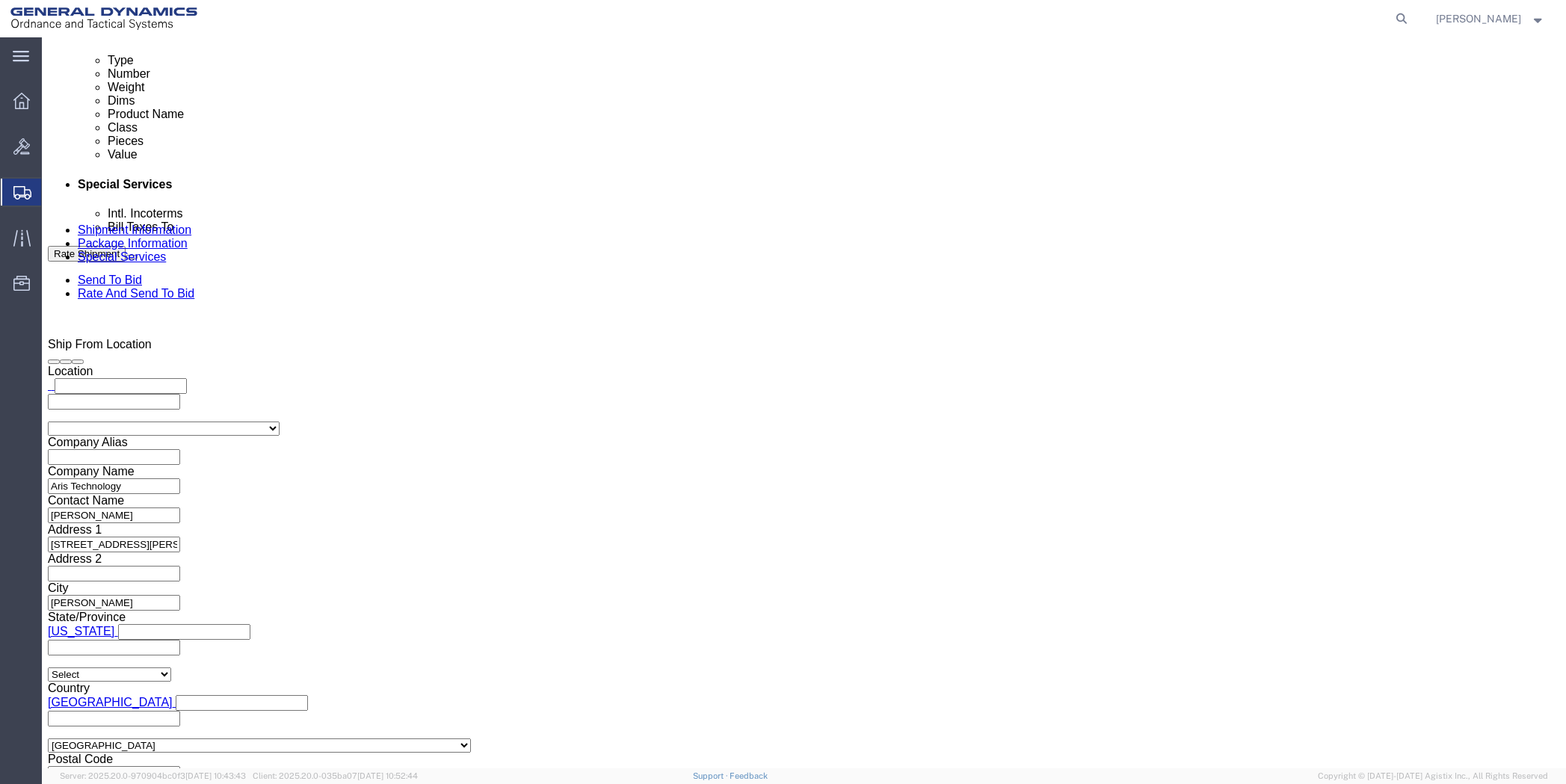
scroll to position [822, 0]
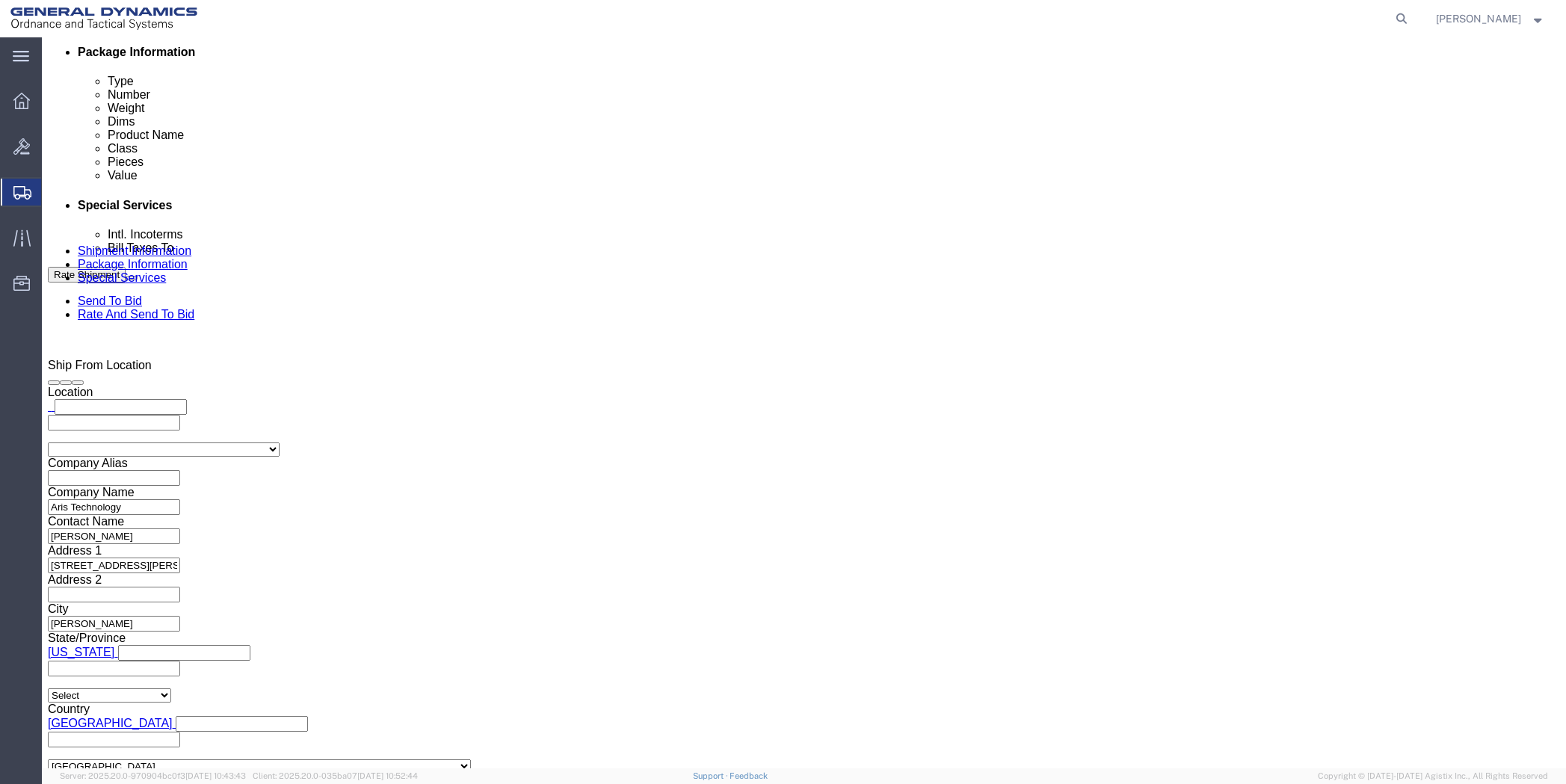
click button "Rate Shipment"
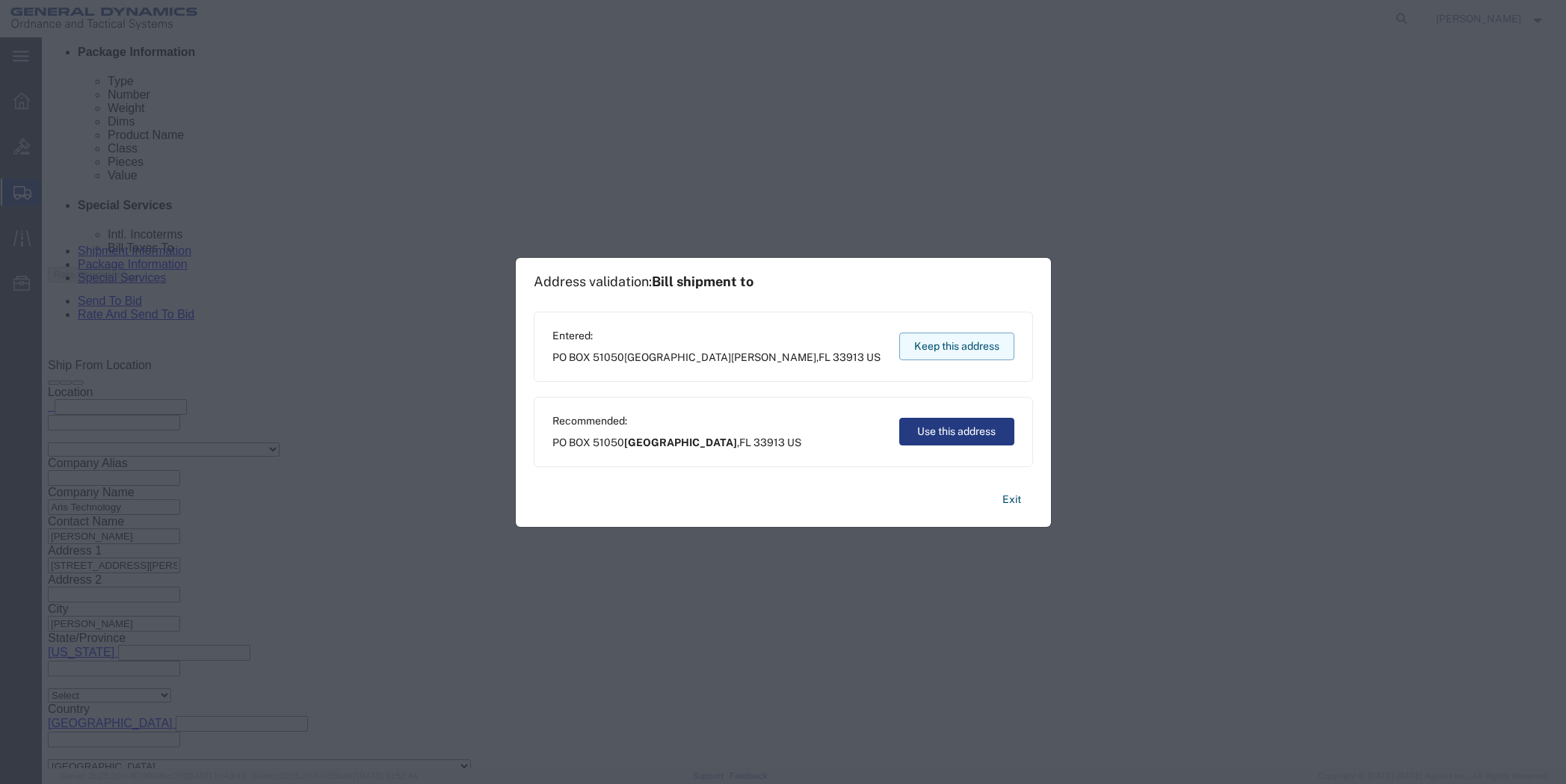
click at [939, 352] on button "Keep this address" at bounding box center [957, 347] width 115 height 28
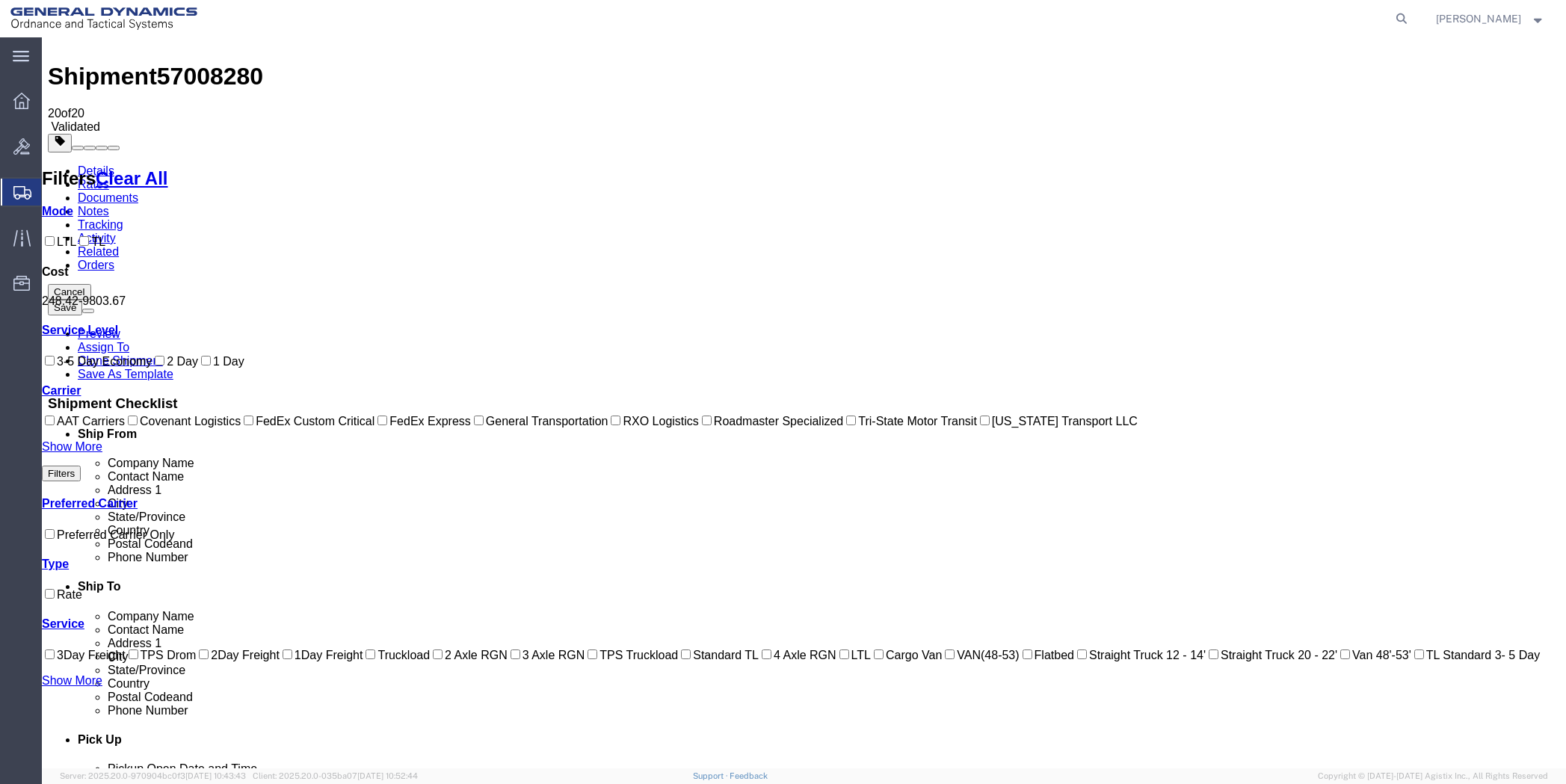
scroll to position [0, 0]
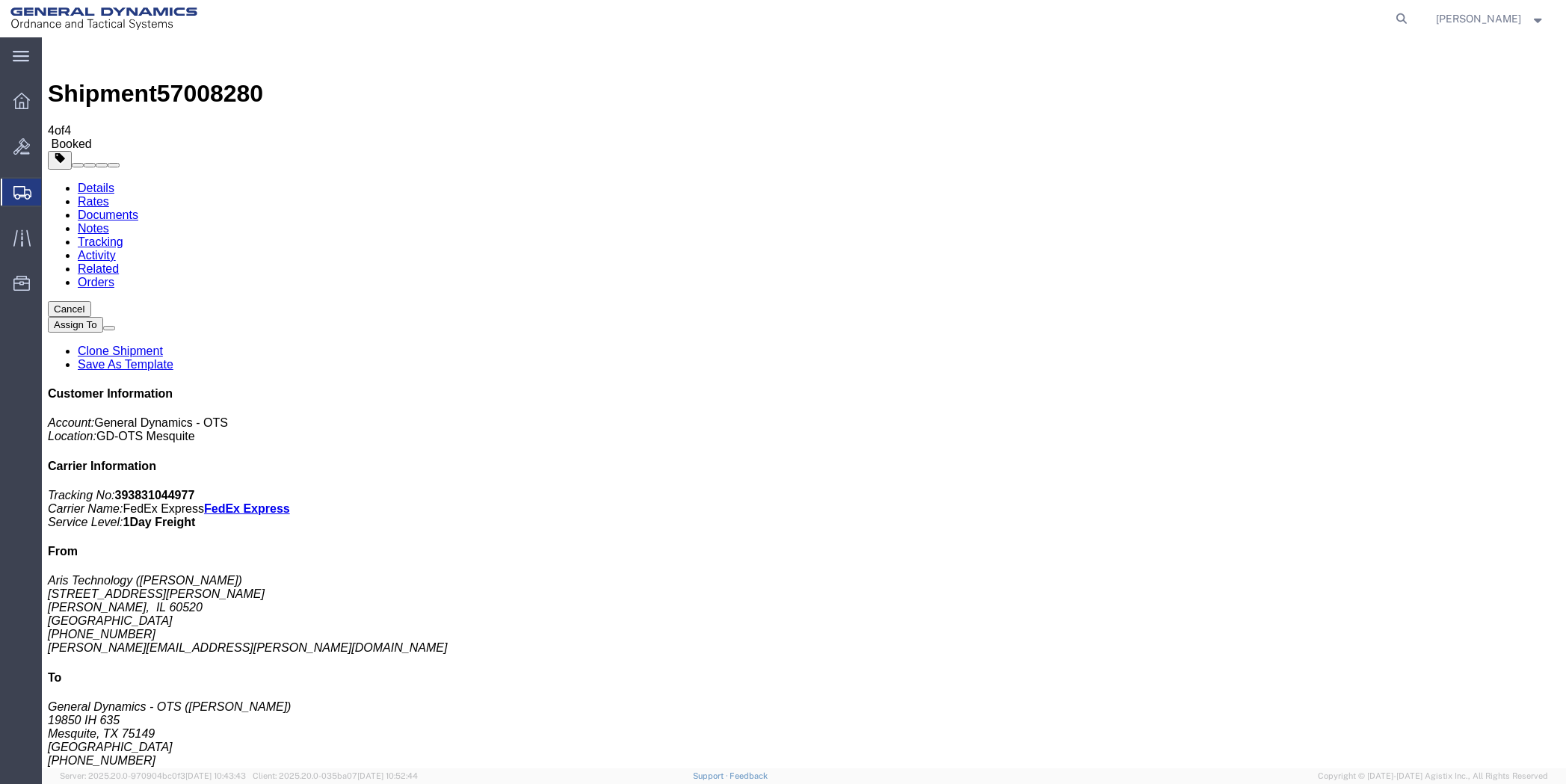
click at [79, 182] on link "Details" at bounding box center [96, 187] width 37 height 12
click link "Schedule pickup request"
